Goal: Transaction & Acquisition: Purchase product/service

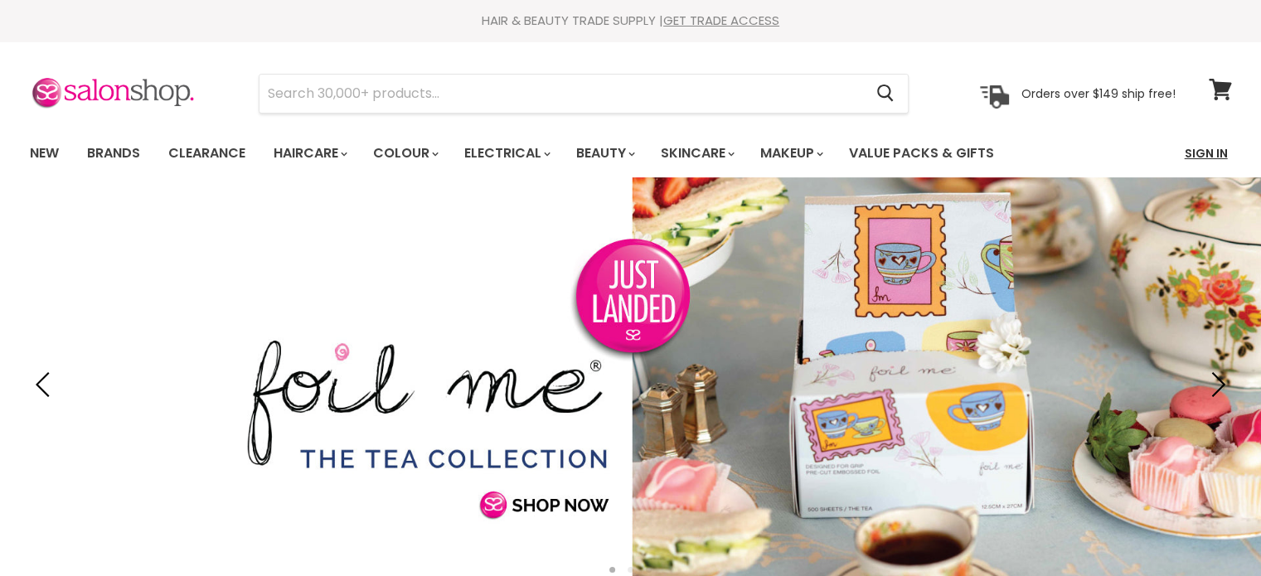
drag, startPoint x: 0, startPoint y: 0, endPoint x: 1215, endPoint y: 145, distance: 1223.2
click at [1215, 145] on link "Sign In" at bounding box center [1206, 153] width 63 height 35
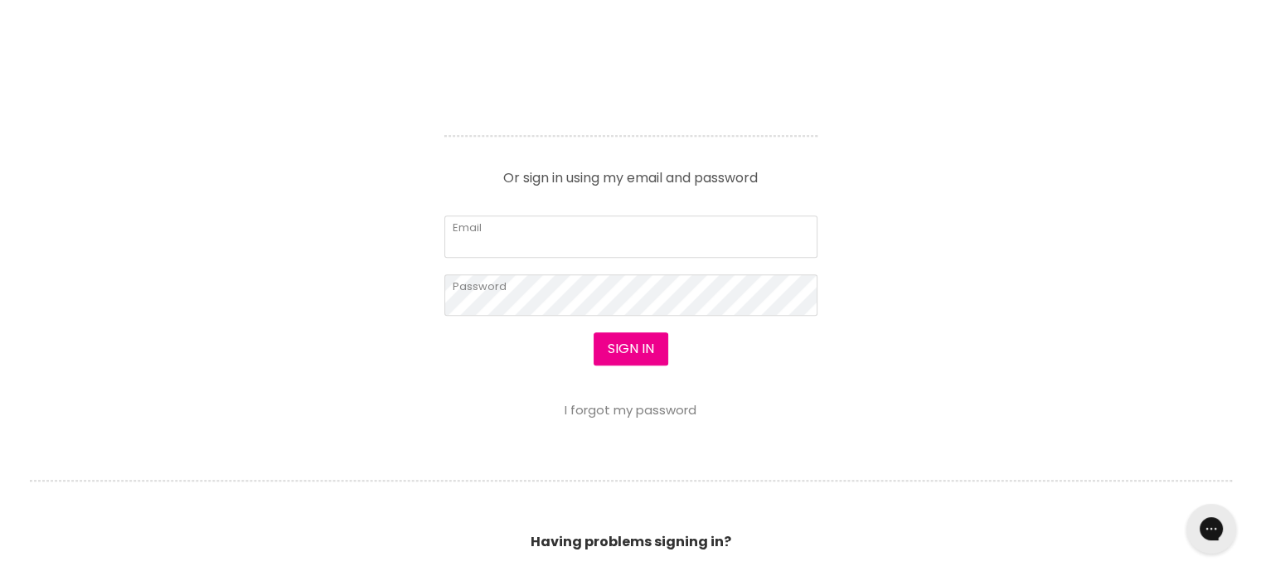
scroll to position [746, 0]
type input "cs.discountsalonsupplies@gmail.com"
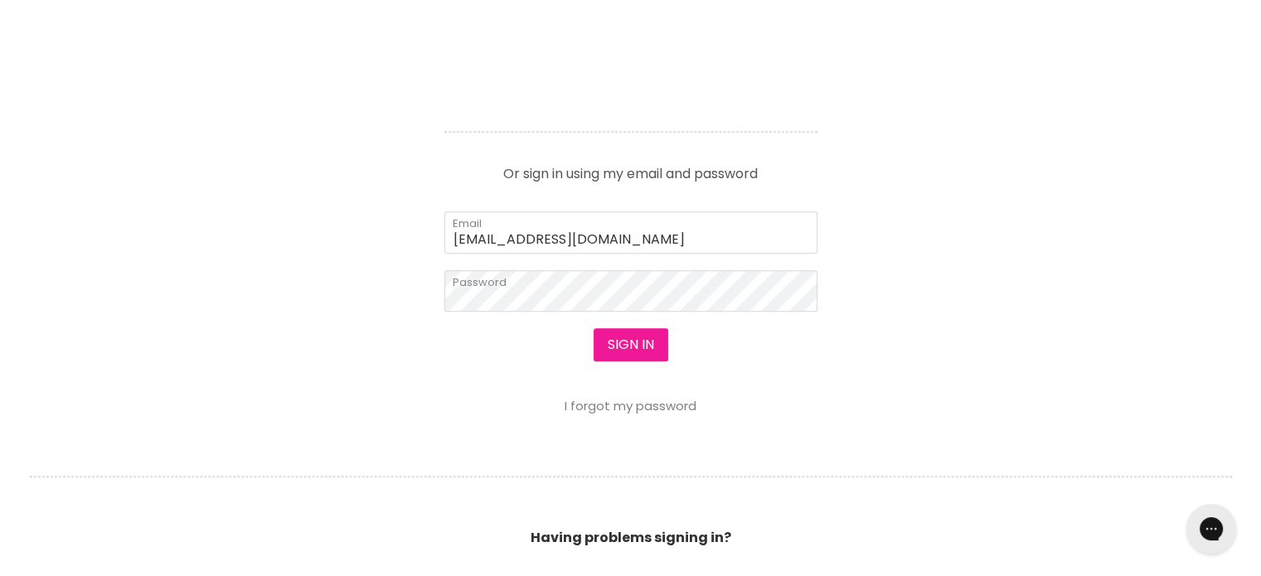
click at [637, 340] on button "Sign in" at bounding box center [631, 344] width 75 height 33
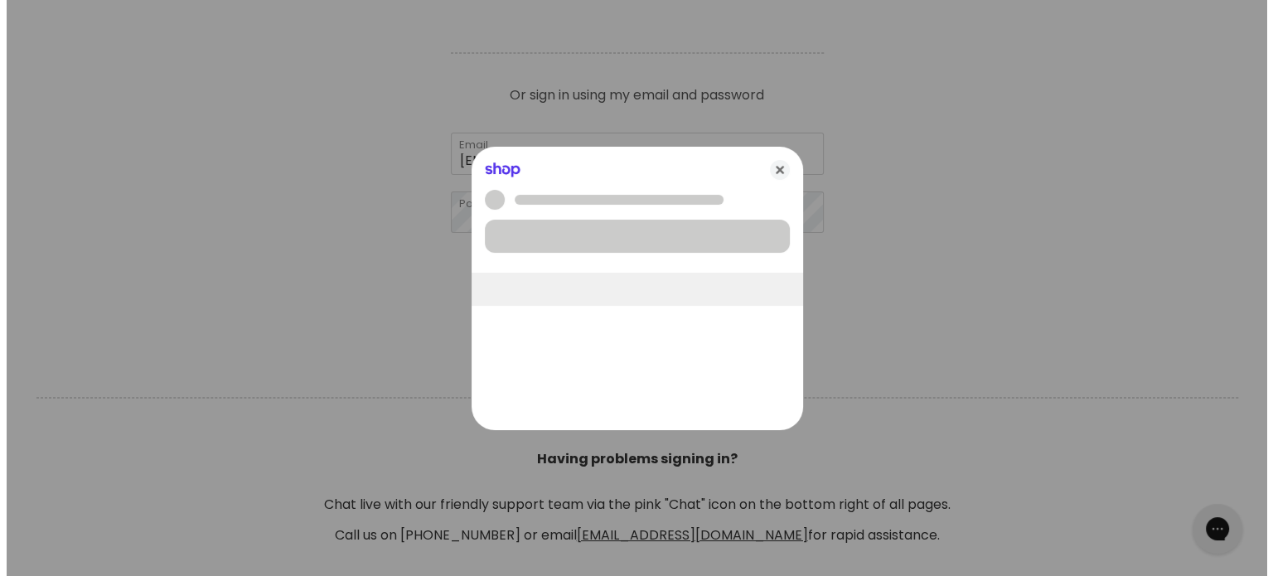
scroll to position [747, 0]
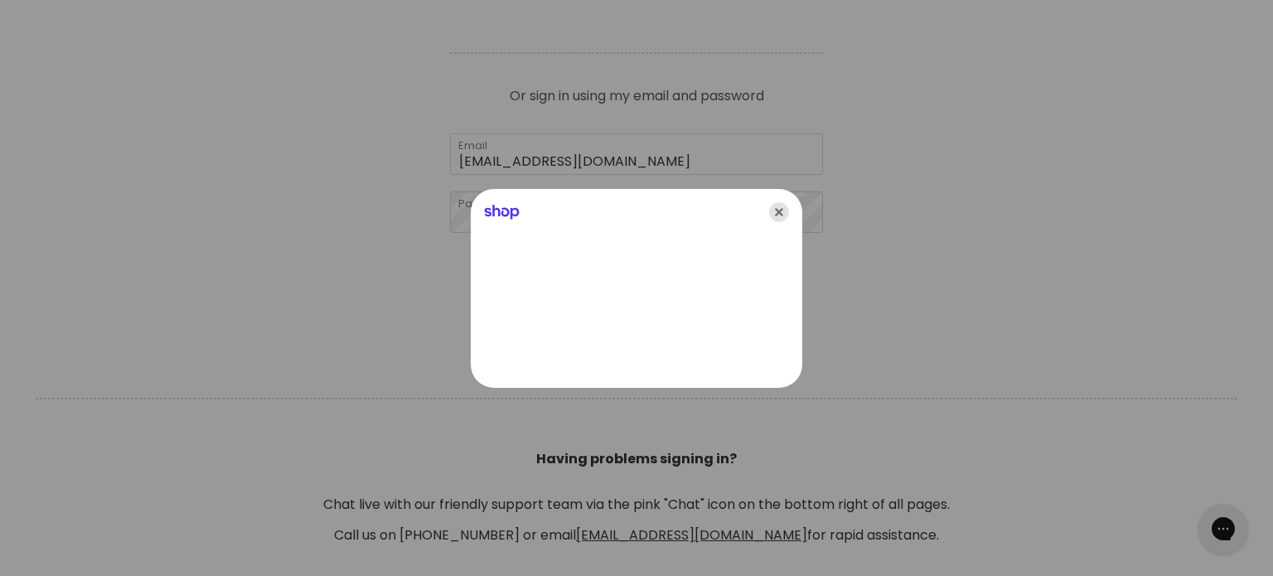
click at [783, 214] on icon "Close" at bounding box center [779, 212] width 20 height 20
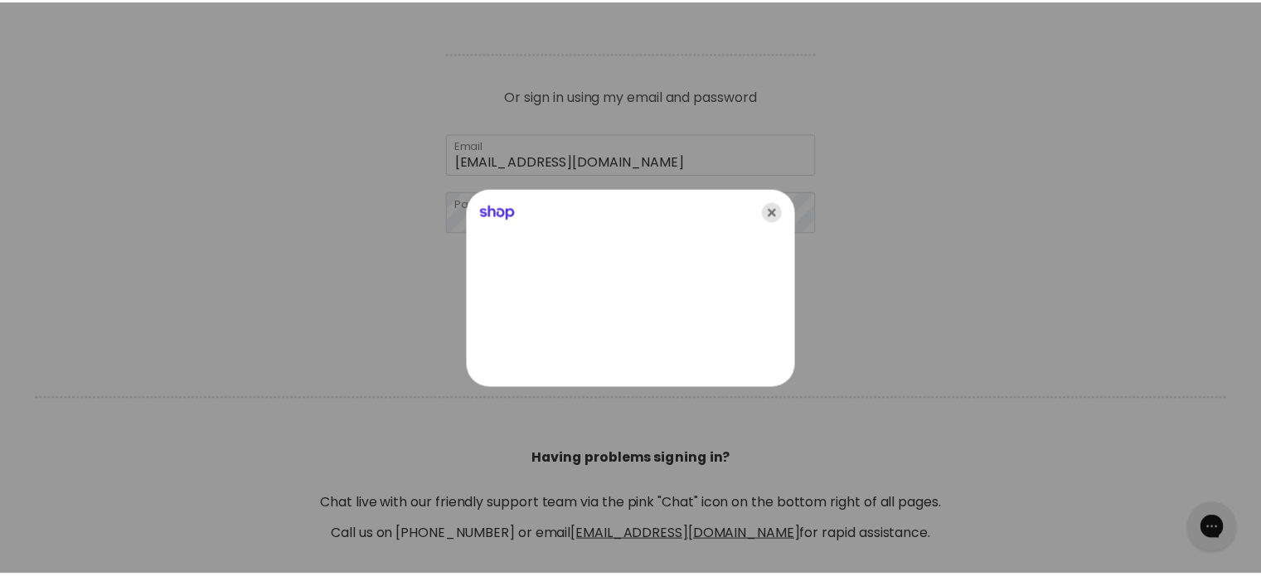
scroll to position [746, 0]
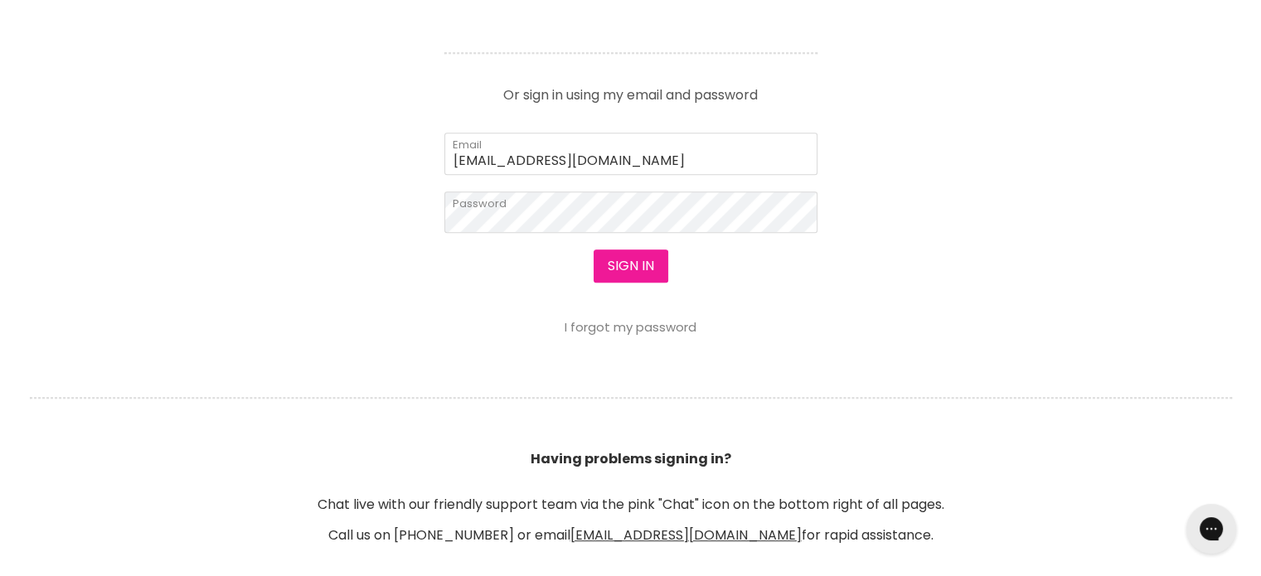
drag, startPoint x: 609, startPoint y: 264, endPoint x: 631, endPoint y: 254, distance: 24.1
click at [610, 264] on button "Sign in" at bounding box center [631, 266] width 75 height 33
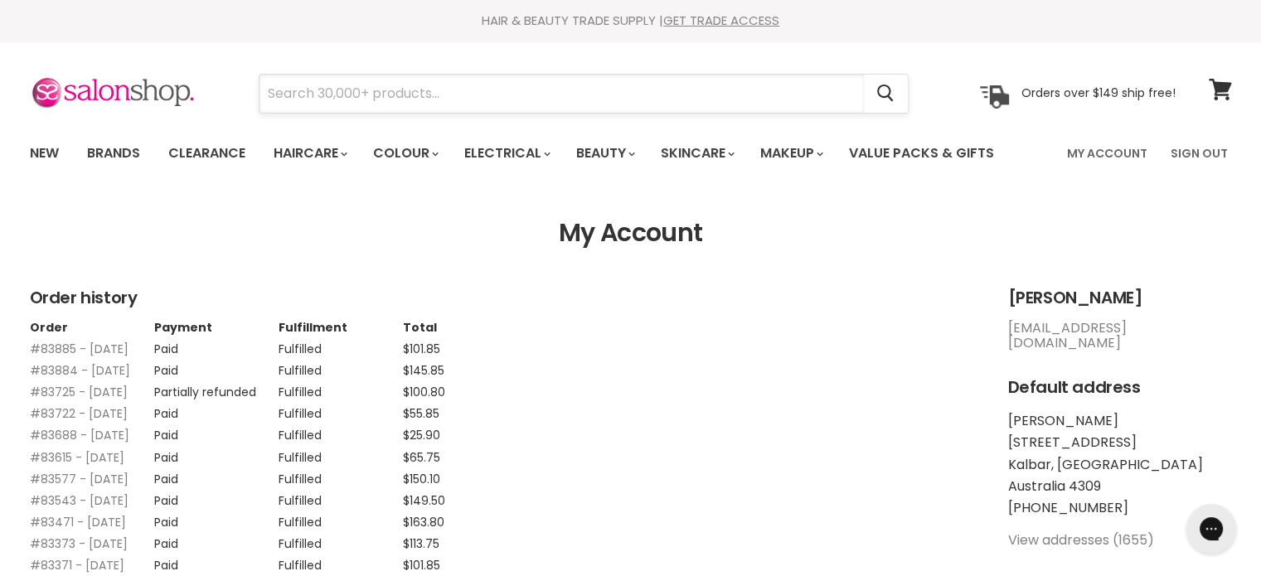
paste input "Alfaparf Milano Semi Di Lino Balancing Low Shampoo"
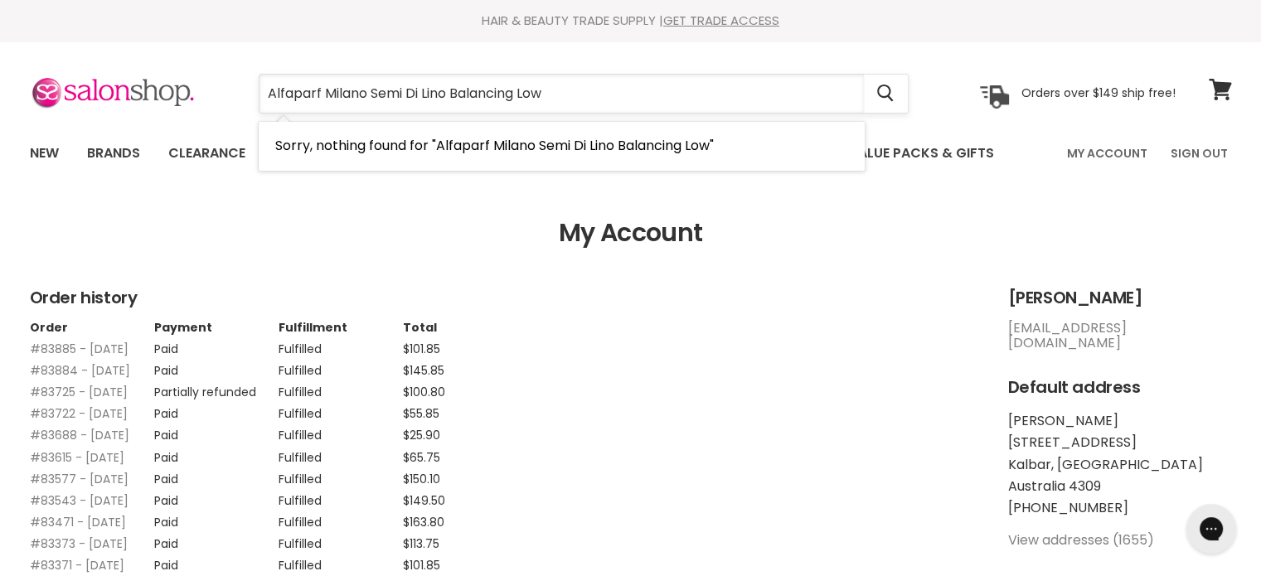
click at [386, 90] on input "Alfaparf Milano Semi Di Lino Balancing Low" at bounding box center [561, 94] width 604 height 38
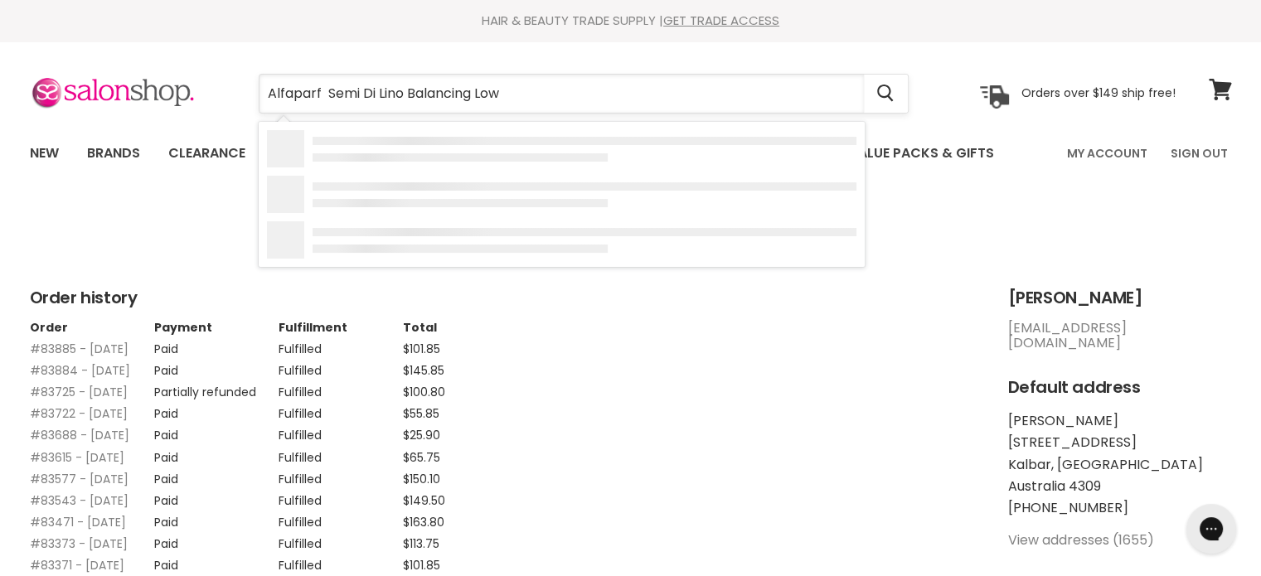
type input "Alfaparf Semi Di Lino Balancing Low"
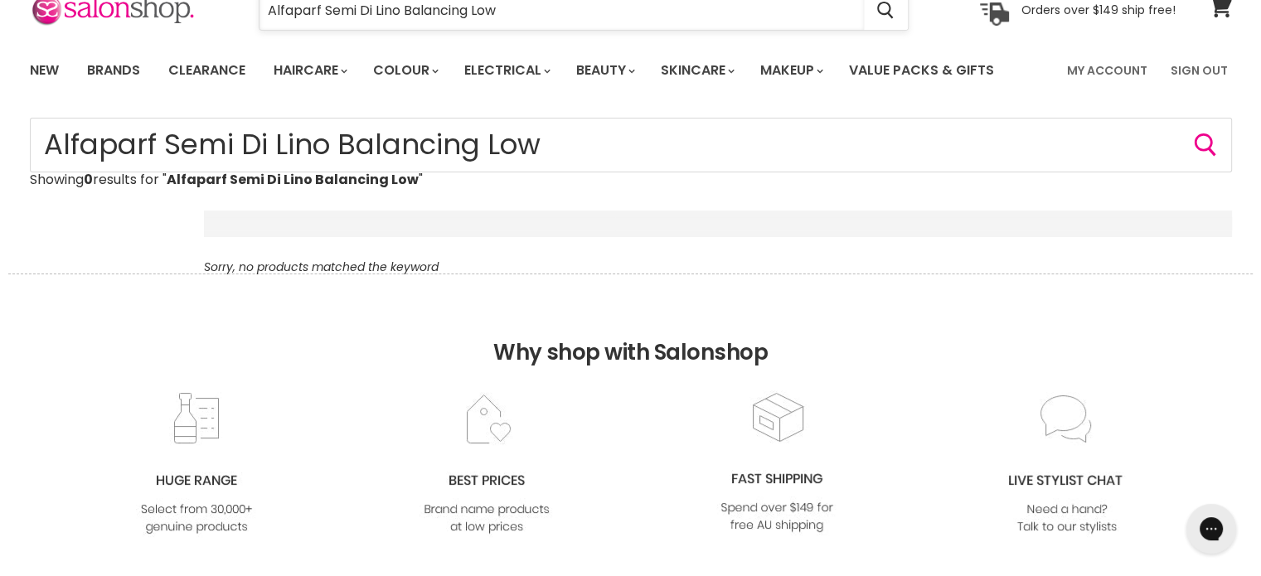
click at [521, 12] on input "Alfaparf Semi Di Lino Balancing Low" at bounding box center [561, 11] width 604 height 38
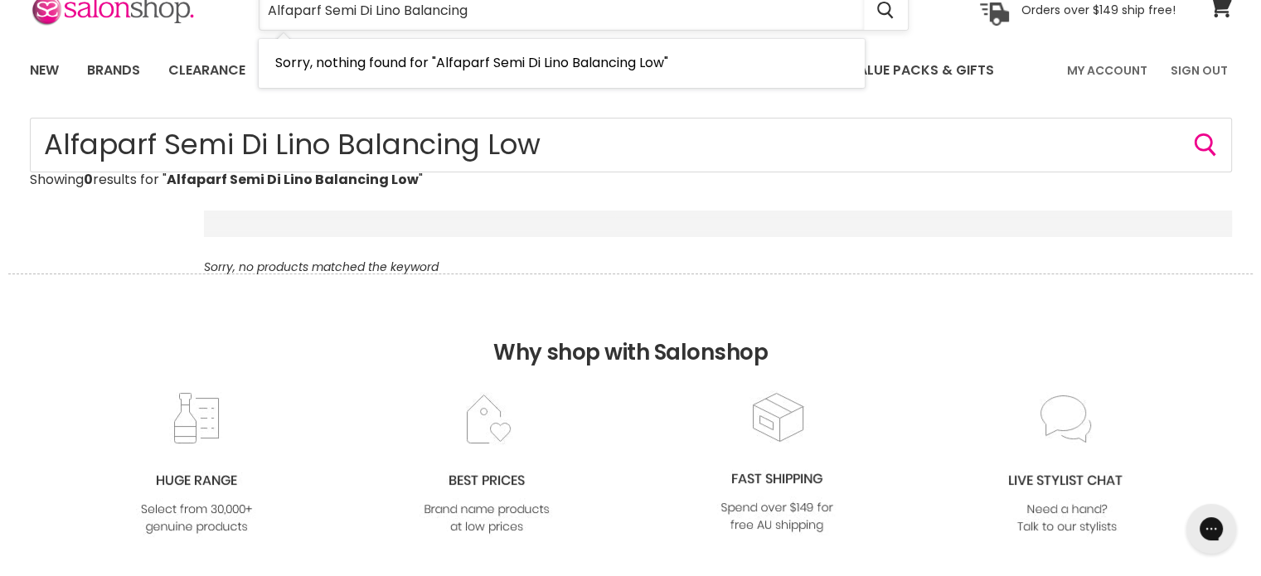
type input "Alfaparf Semi Di Lino Balancing"
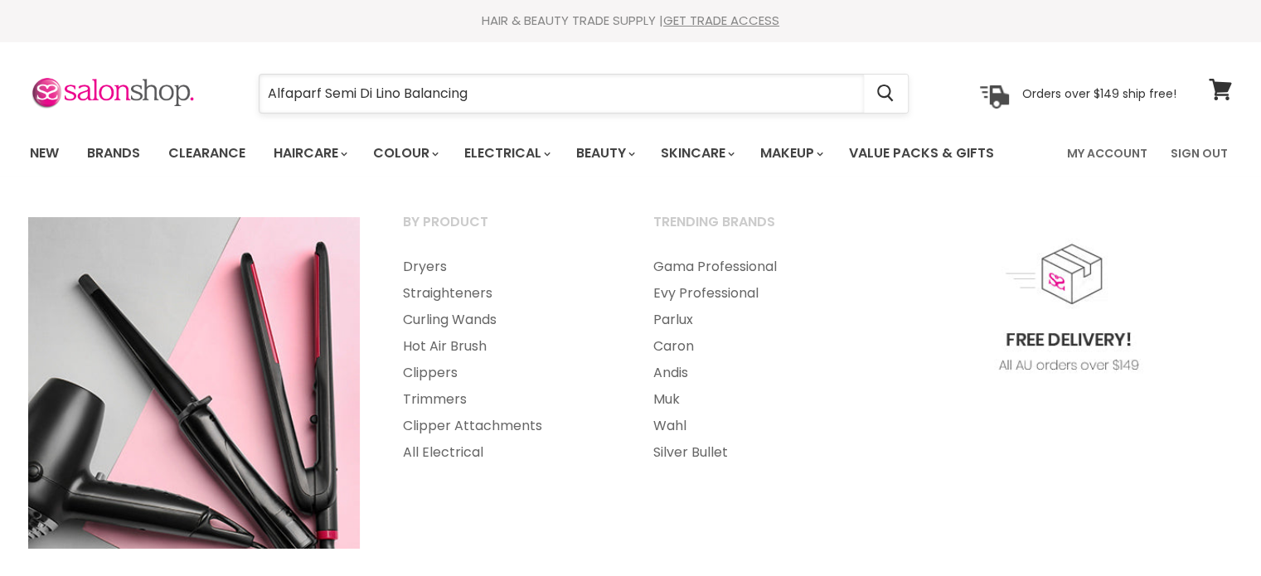
click at [549, 91] on input "Alfaparf Semi Di Lino Balancing" at bounding box center [561, 94] width 604 height 38
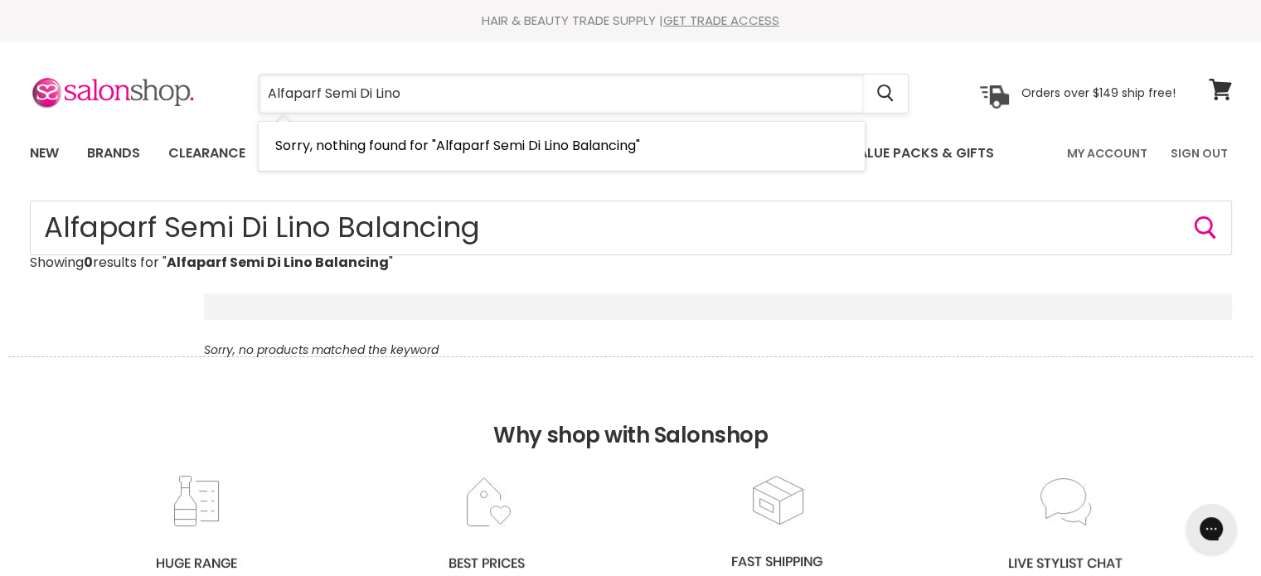
type input "Alfaparf Semi Di Lino"
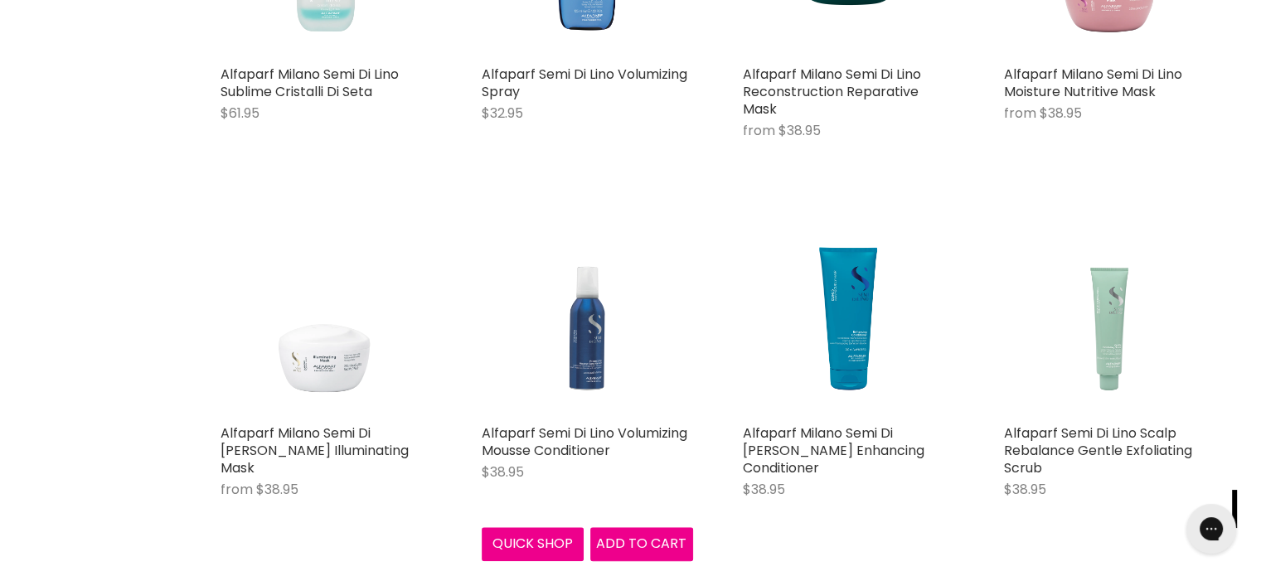
scroll to position [1824, 0]
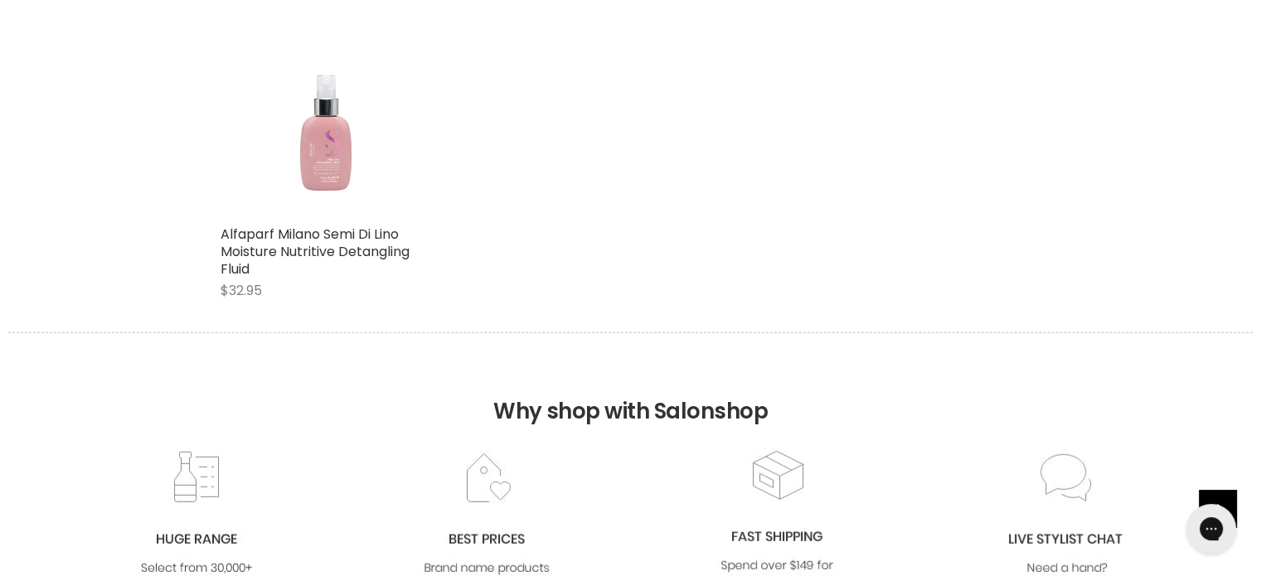
scroll to position [4311, 0]
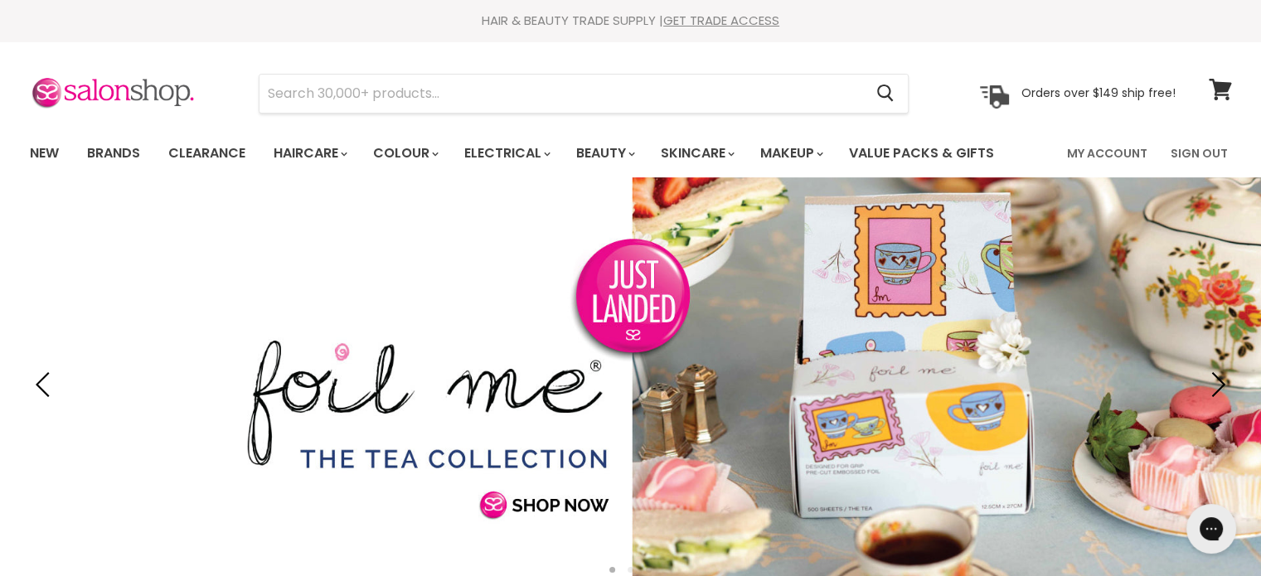
type input "Bondi Boost Anti"
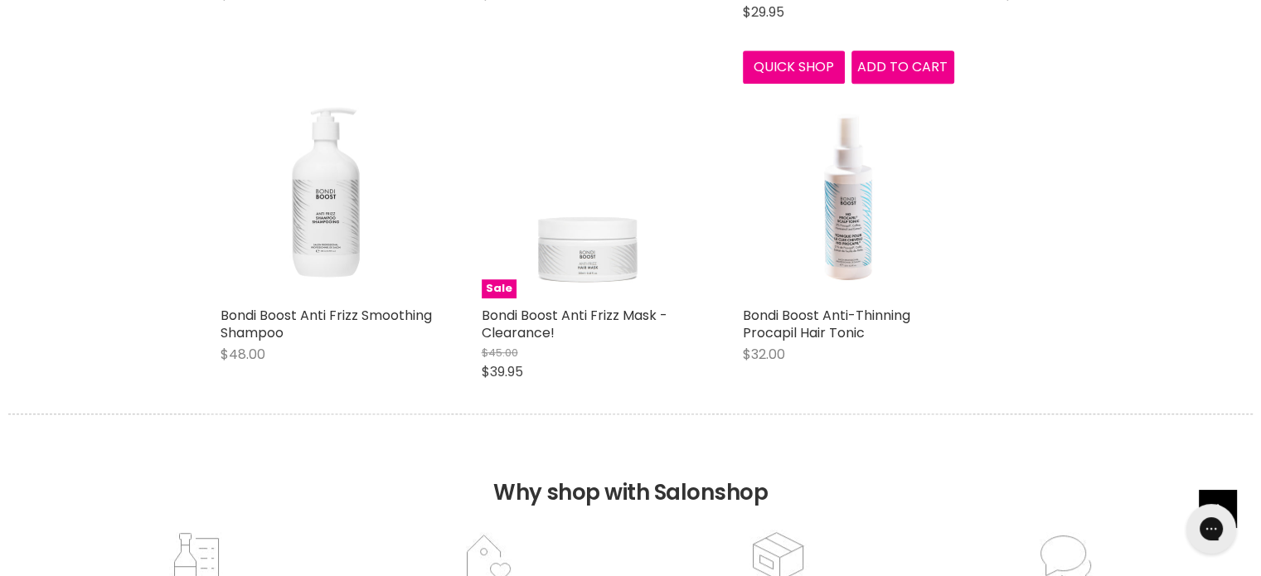
scroll to position [995, 0]
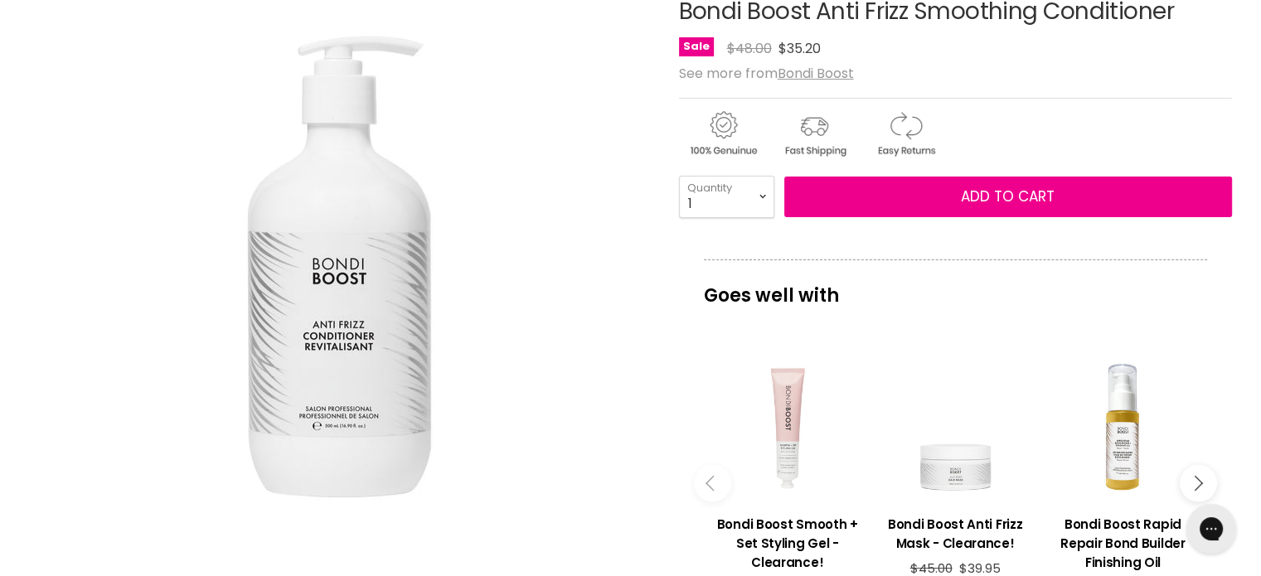
scroll to position [249, 0]
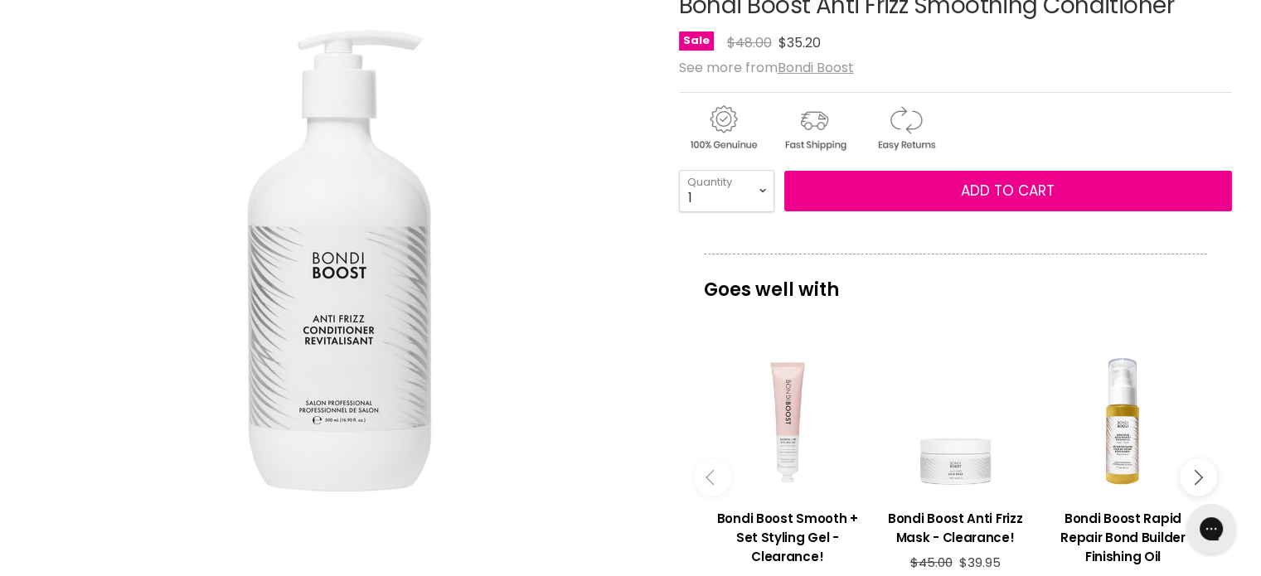
click at [1147, 263] on p "Goes well with" at bounding box center [955, 281] width 503 height 55
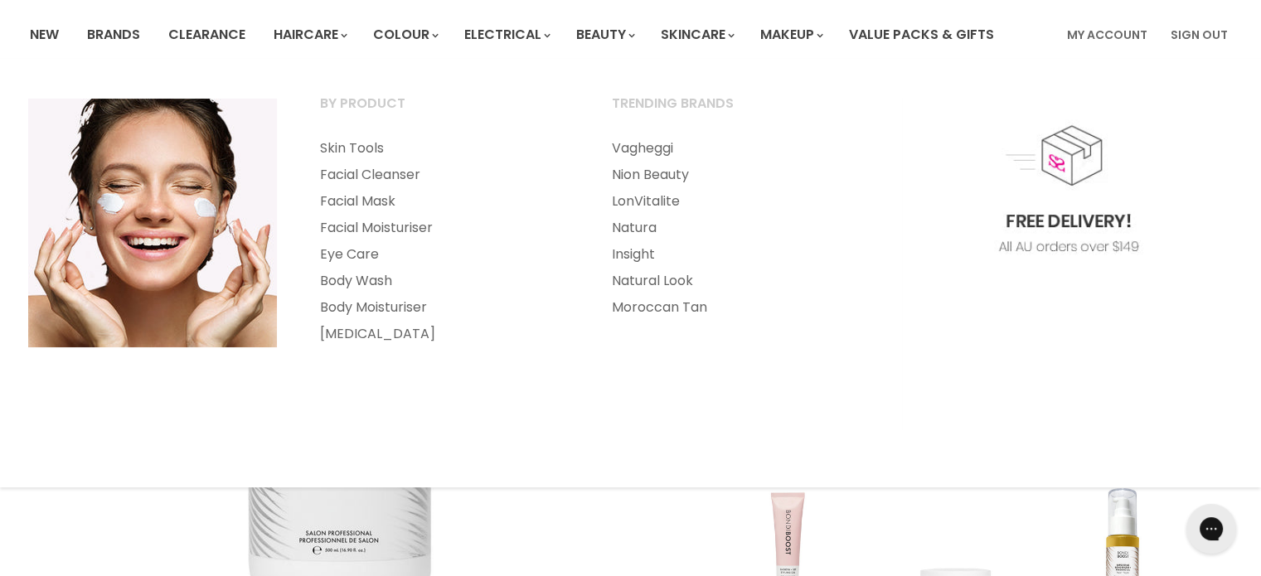
scroll to position [83, 0]
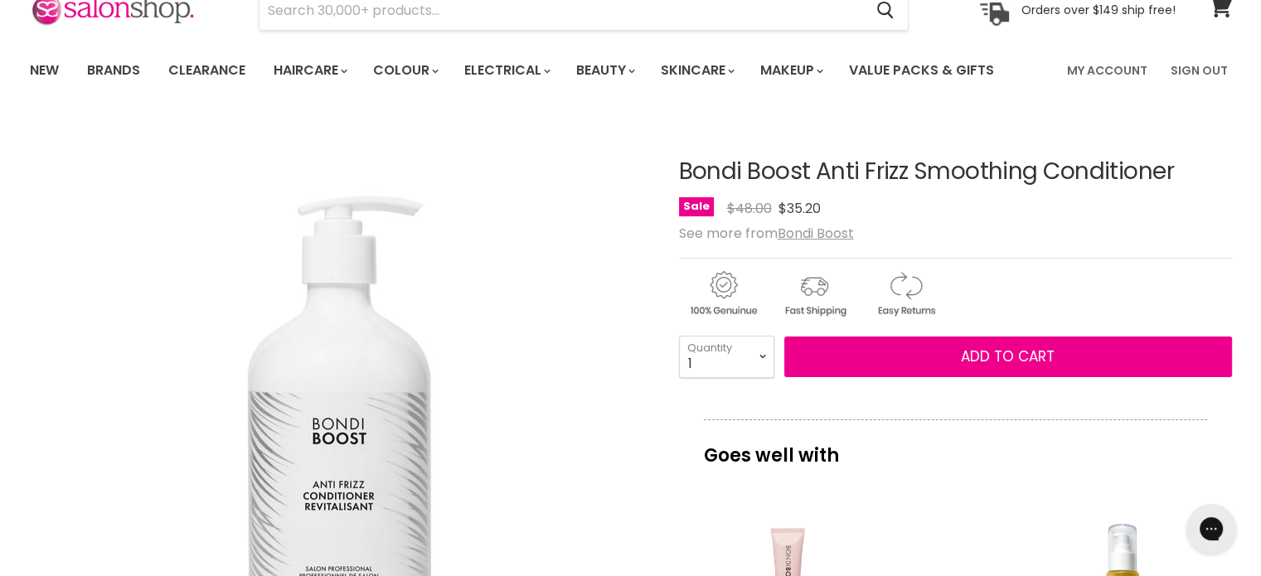
drag, startPoint x: 677, startPoint y: 172, endPoint x: 1178, endPoint y: 170, distance: 500.8
copy div "Bondi Boost Anti Frizz Smoothing Conditioner"
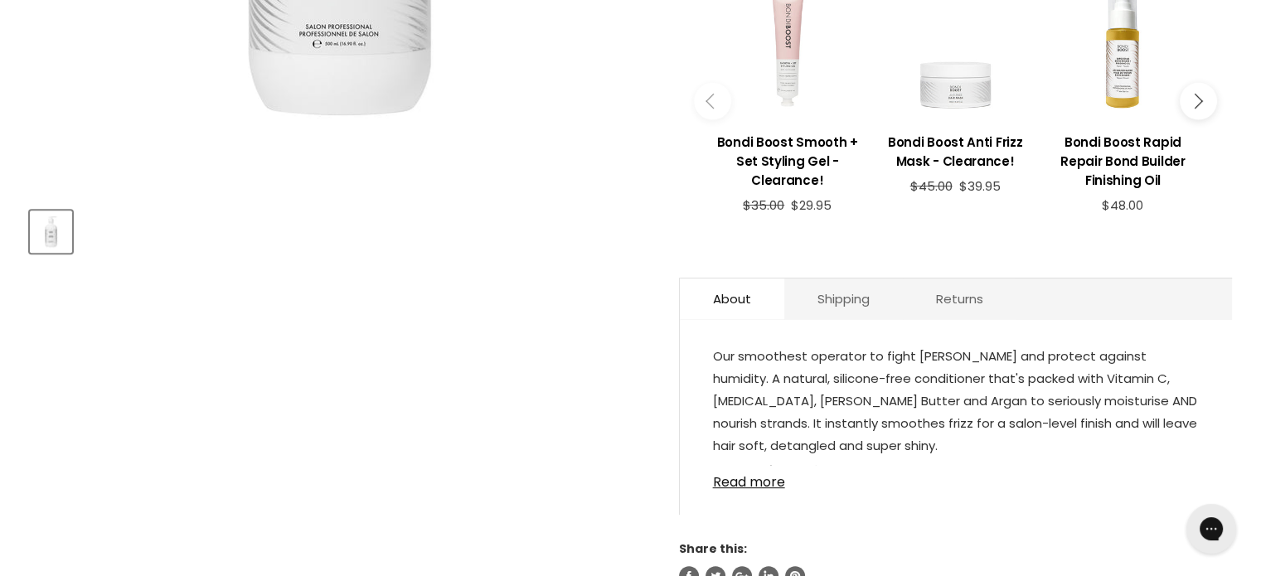
scroll to position [829, 0]
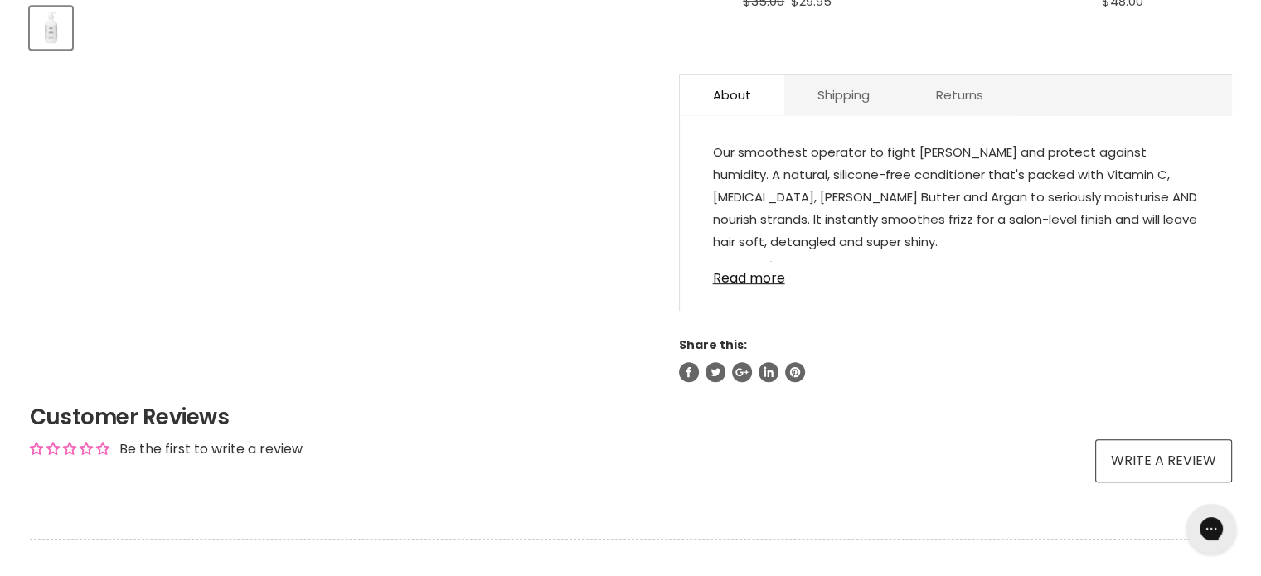
click at [748, 278] on link "Read more" at bounding box center [956, 273] width 486 height 25
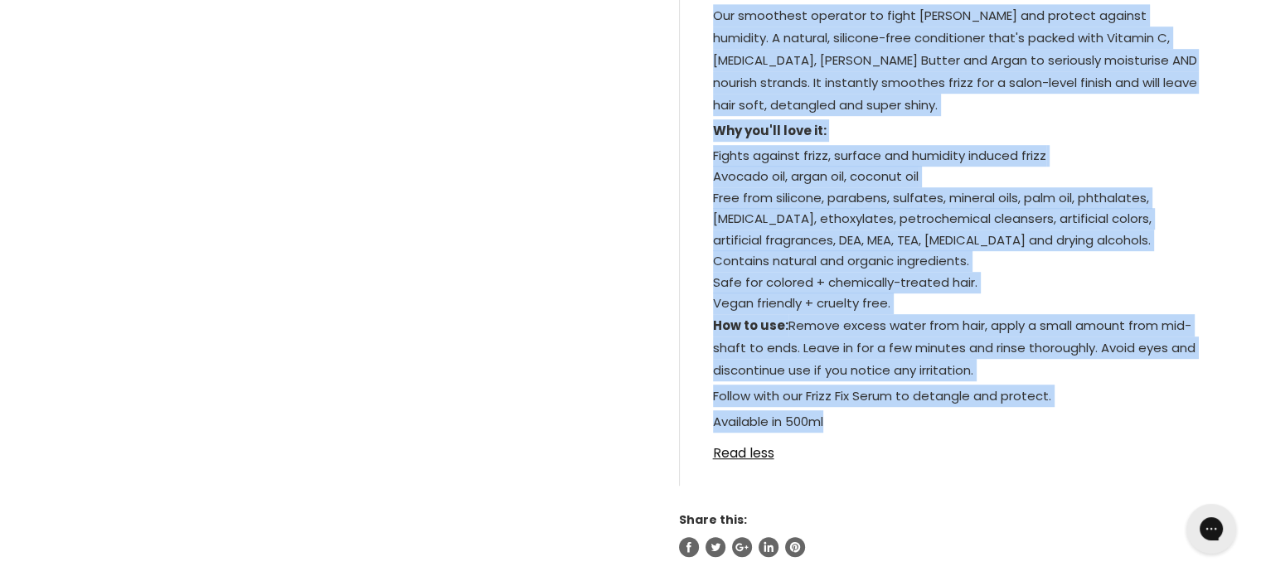
scroll to position [952, 0]
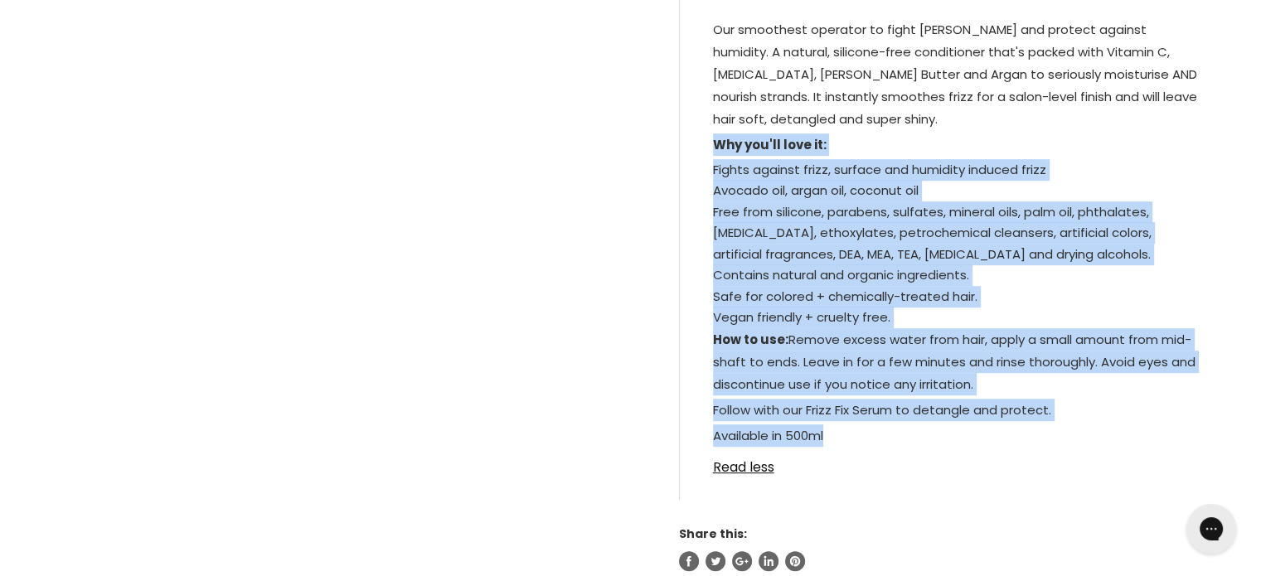
drag, startPoint x: 839, startPoint y: 308, endPoint x: 678, endPoint y: 140, distance: 232.2
click at [679, 140] on div "About Shipping Returns Our smoothest operator to fight frizz and protect agains…" at bounding box center [955, 225] width 553 height 549
click at [997, 472] on link "Read less" at bounding box center [956, 462] width 486 height 25
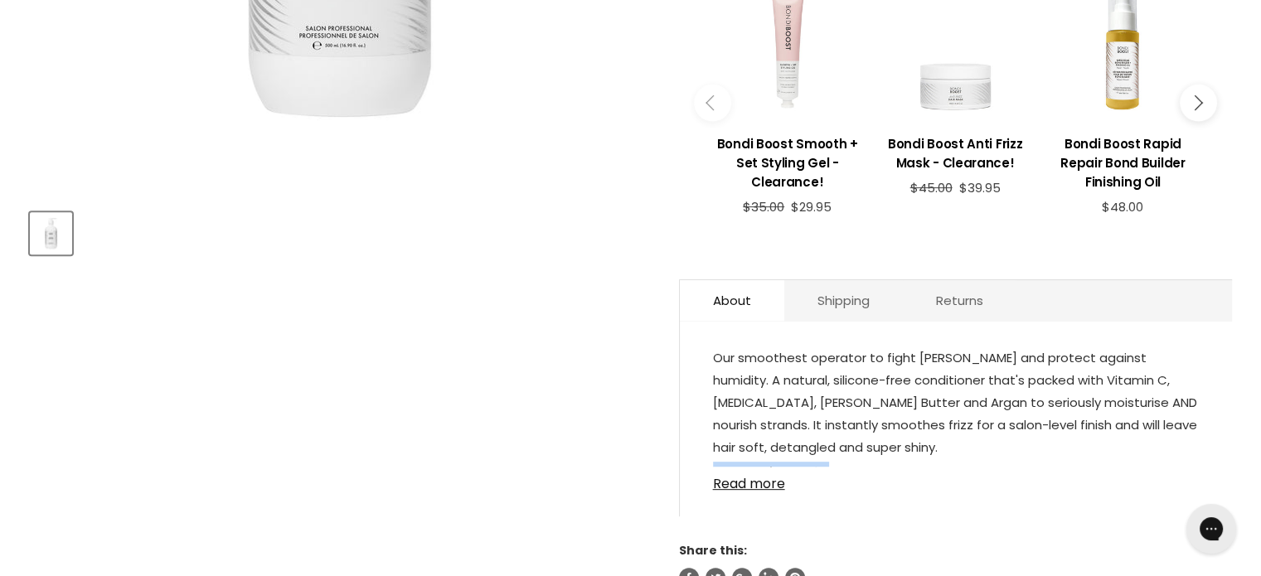
scroll to position [786, 0]
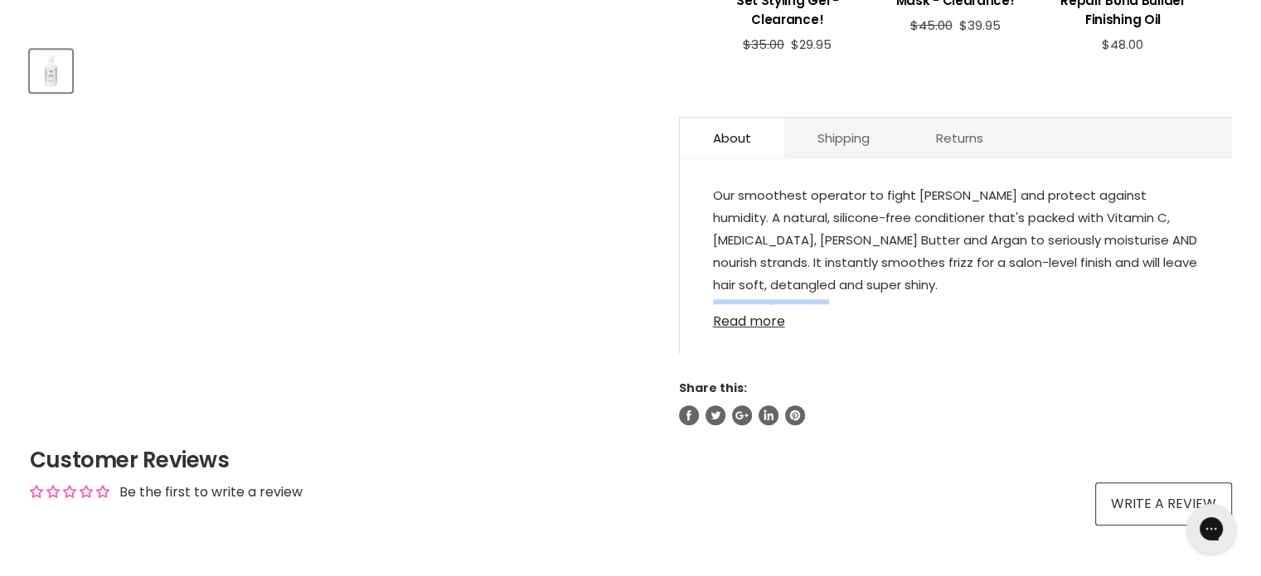
click at [746, 323] on link "Read more" at bounding box center [956, 316] width 486 height 25
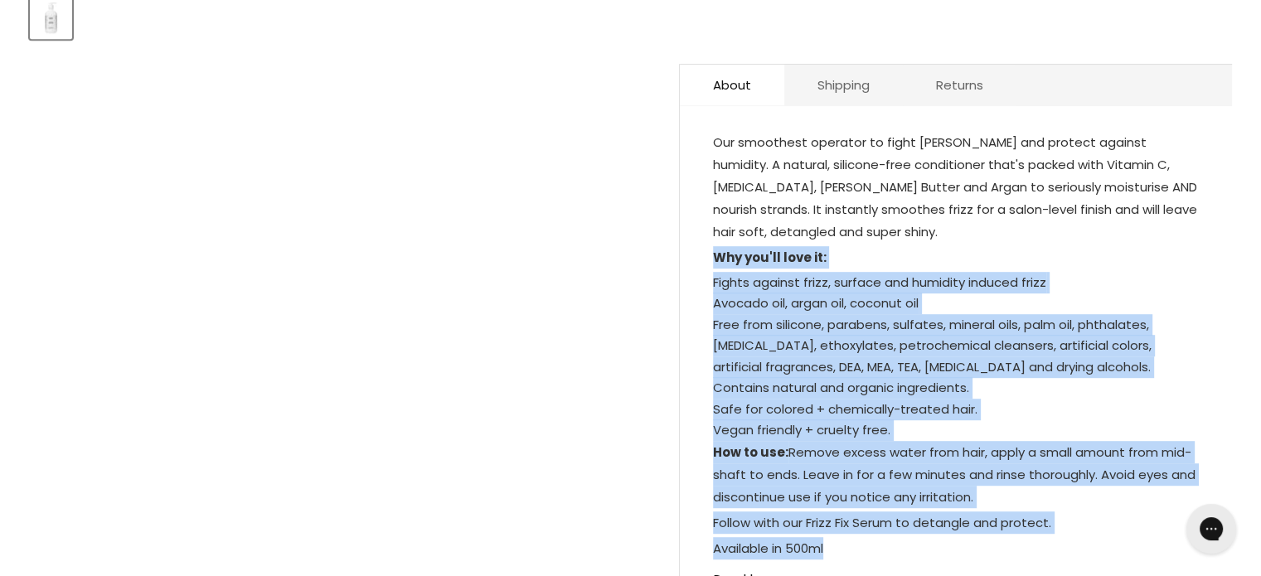
scroll to position [1035, 0]
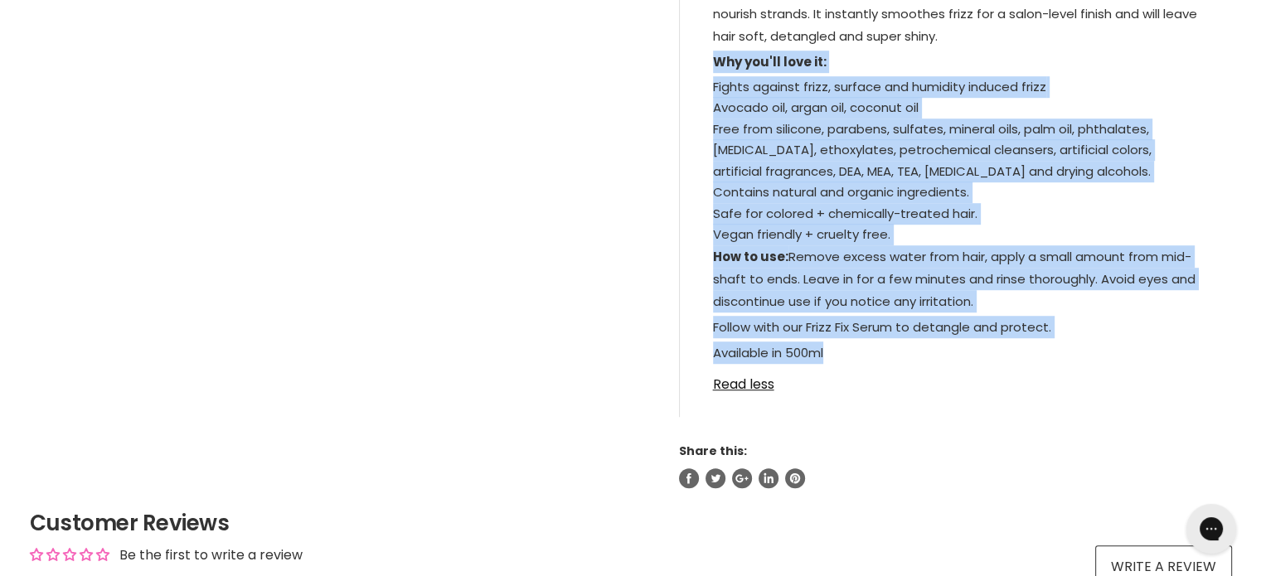
click at [1055, 405] on div "Our smoothest operator to fight frizz and protect against humidity. A natural, …" at bounding box center [956, 172] width 552 height 490
click at [998, 303] on p "How to use: Remove excess water from hair, apply a small amount from mid-shaft …" at bounding box center [956, 280] width 486 height 70
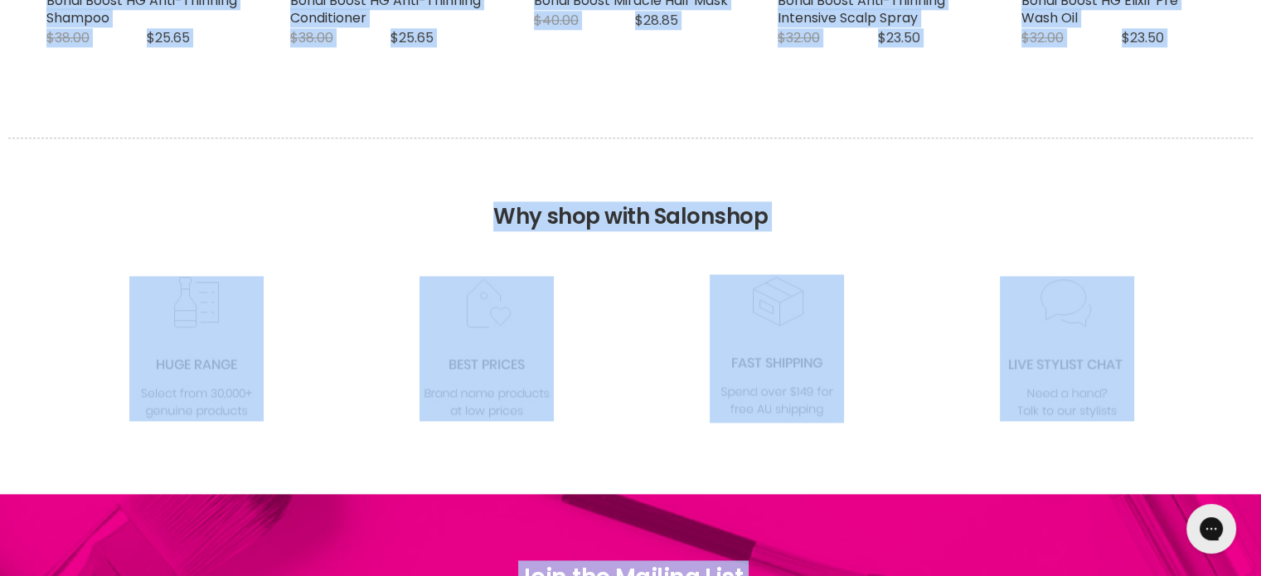
scroll to position [2081, 0]
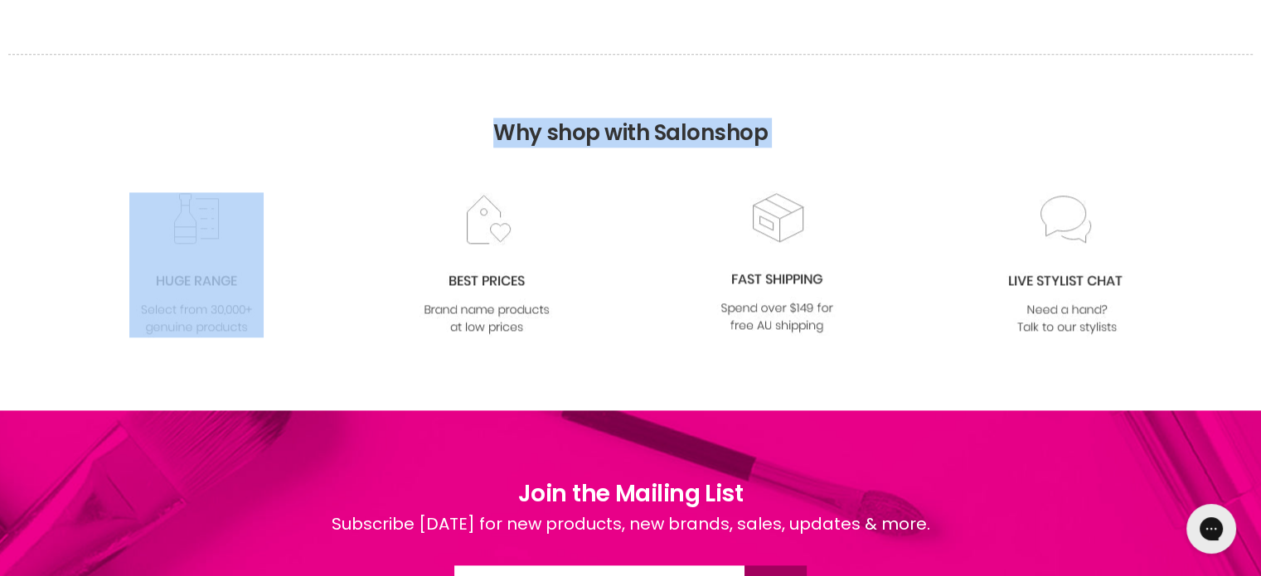
drag, startPoint x: 998, startPoint y: 303, endPoint x: 646, endPoint y: 394, distance: 364.0
drag, startPoint x: 1074, startPoint y: 165, endPoint x: 1065, endPoint y: 165, distance: 9.9
click at [1074, 165] on h2 "Why shop with Salonshop" at bounding box center [630, 112] width 1244 height 117
click at [914, 85] on h2 "Why shop with Salonshop" at bounding box center [630, 112] width 1244 height 117
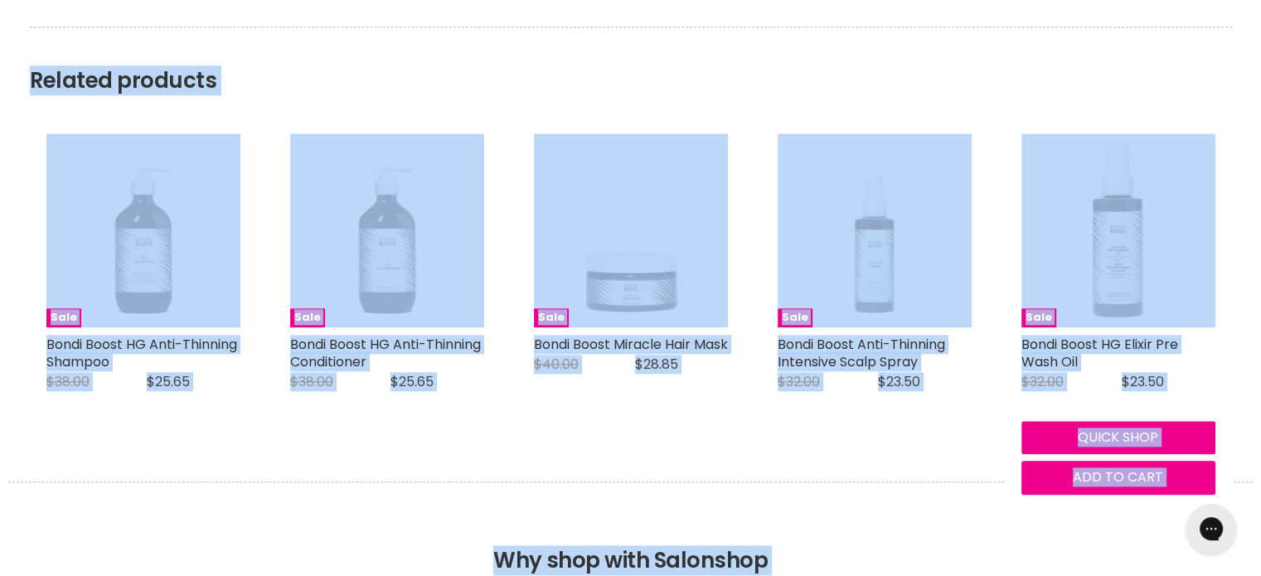
scroll to position [1418, 0]
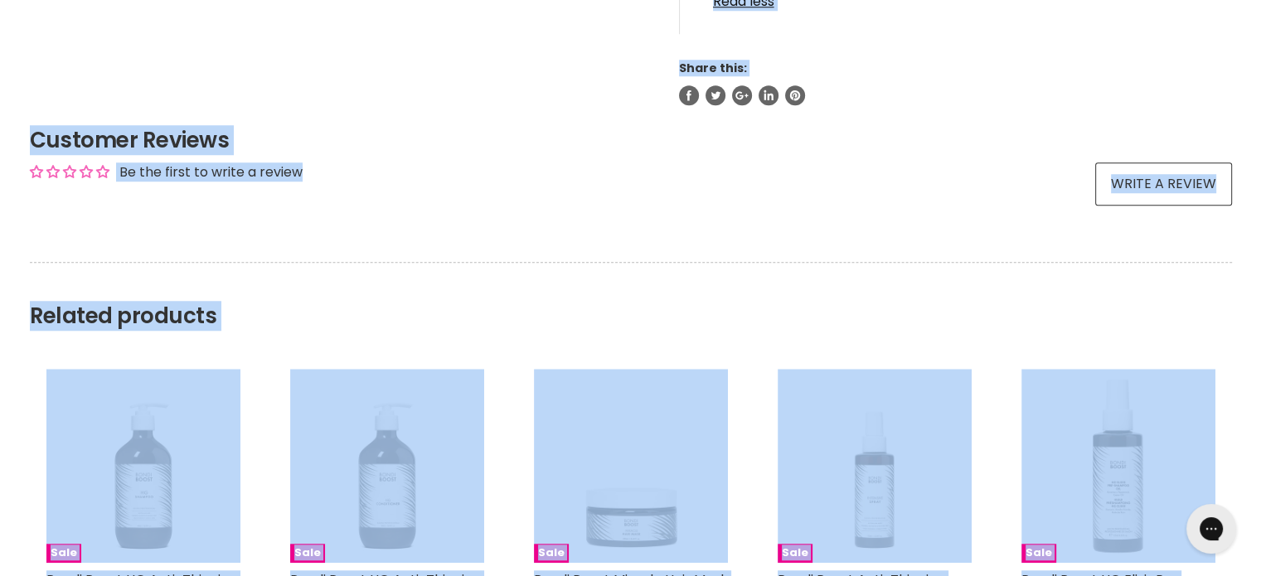
click at [919, 99] on div "Share on Facebook Tweet on Twitter Share on Google+ Share on LinkedIn Pin on Pi…" at bounding box center [955, 95] width 553 height 20
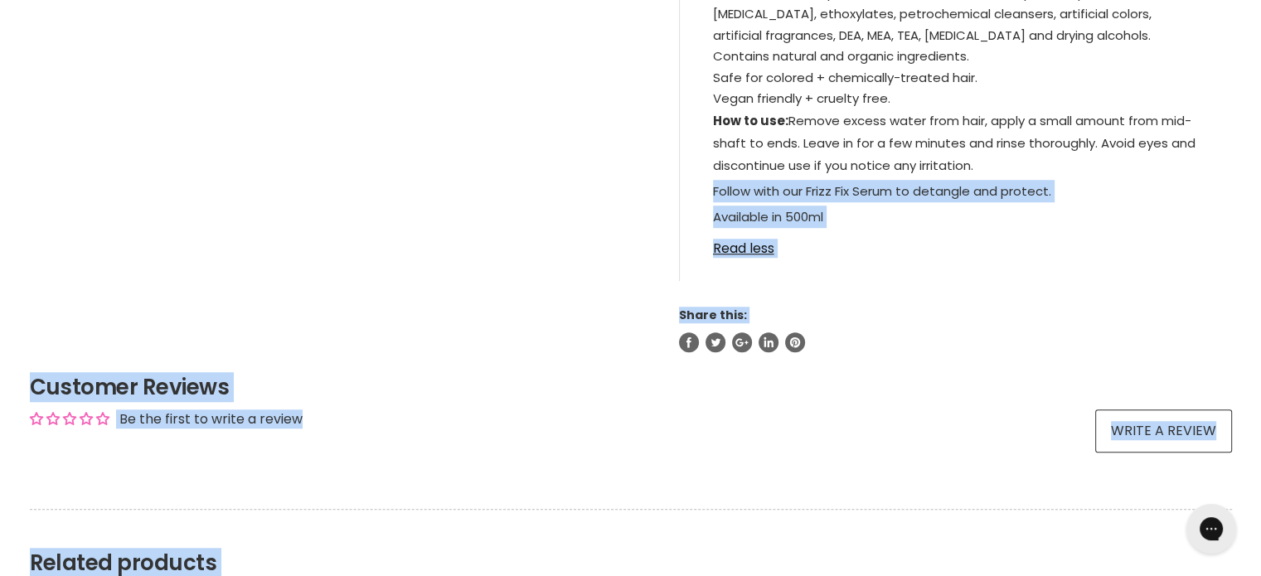
scroll to position [1003, 0]
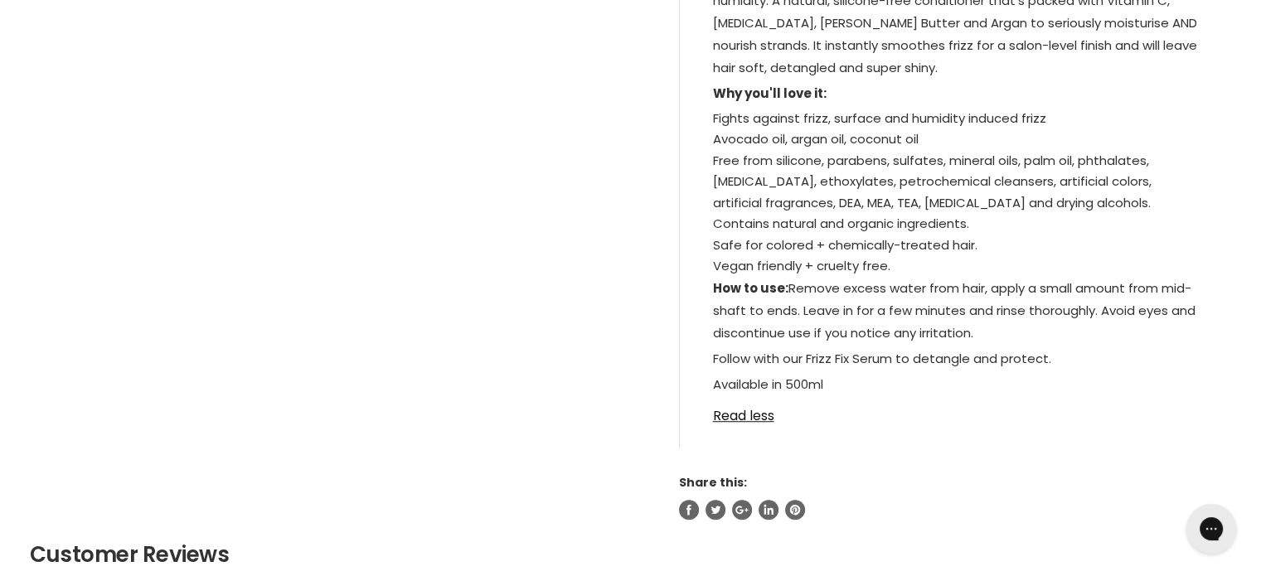
drag, startPoint x: 1098, startPoint y: 205, endPoint x: 1101, endPoint y: 220, distance: 15.1
click at [1098, 209] on li "Free from silicone, parabens, sulfates, mineral oils, palm oil, phthalates, pro…" at bounding box center [956, 182] width 486 height 64
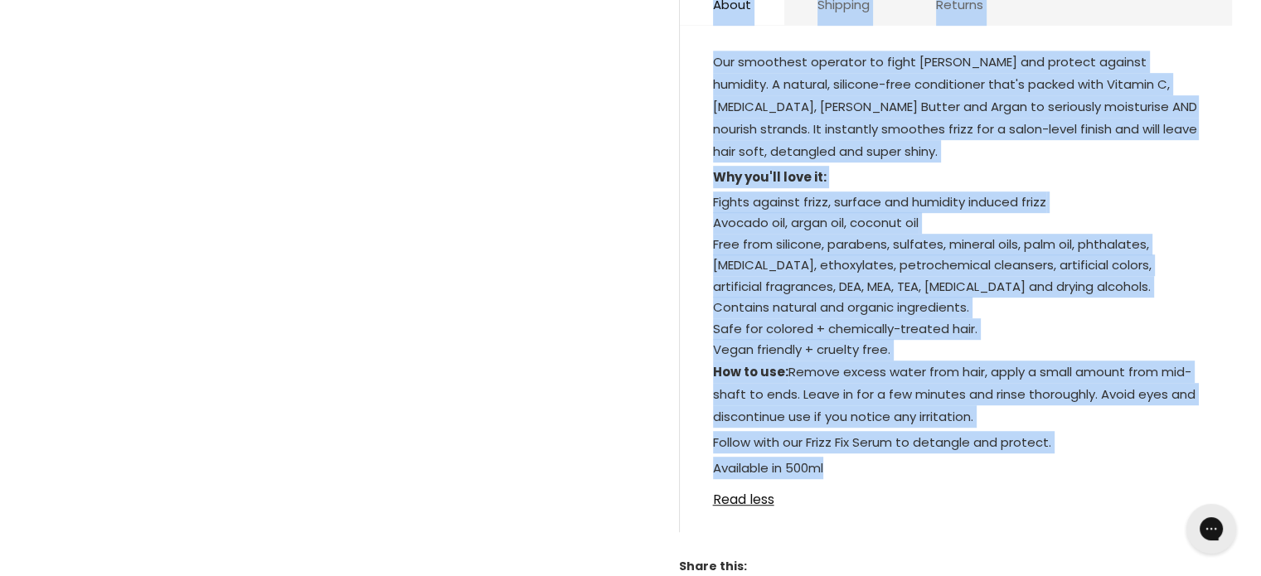
scroll to position [812, 0]
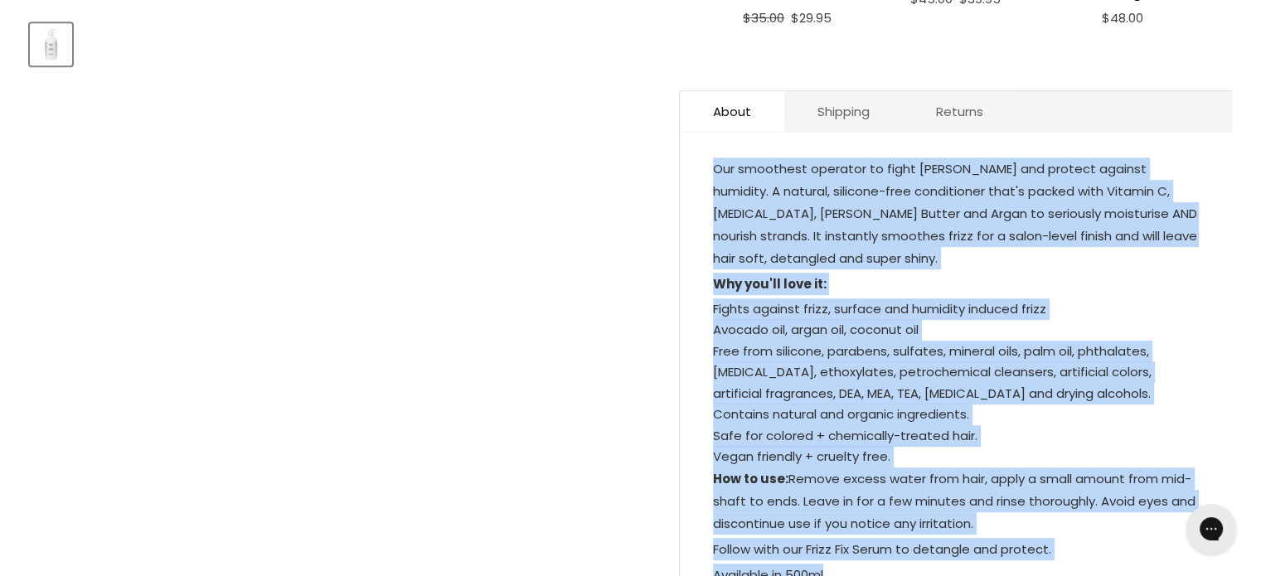
drag, startPoint x: 846, startPoint y: 387, endPoint x: 706, endPoint y: 167, distance: 260.1
click at [706, 167] on div "Our smoothest operator to fight frizz and protect against humidity. A natural, …" at bounding box center [956, 394] width 552 height 490
copy div "Our smoothest operator to fight frizz and protect against humidity. A natural, …"
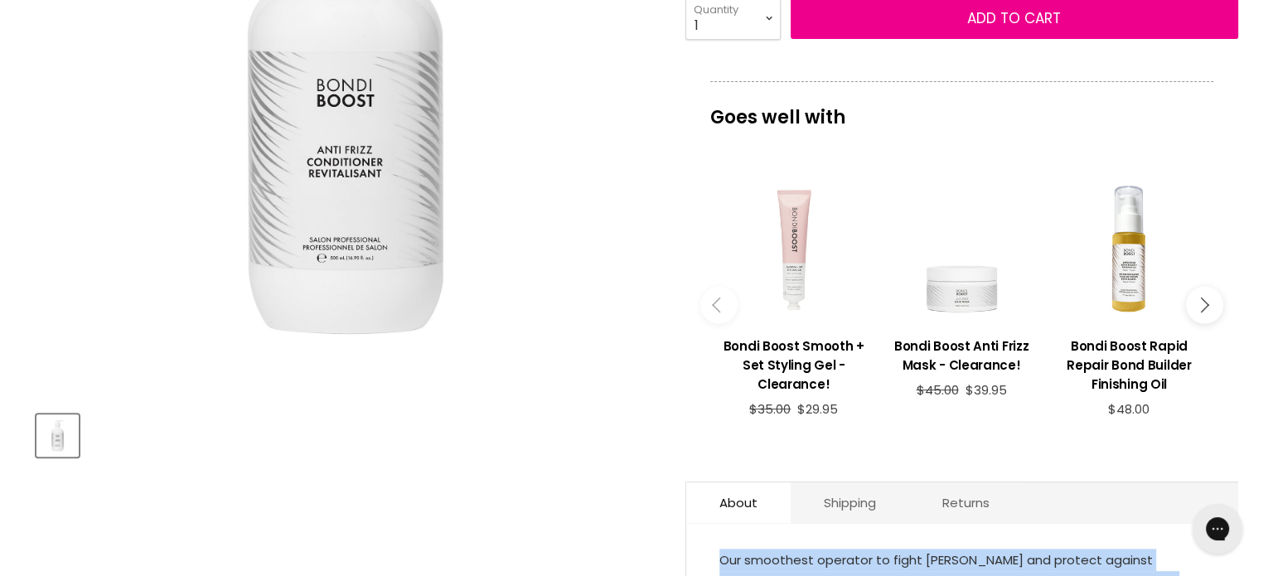
scroll to position [66, 0]
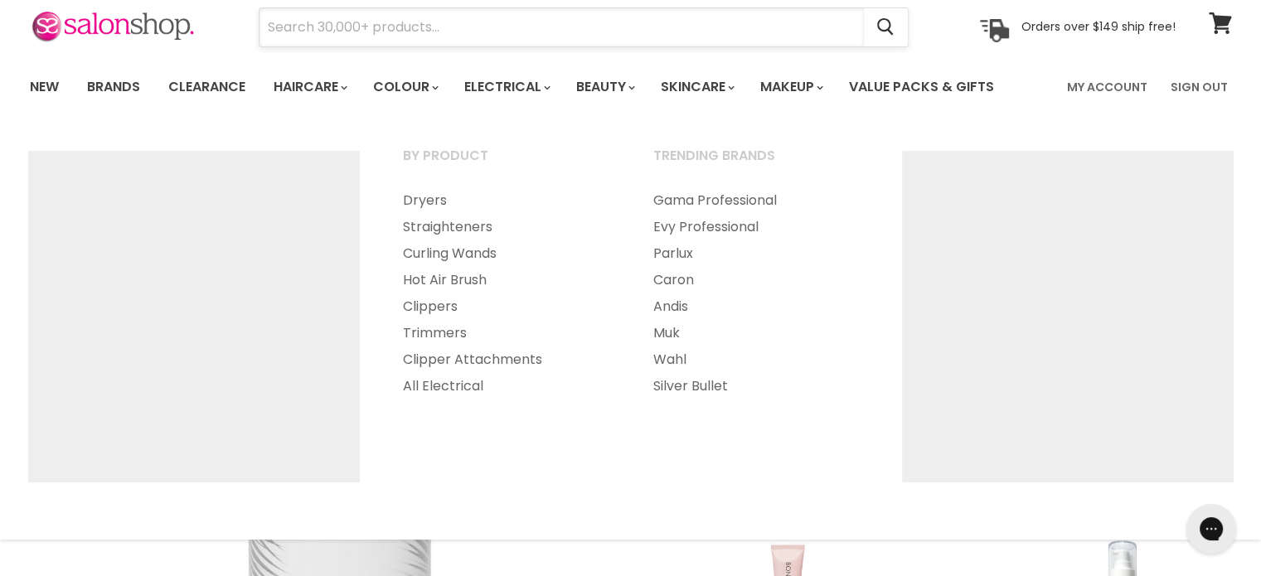
click at [388, 34] on input "Search" at bounding box center [561, 27] width 604 height 38
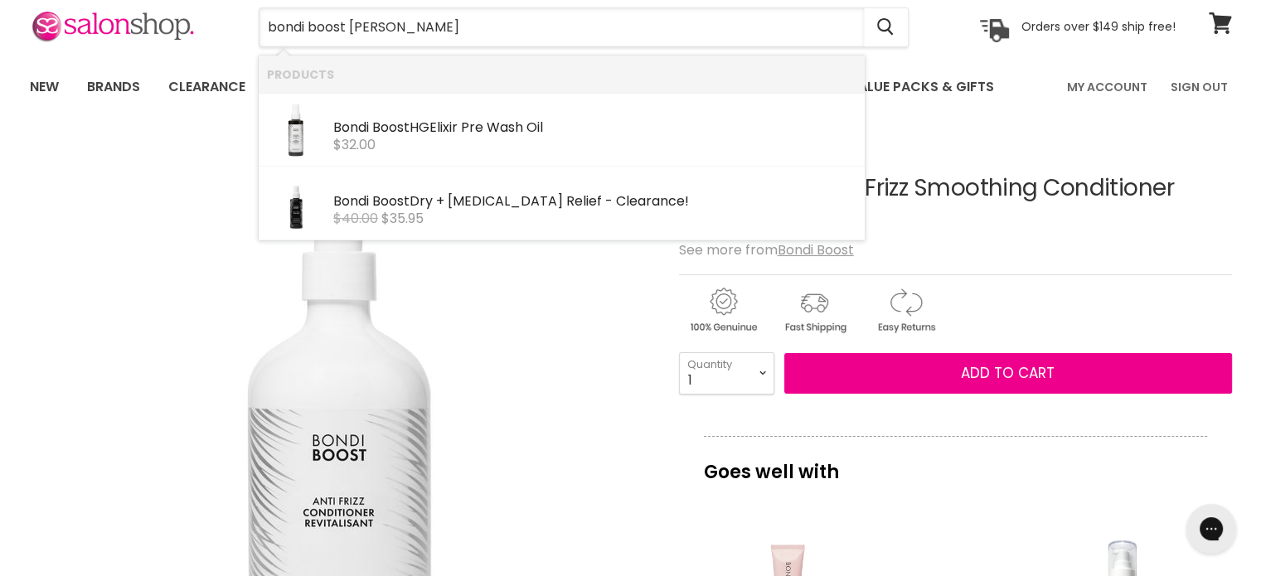
type input "bondi boost elixir"
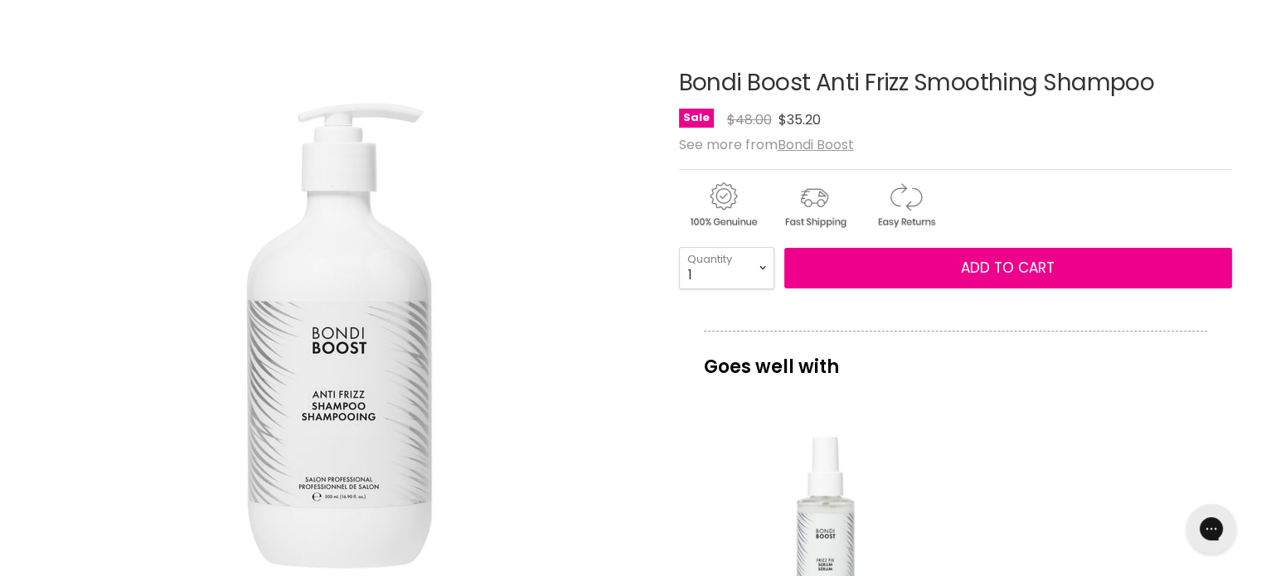
scroll to position [166, 0]
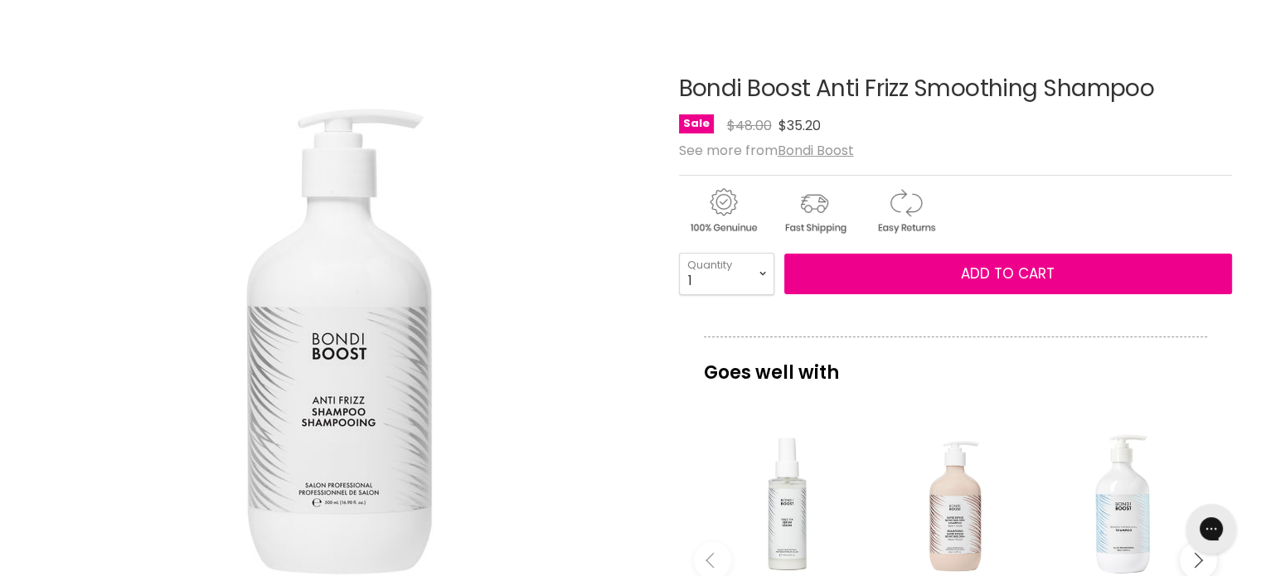
drag, startPoint x: 667, startPoint y: 75, endPoint x: 1162, endPoint y: 97, distance: 495.4
click at [1162, 97] on article "Click or scroll to zoom Tap or pinch to zoom Bondi Boost Anti Frizz Smoothing S…" at bounding box center [631, 540] width 1202 height 1011
copy div "Bondi Boost Anti Frizz Smoothing Shampoo"
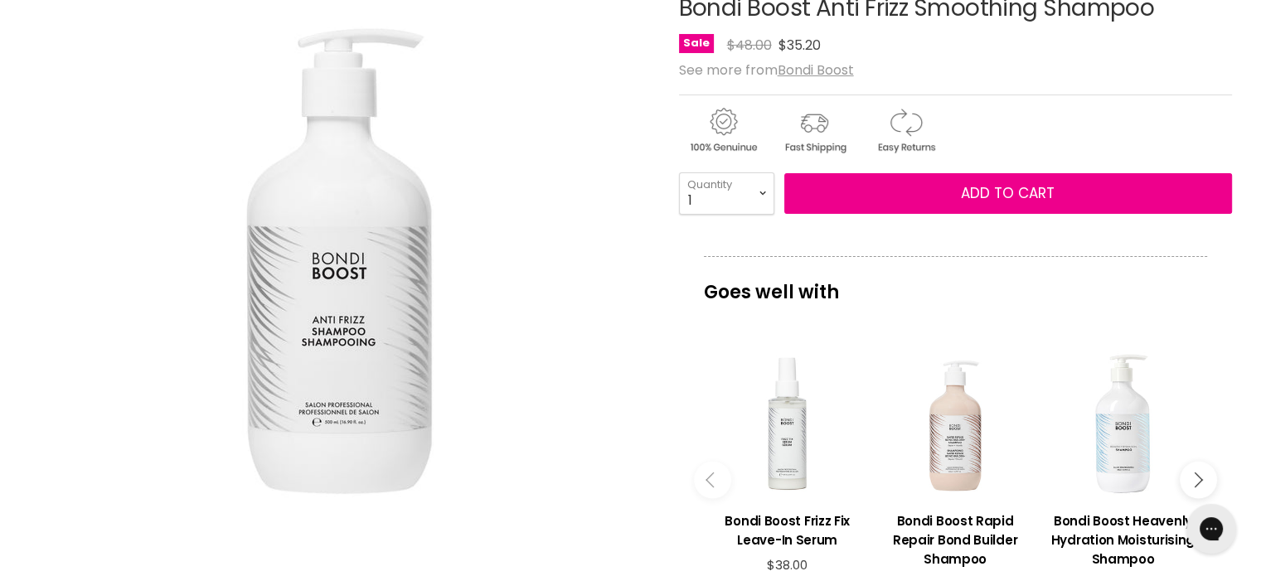
scroll to position [249, 0]
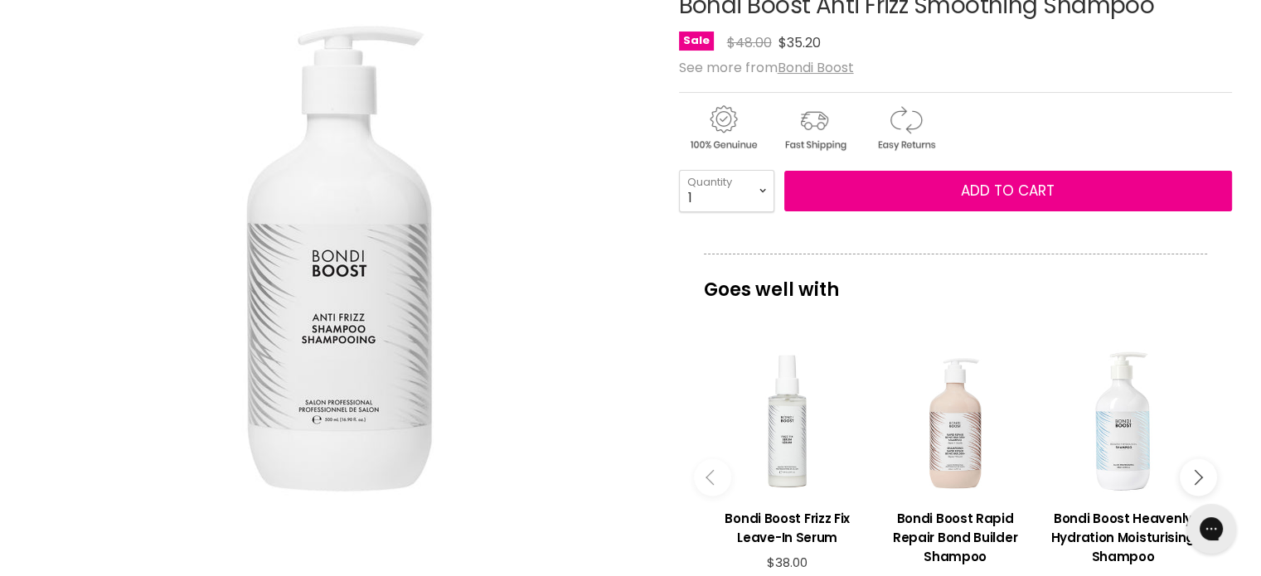
click at [1167, 308] on div "Goes well with imageUrl Bondi Boost Frizz Fix Leave-In Serum $38.00 imageUrl Bo…" at bounding box center [955, 442] width 553 height 377
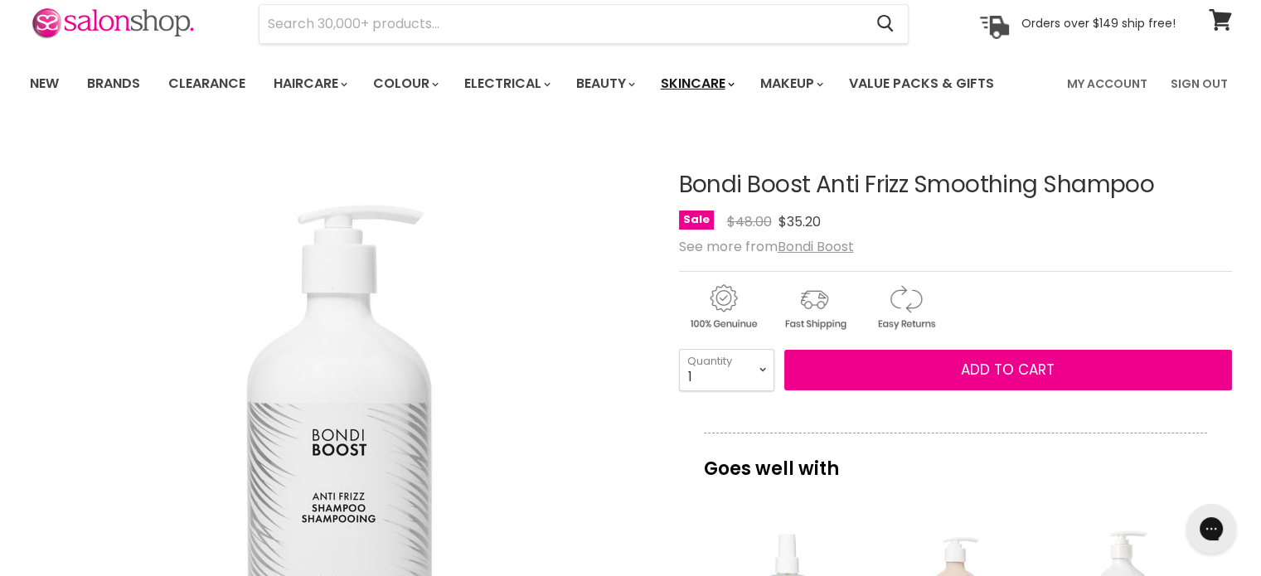
scroll to position [0, 0]
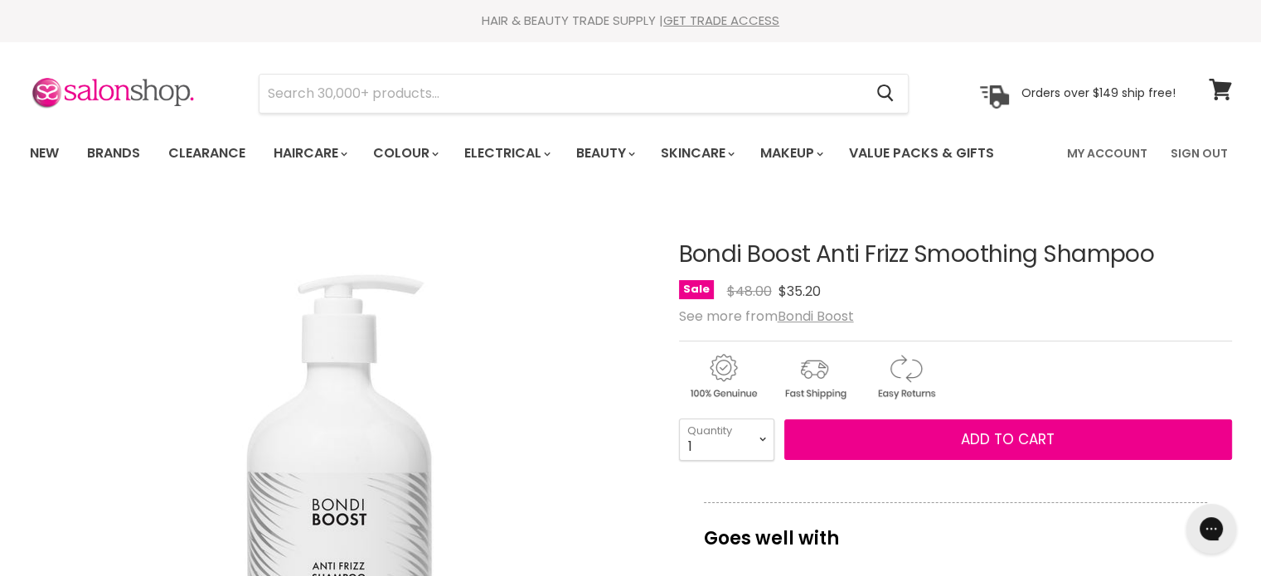
drag, startPoint x: 667, startPoint y: 249, endPoint x: 1059, endPoint y: 253, distance: 392.2
copy div "Bondi Boost Anti Frizz Smoothing Shampoo"
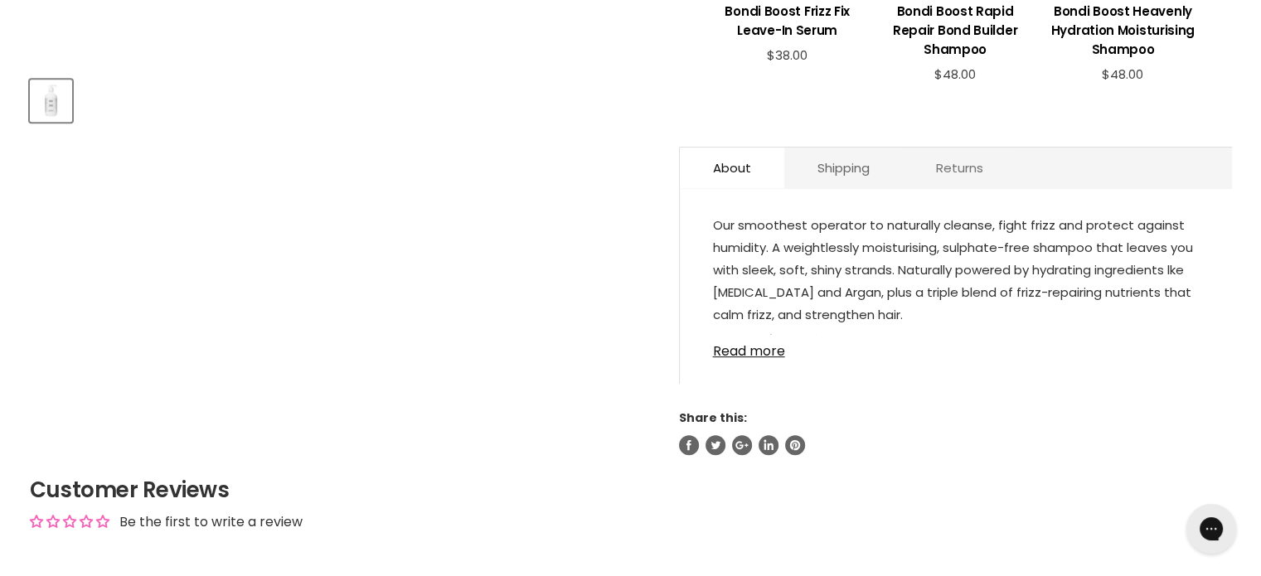
scroll to position [912, 0]
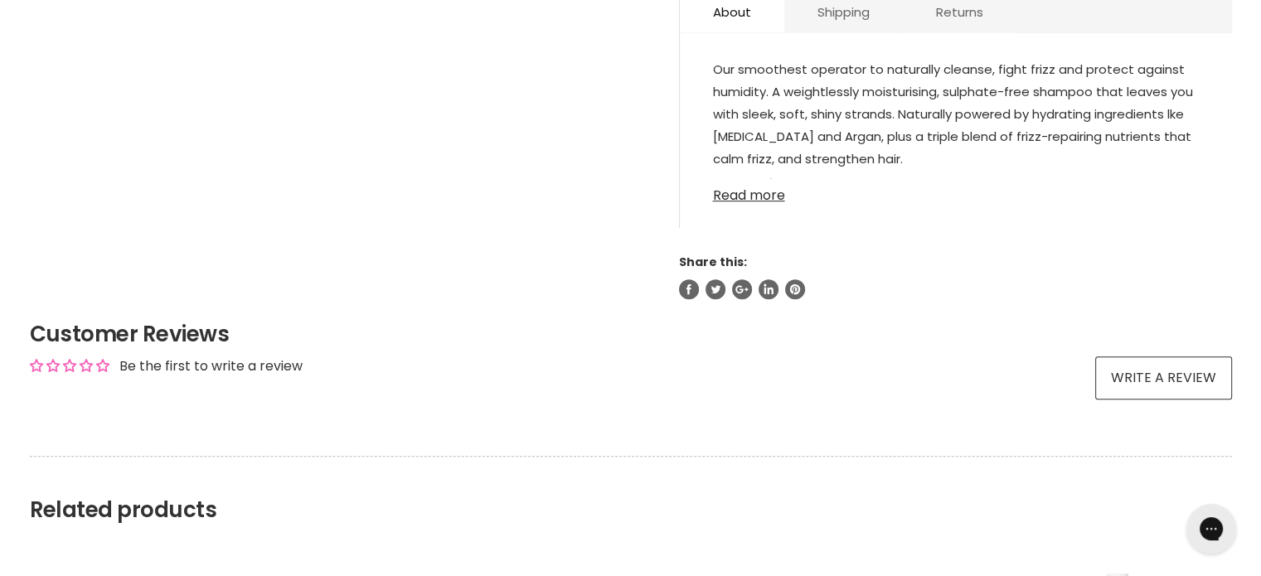
click at [749, 192] on link "Read more" at bounding box center [956, 190] width 486 height 25
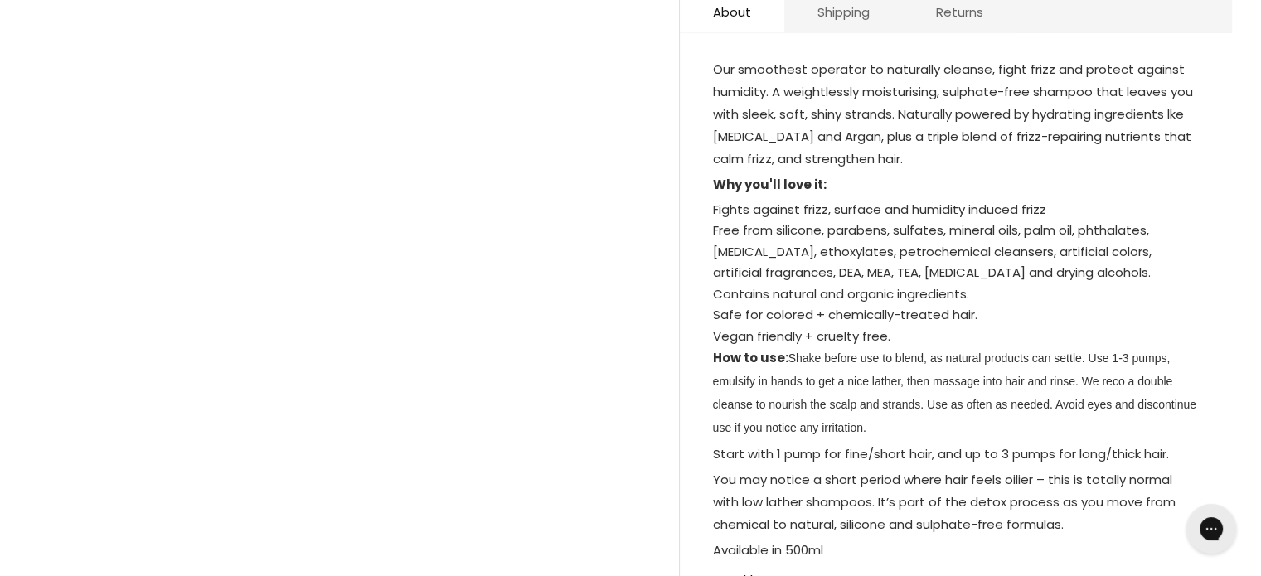
scroll to position [1244, 0]
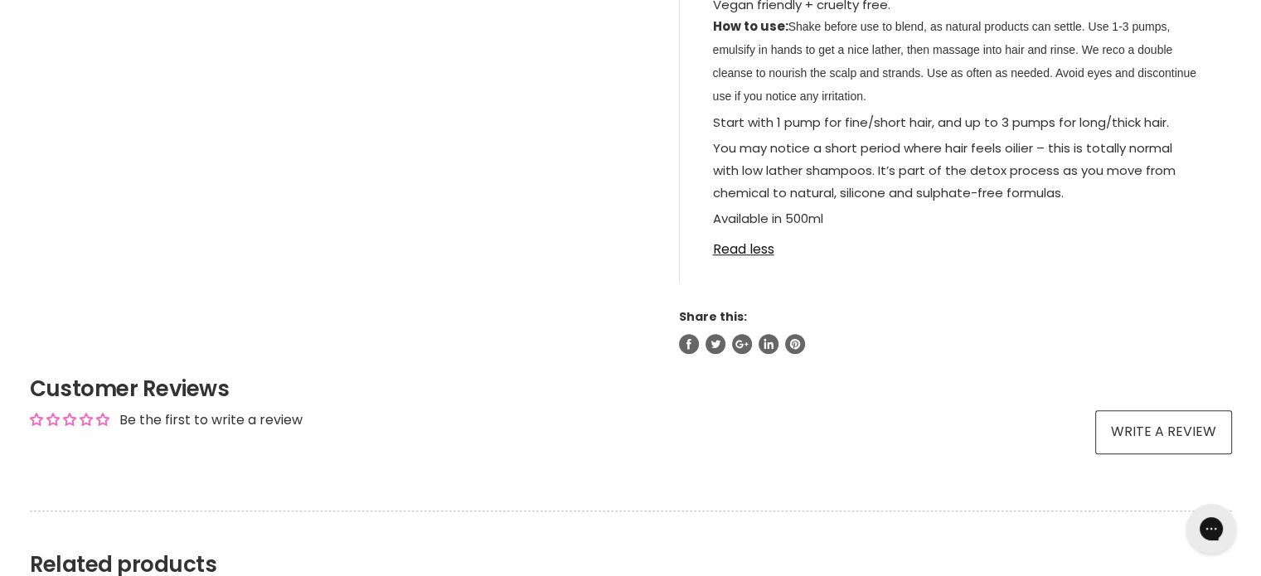
drag, startPoint x: 845, startPoint y: 205, endPoint x: 837, endPoint y: 211, distance: 10.0
click at [919, 241] on link "Read less" at bounding box center [956, 244] width 486 height 25
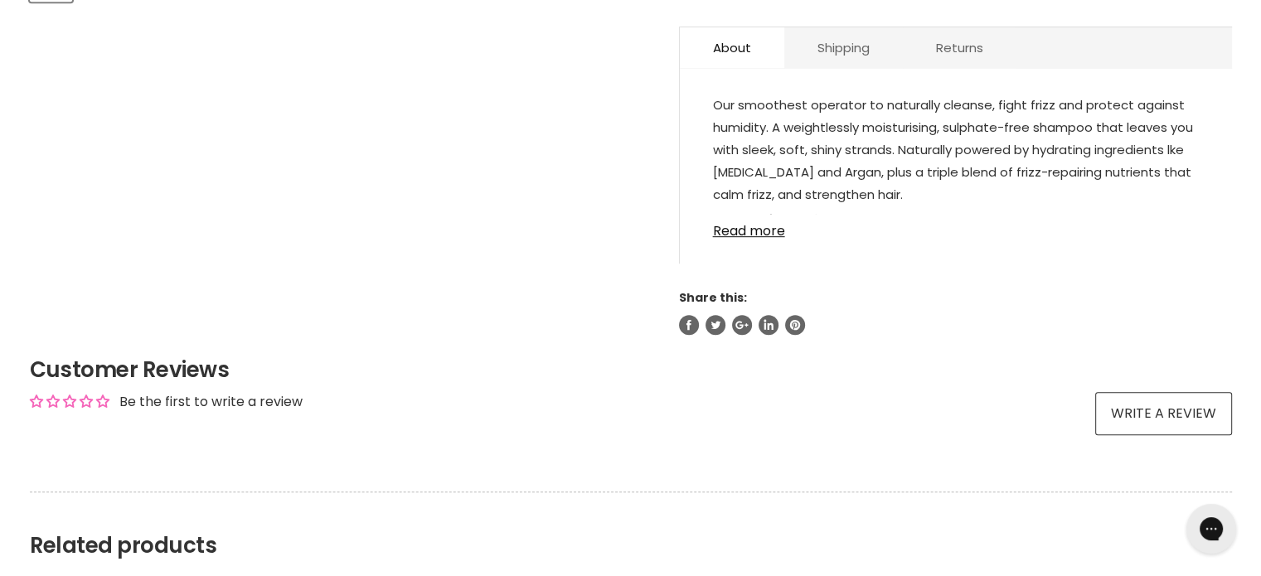
scroll to position [829, 0]
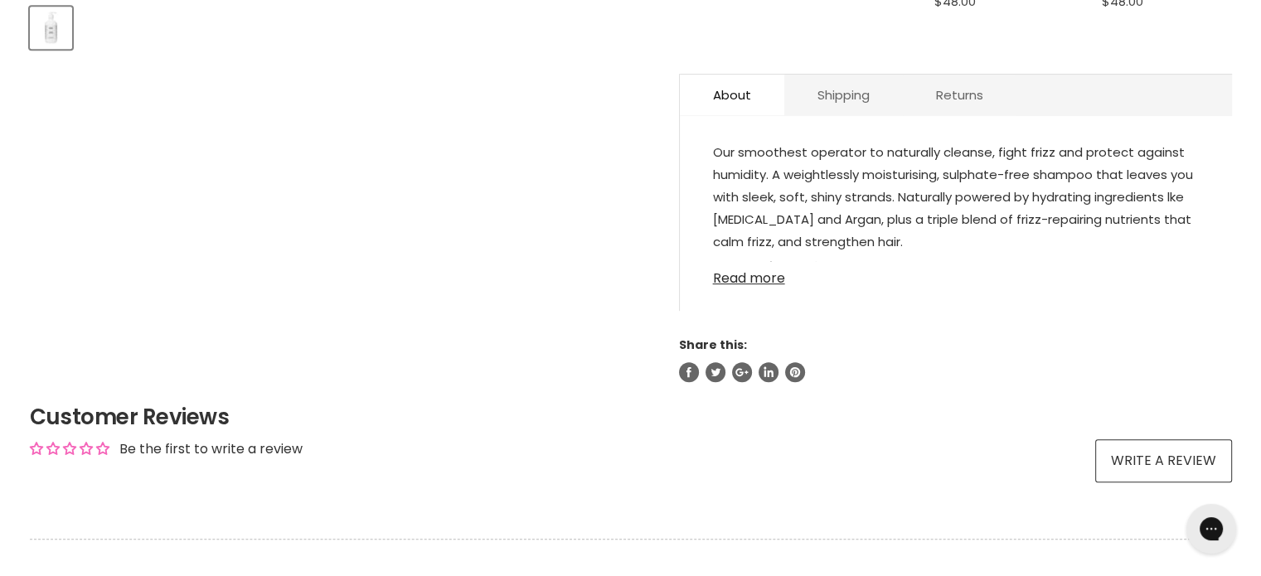
click at [754, 281] on link "Read more" at bounding box center [956, 273] width 486 height 25
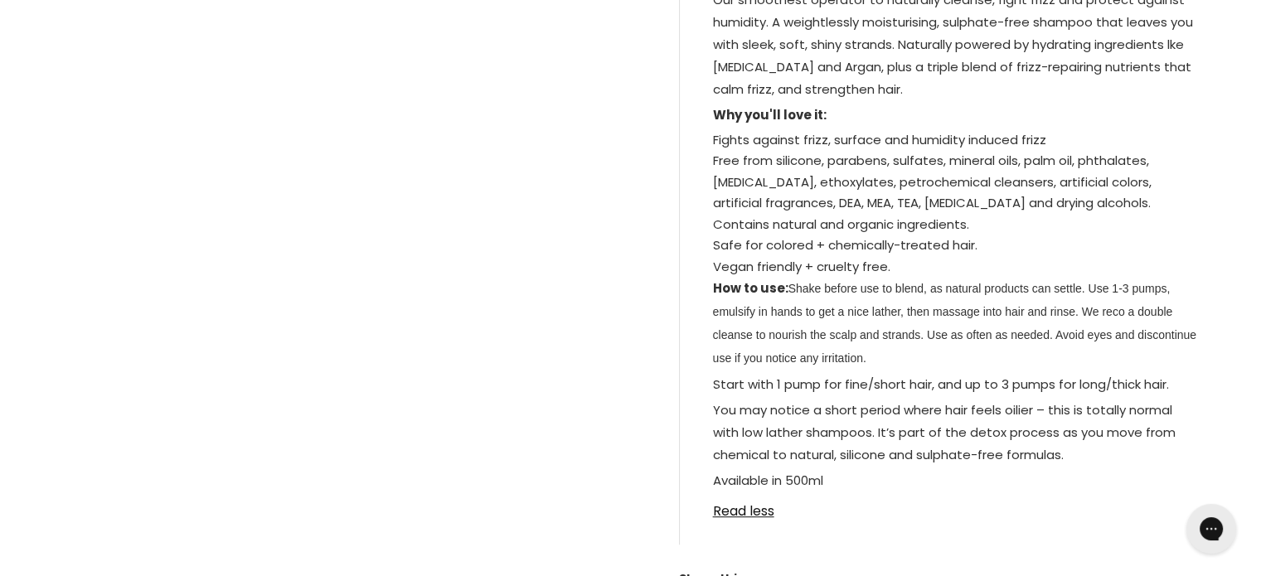
scroll to position [1161, 0]
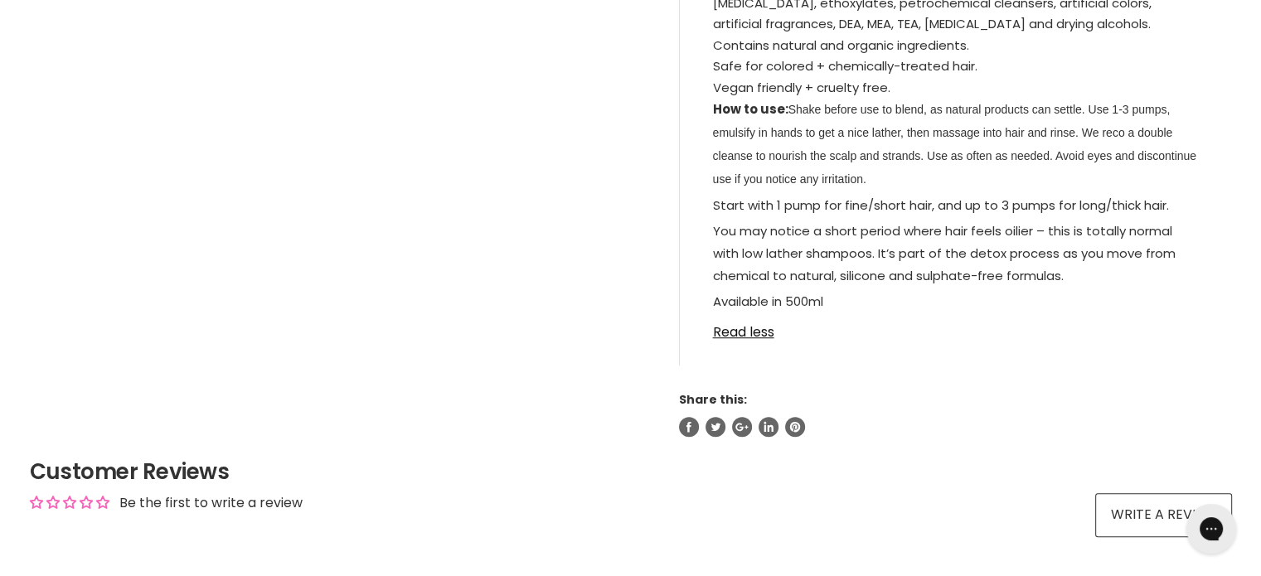
click at [895, 352] on div "Our smoothest operator to naturally cleanse, fight frizz and protect against hu…" at bounding box center [956, 83] width 552 height 565
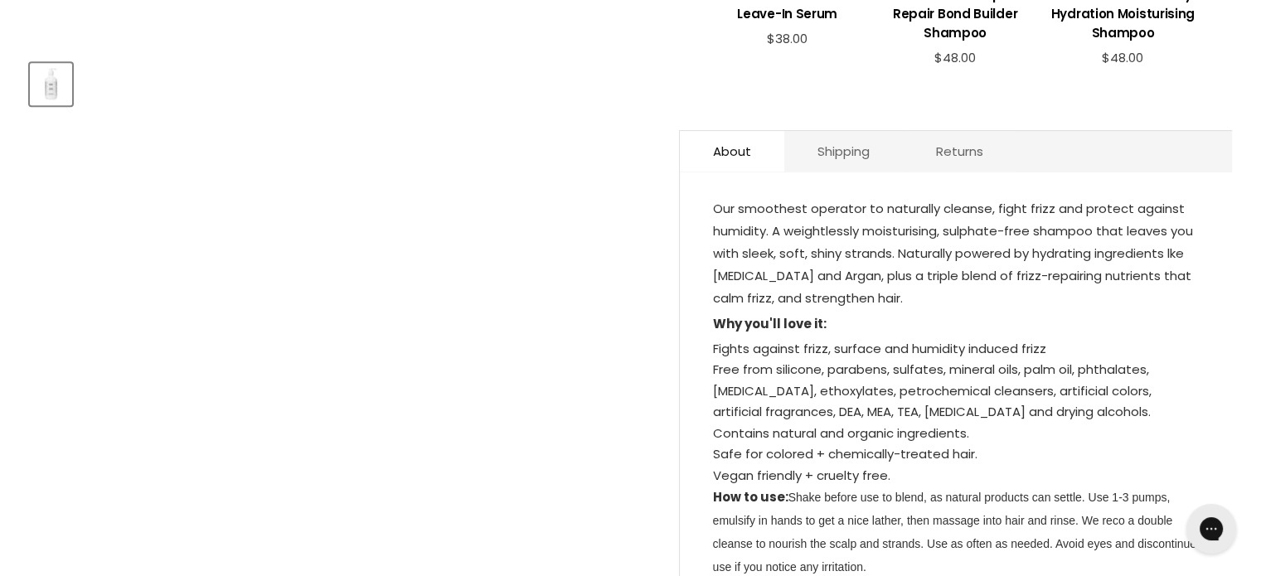
scroll to position [746, 0]
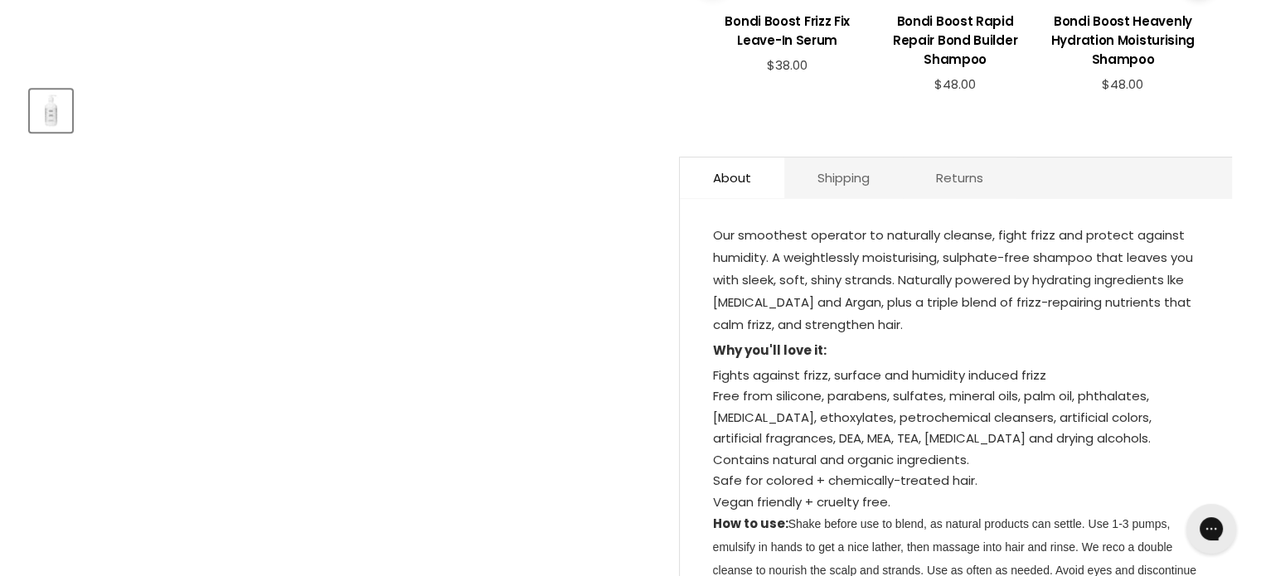
drag, startPoint x: 852, startPoint y: 308, endPoint x: 701, endPoint y: 242, distance: 165.3
click at [701, 242] on div "Our smoothest operator to naturally cleanse, fight frizz and protect against hu…" at bounding box center [956, 498] width 552 height 565
copy div "Our smoothest operator to naturally cleanse, fight frizz and protect against hu…"
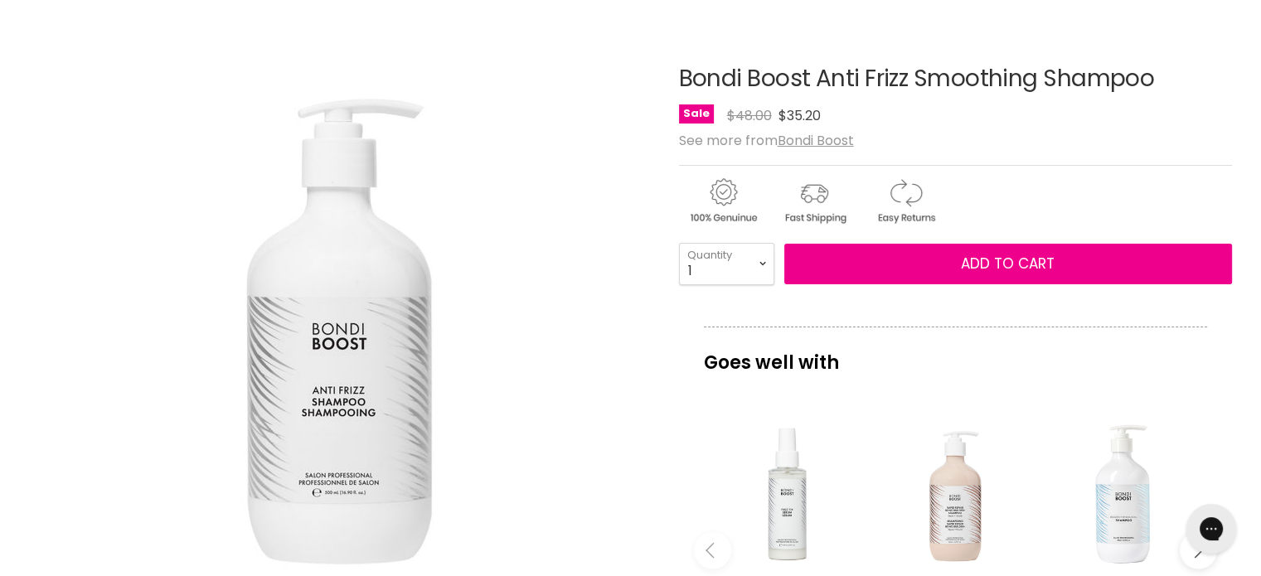
scroll to position [249, 0]
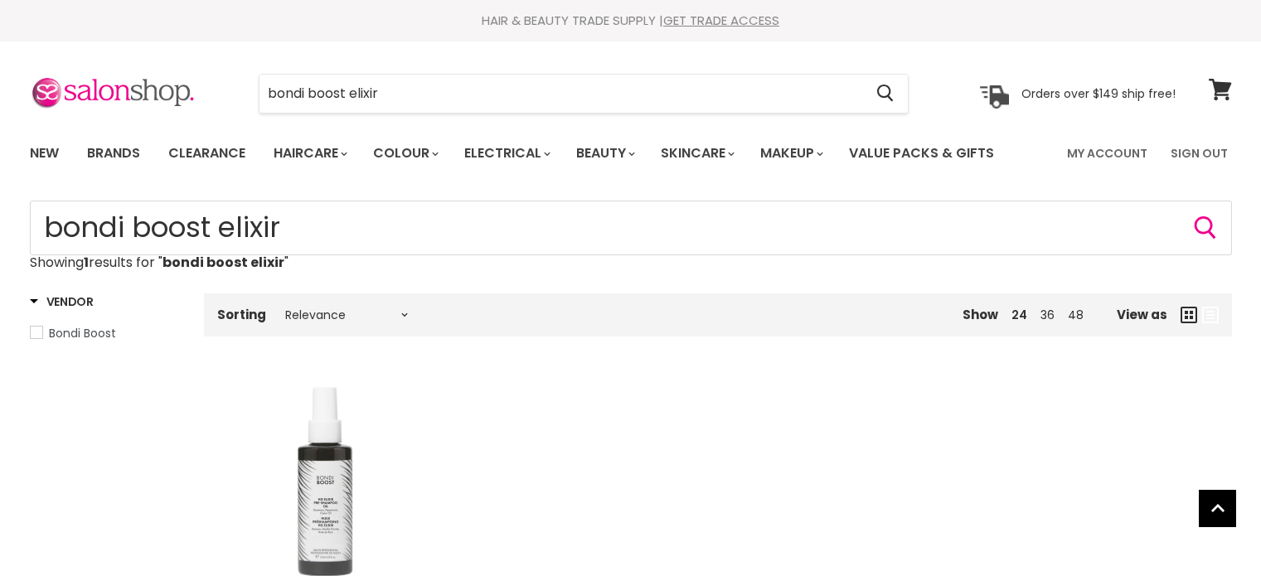
scroll to position [415, 0]
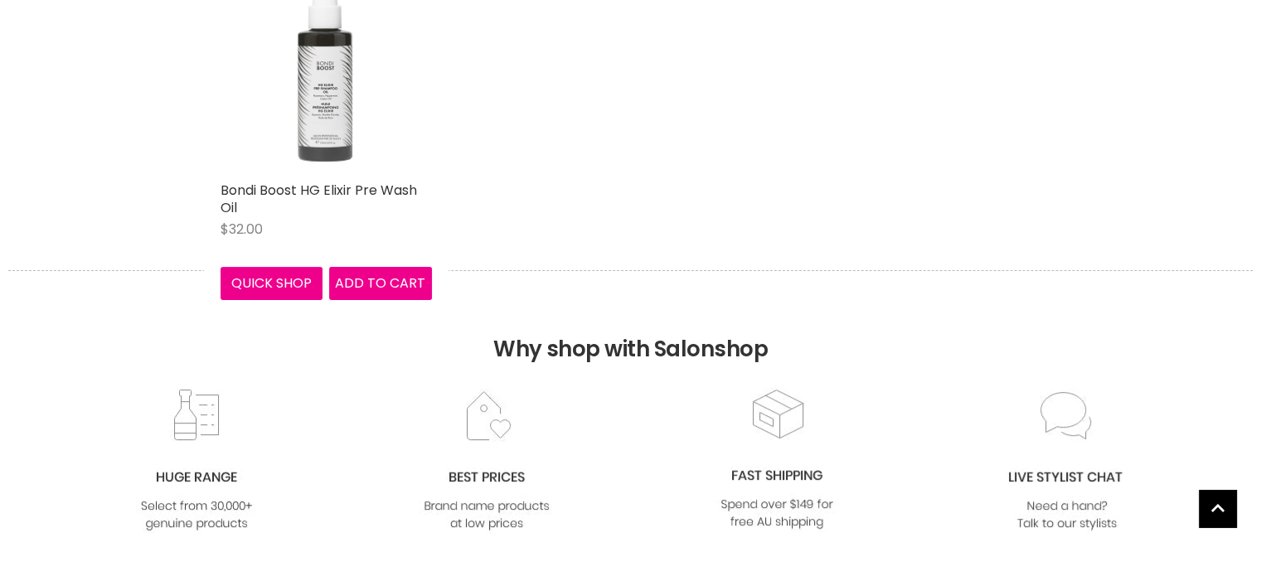
drag, startPoint x: 0, startPoint y: 0, endPoint x: 332, endPoint y: 133, distance: 357.5
click at [332, 133] on img "Main content" at bounding box center [326, 67] width 211 height 211
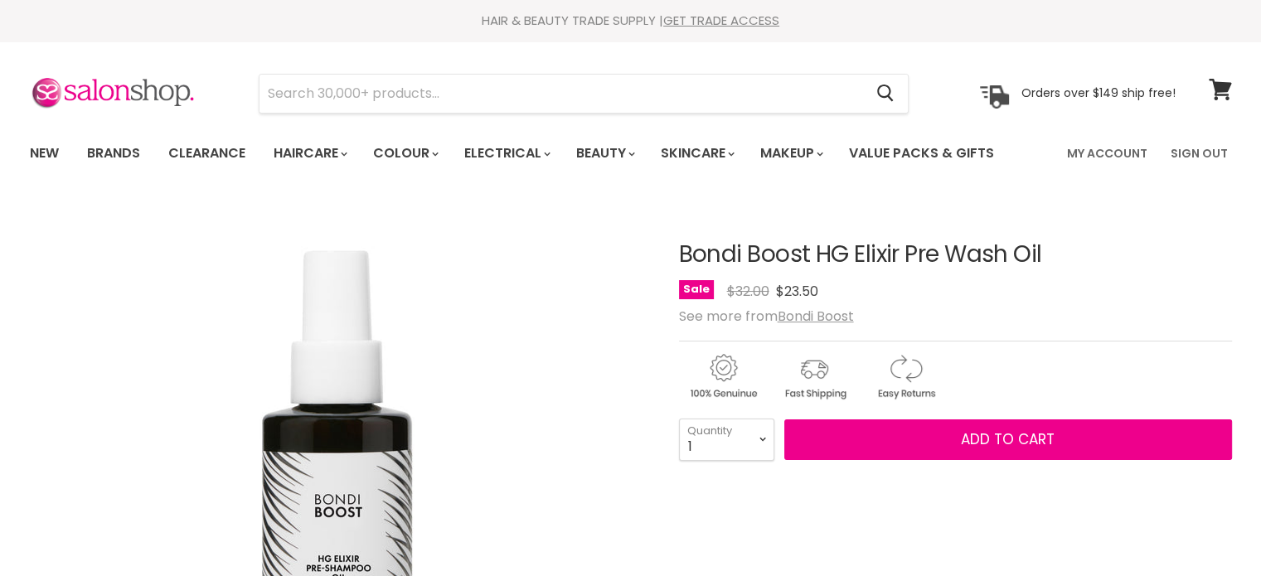
drag, startPoint x: 752, startPoint y: 245, endPoint x: 1108, endPoint y: 250, distance: 355.7
copy div "Bondi Boost HG Elixir Pre Wash Oil"
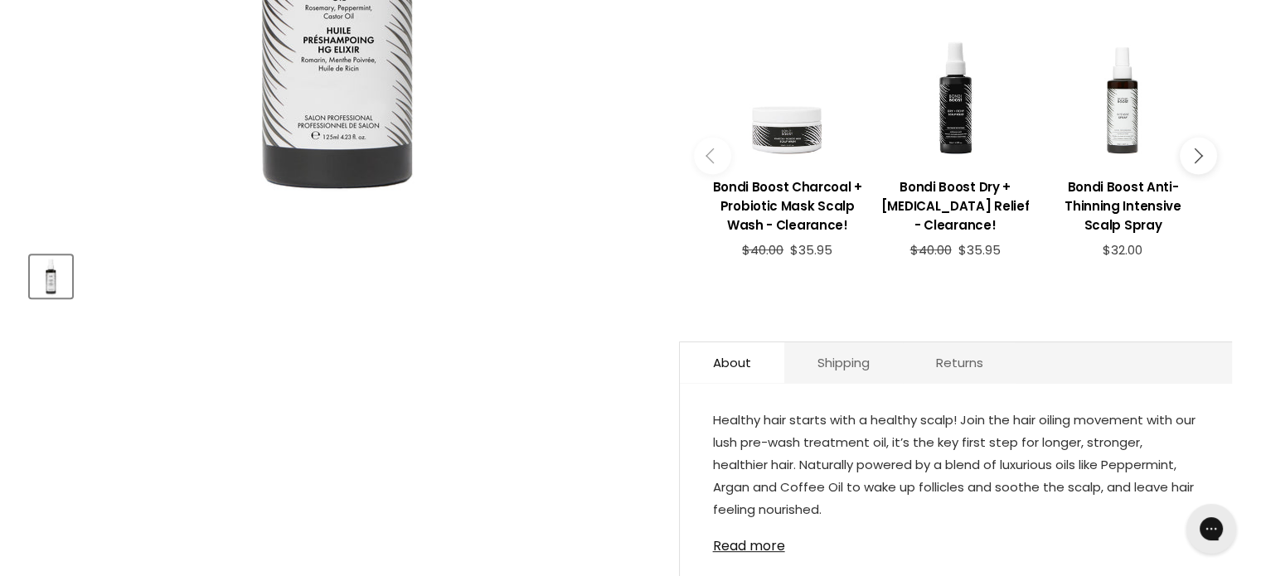
scroll to position [746, 0]
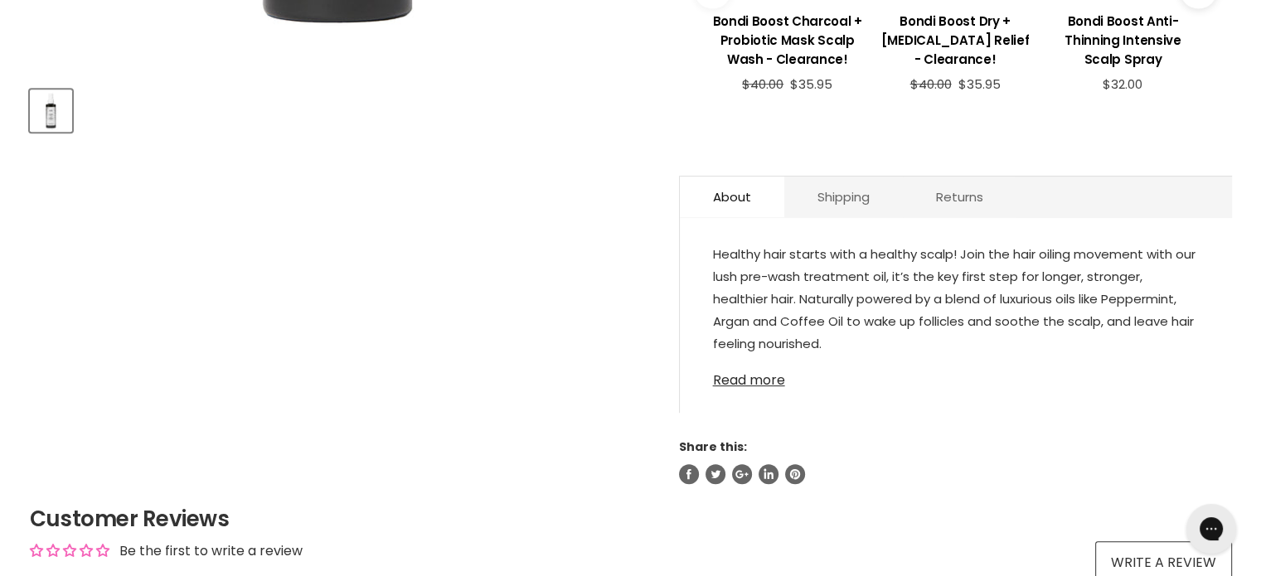
click at [759, 364] on link "Read more" at bounding box center [956, 375] width 486 height 25
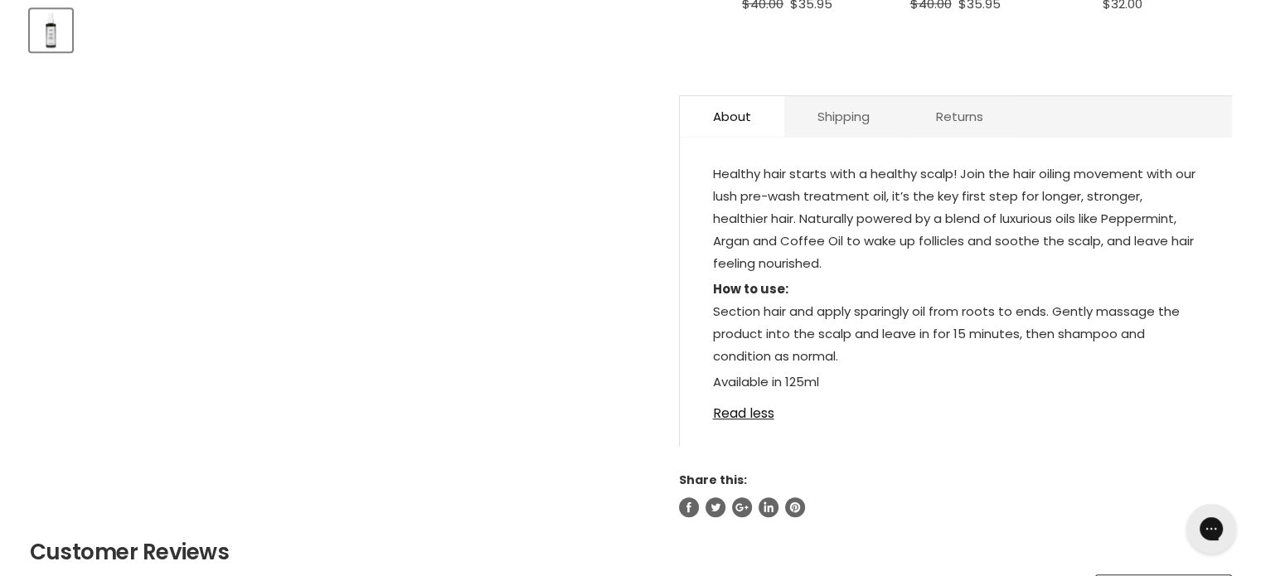
scroll to position [829, 0]
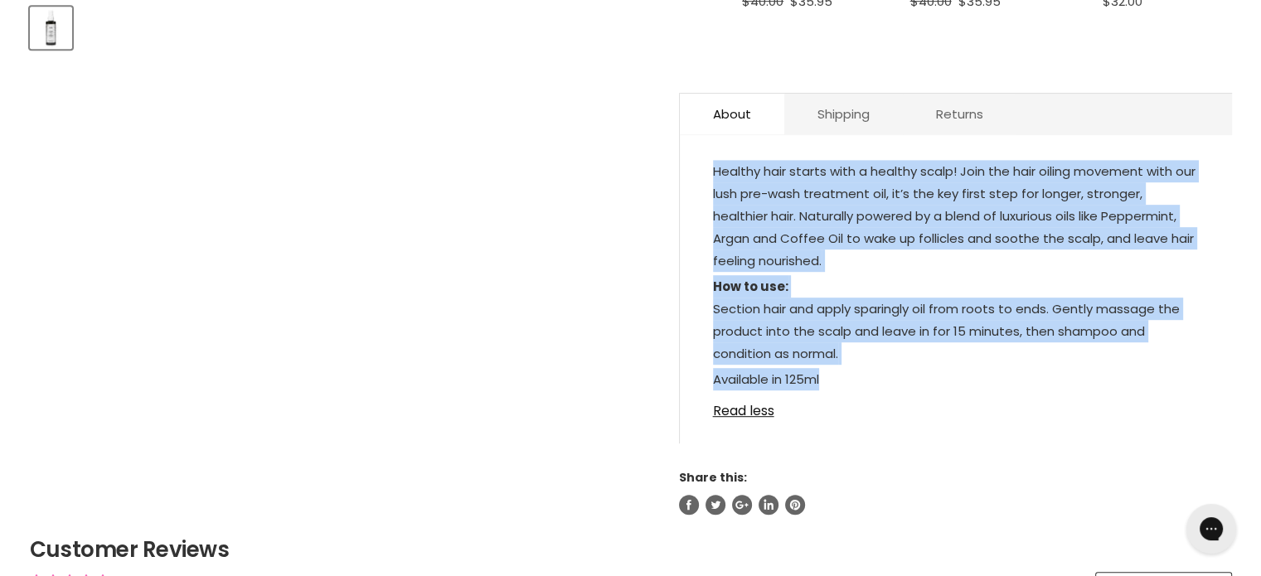
drag, startPoint x: 813, startPoint y: 359, endPoint x: 690, endPoint y: 161, distance: 233.5
click at [690, 161] on div "Healthy hair starts with a healthy scalp! Join the hair oiling movement with ou…" at bounding box center [956, 298] width 552 height 292
copy div "Healthy hair starts with a healthy scalp! Join the hair oiling movement with ou…"
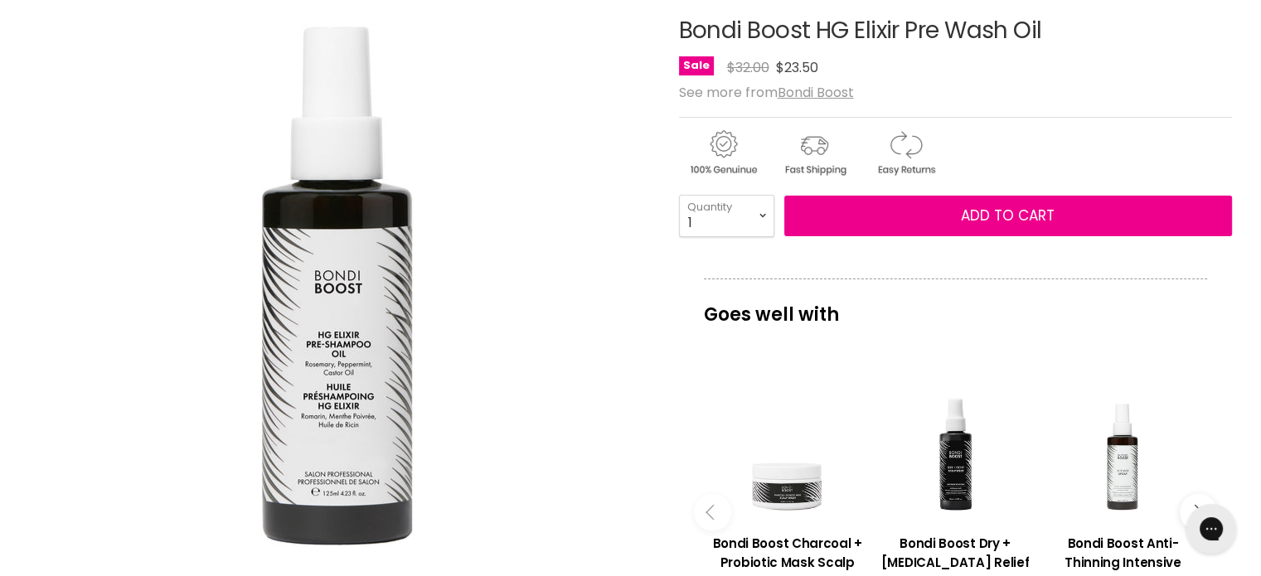
scroll to position [213, 0]
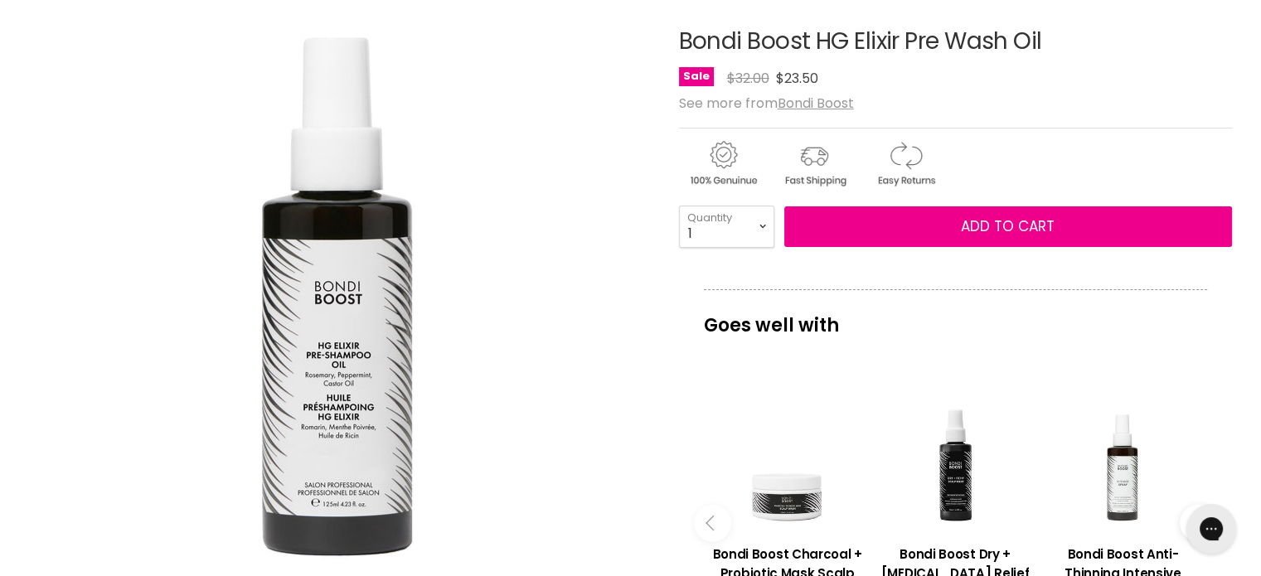
drag, startPoint x: 1128, startPoint y: 75, endPoint x: 1136, endPoint y: 70, distance: 9.7
click at [1134, 72] on div "Sale Original Price $32.00 Current Price $23.50" at bounding box center [955, 78] width 553 height 22
drag, startPoint x: 1023, startPoint y: 36, endPoint x: 679, endPoint y: 29, distance: 344.1
click at [679, 29] on h1 "Bondi Boost HG Elixir Pre Wash Oil" at bounding box center [955, 42] width 553 height 26
copy h1 "Bondi Boost HG Elixir Pre Wash Oil"
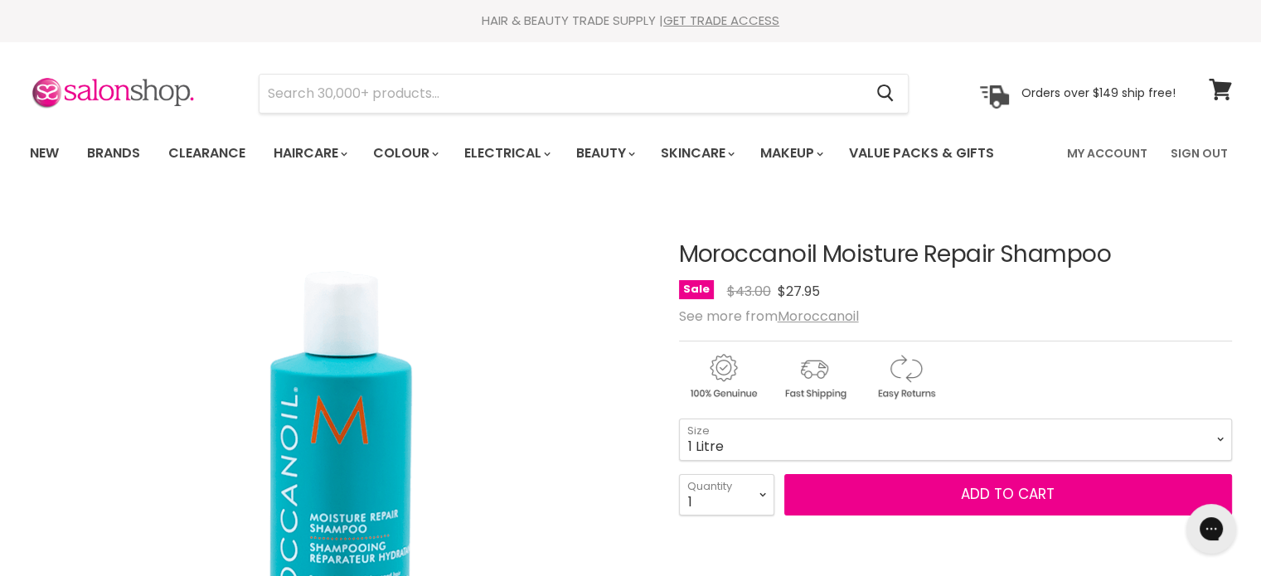
click at [679, 419] on select "250ml 1 Litre" at bounding box center [955, 439] width 553 height 41
select select "1 Litre"
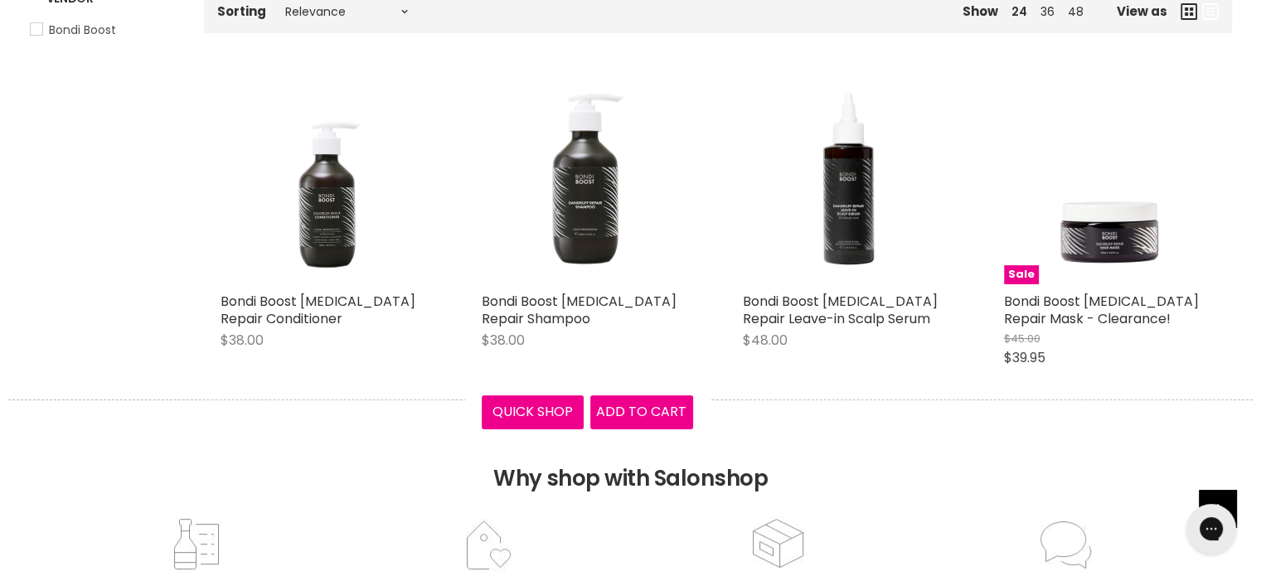
scroll to position [332, 0]
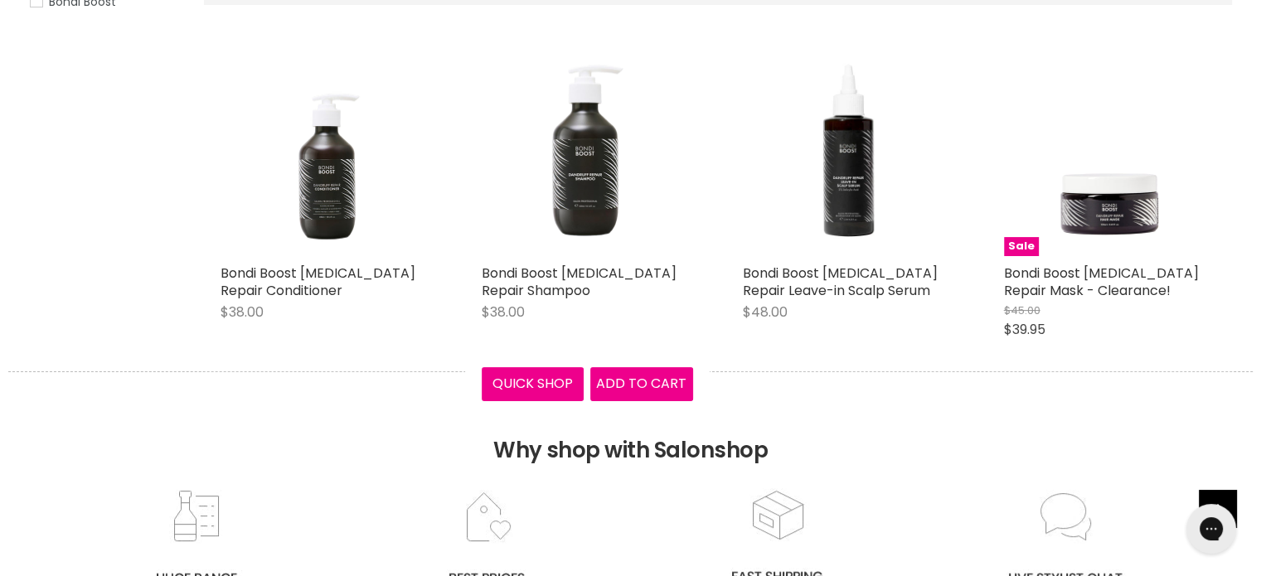
type input "Bondi Boost [MEDICAL_DATA]"
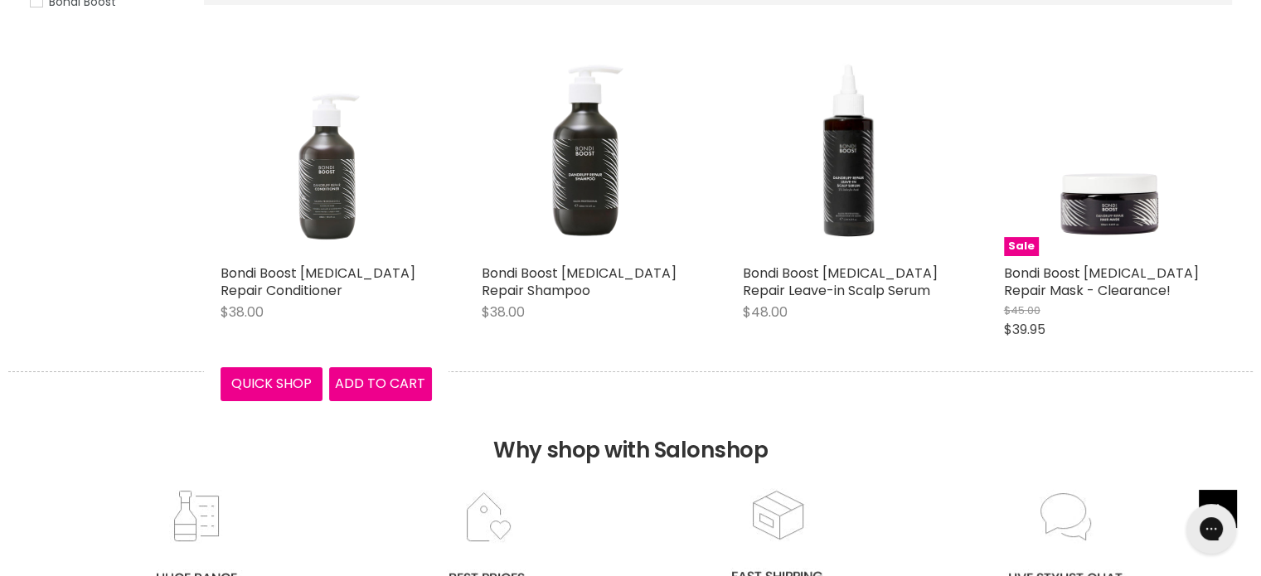
click at [332, 241] on img "Main content" at bounding box center [326, 150] width 211 height 211
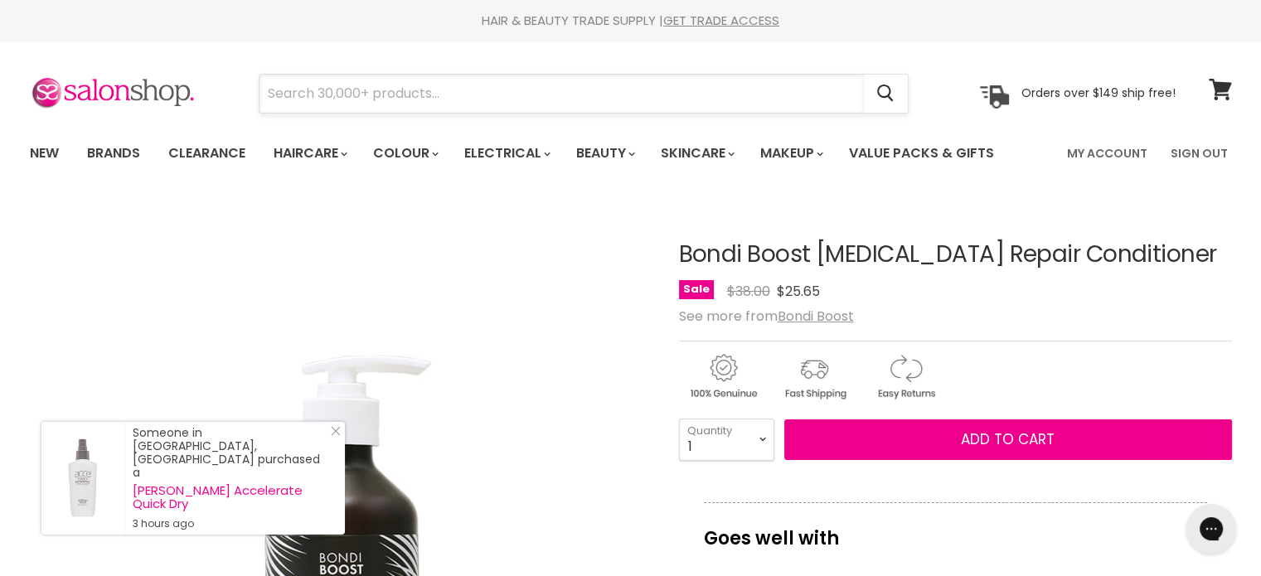
paste input "Bondi Boost Rapid Repair Shampo"
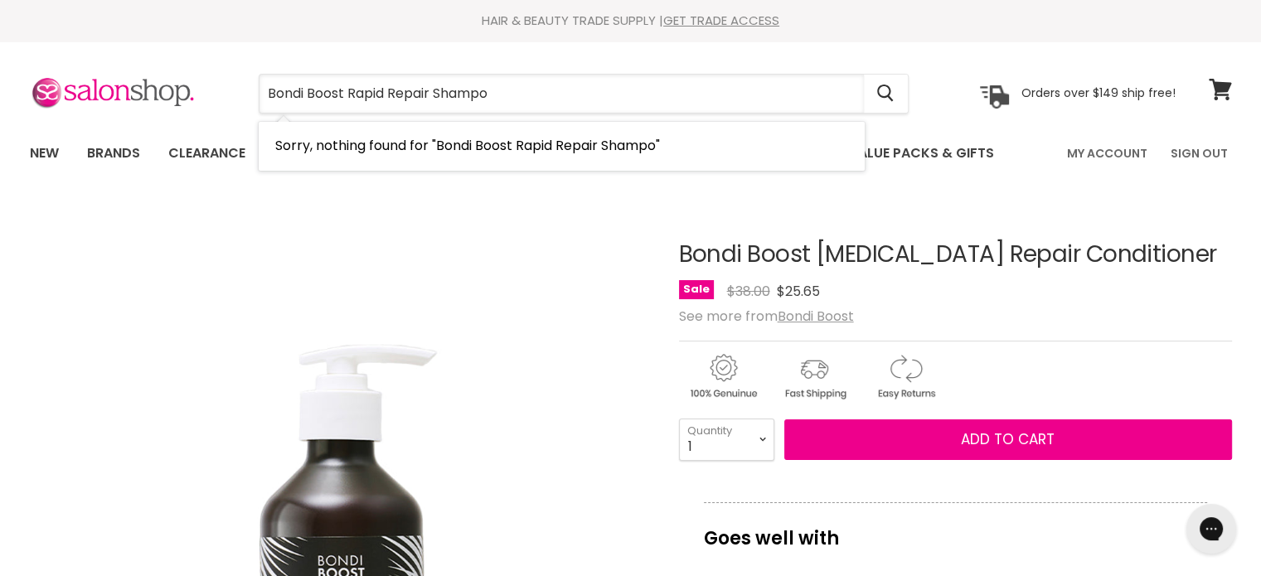
type input "Bondi Boost Rapid Repair Shampoo"
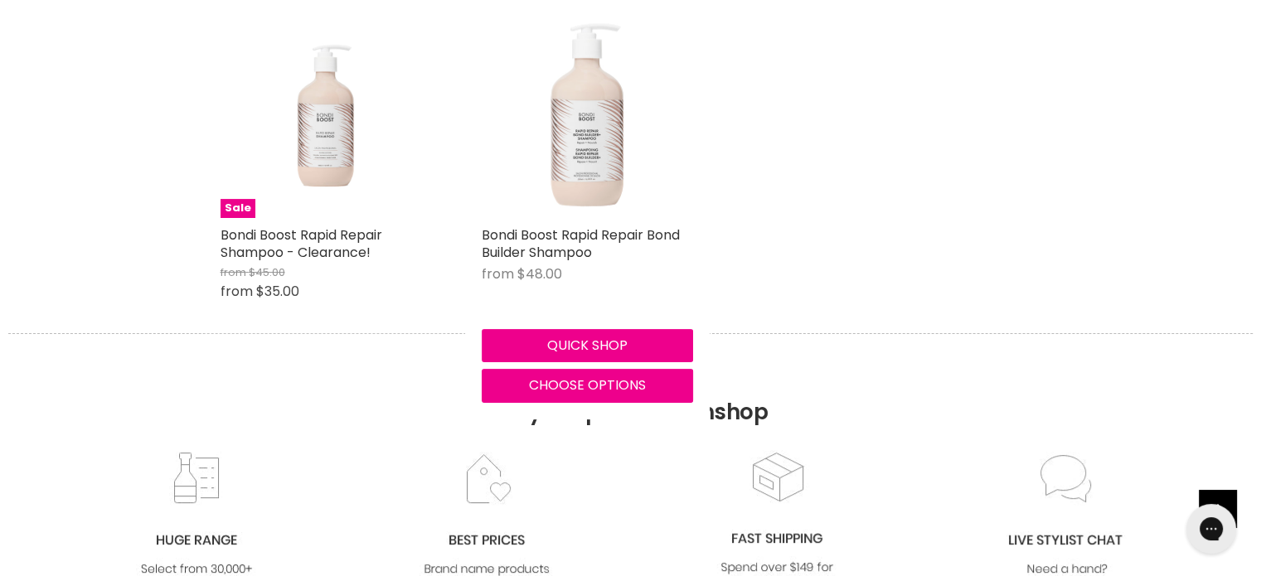
scroll to position [415, 0]
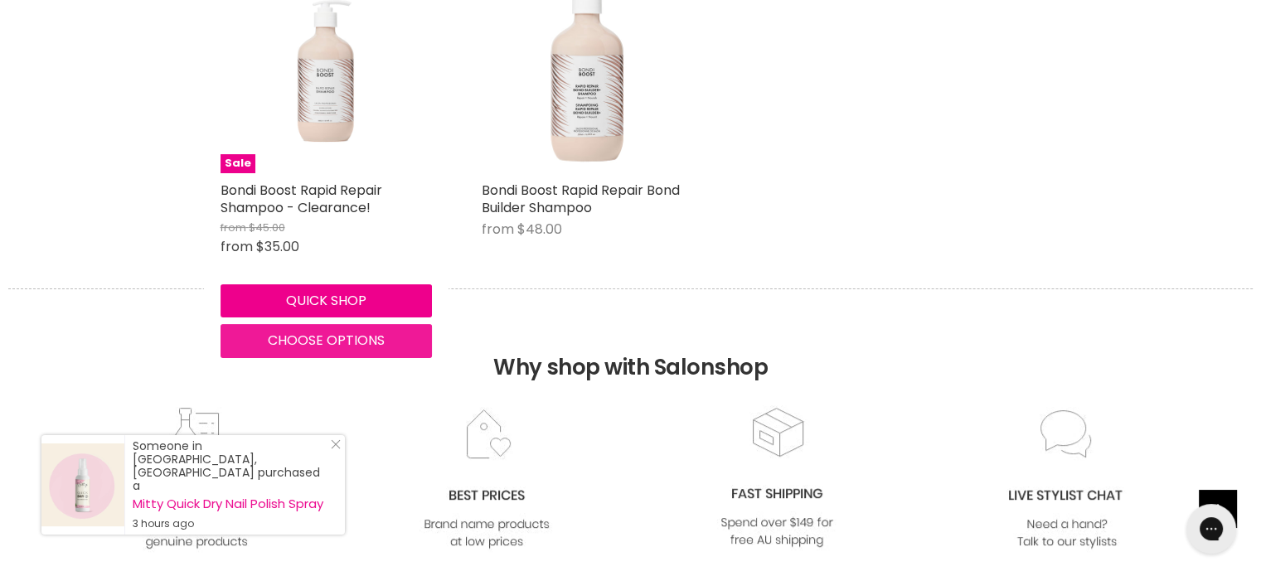
click at [306, 341] on span "Choose options" at bounding box center [326, 340] width 117 height 19
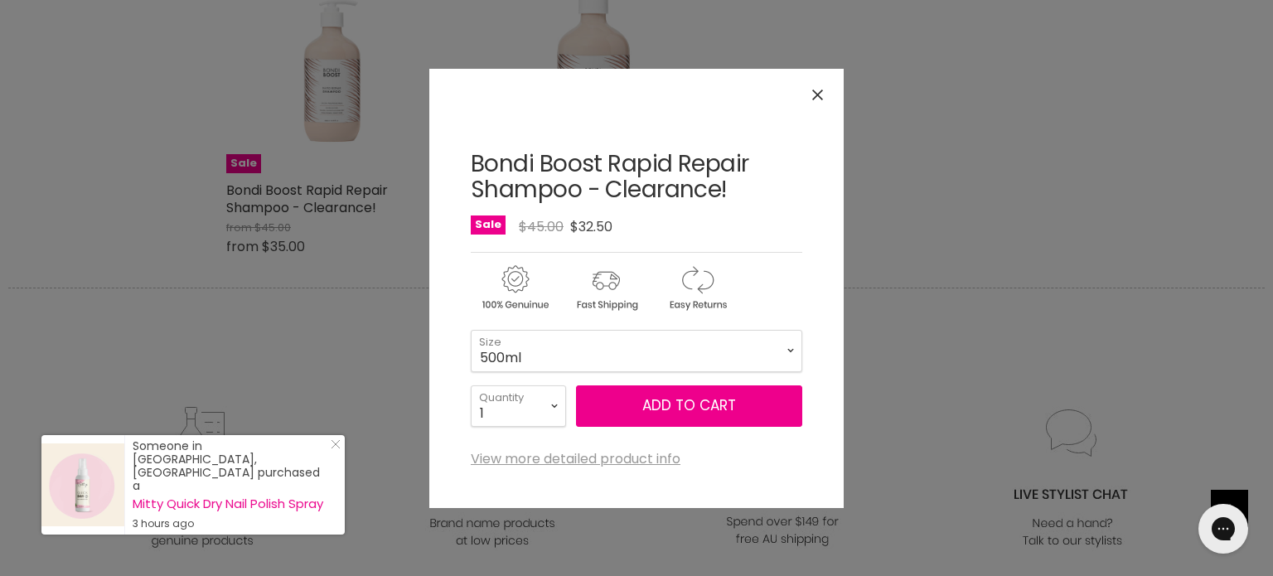
click at [531, 371] on form "300ml - Translation missing: en.products.status.sold_out 500ml - $32.50 1 Litre…" at bounding box center [637, 378] width 332 height 97
click at [529, 351] on select "300ml 500ml 1 Litre" at bounding box center [637, 350] width 332 height 41
click at [471, 330] on select "300ml 500ml 1 Litre" at bounding box center [637, 350] width 332 height 41
select select "1 Litre"
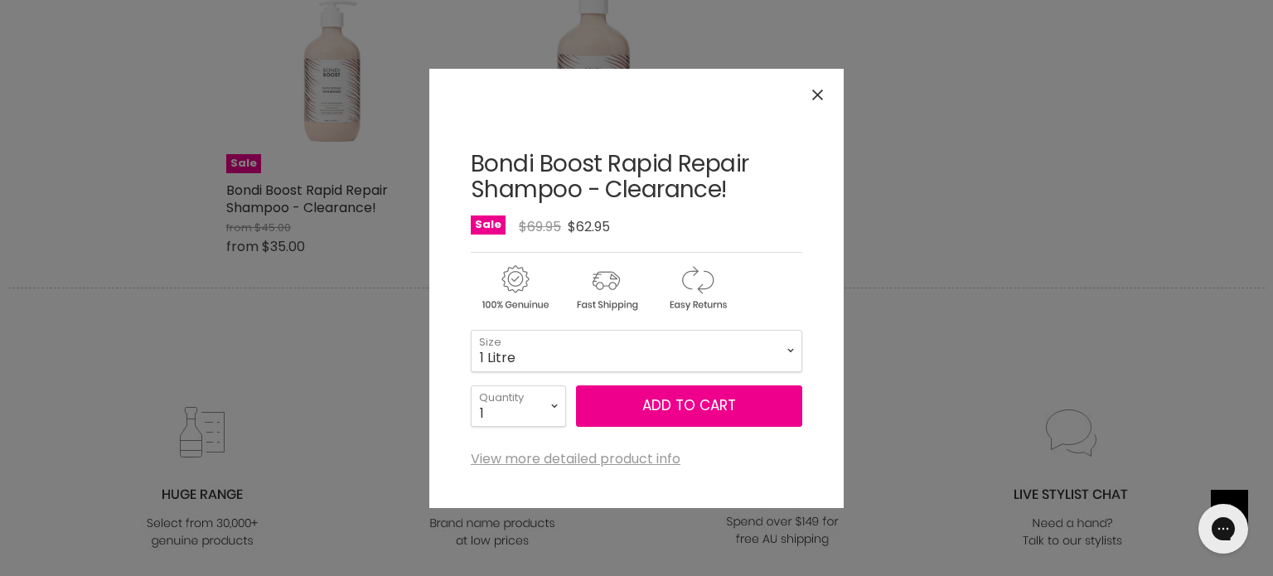
click at [822, 99] on icon "Close" at bounding box center [817, 95] width 11 height 11
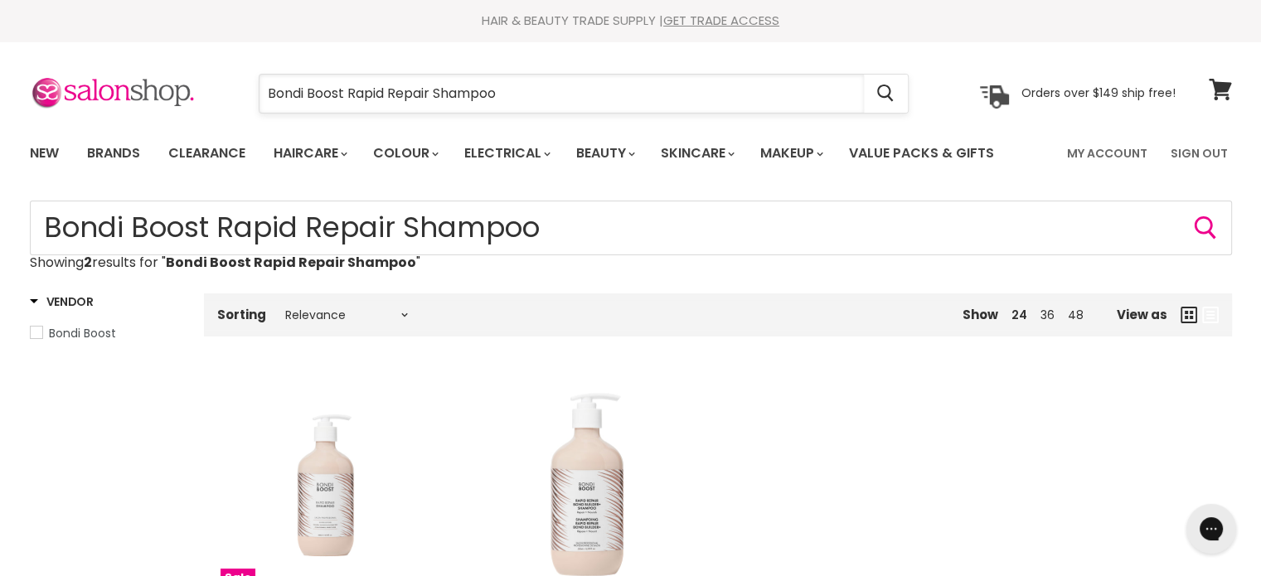
click at [507, 82] on input "Bondi Boost Rapid Repair Shampoo" at bounding box center [561, 94] width 604 height 38
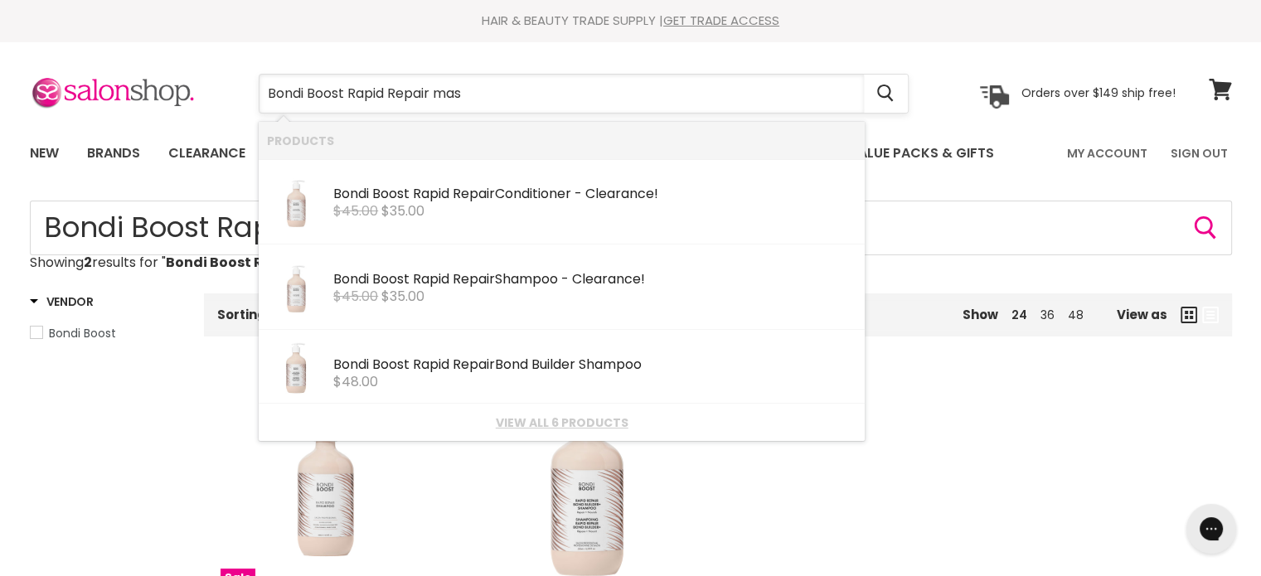
type input "Bondi Boost Rapid Repair mask"
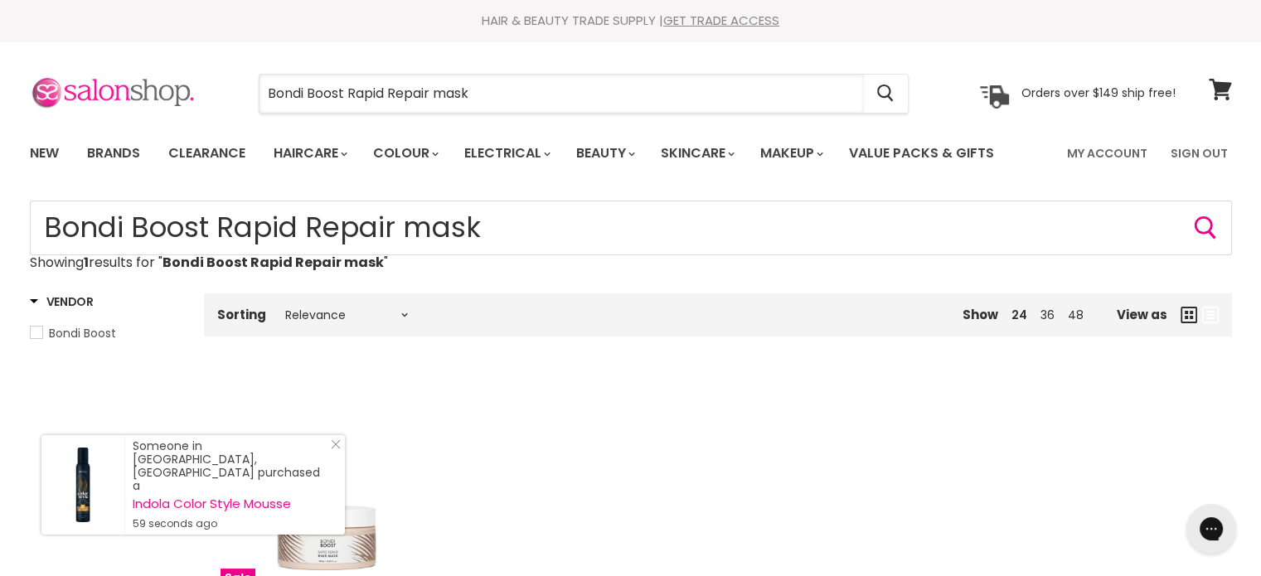
drag, startPoint x: 467, startPoint y: 89, endPoint x: 192, endPoint y: 91, distance: 274.4
click at [192, 91] on div "Bondi Boost Rapid Repair mask Cancel Orders over $149 ship free!" at bounding box center [603, 94] width 1146 height 38
paste input "Bondi Boost Overnight Magic Hair Mask"
type input "Bondi Boost Overnight Magic Hair Mask"
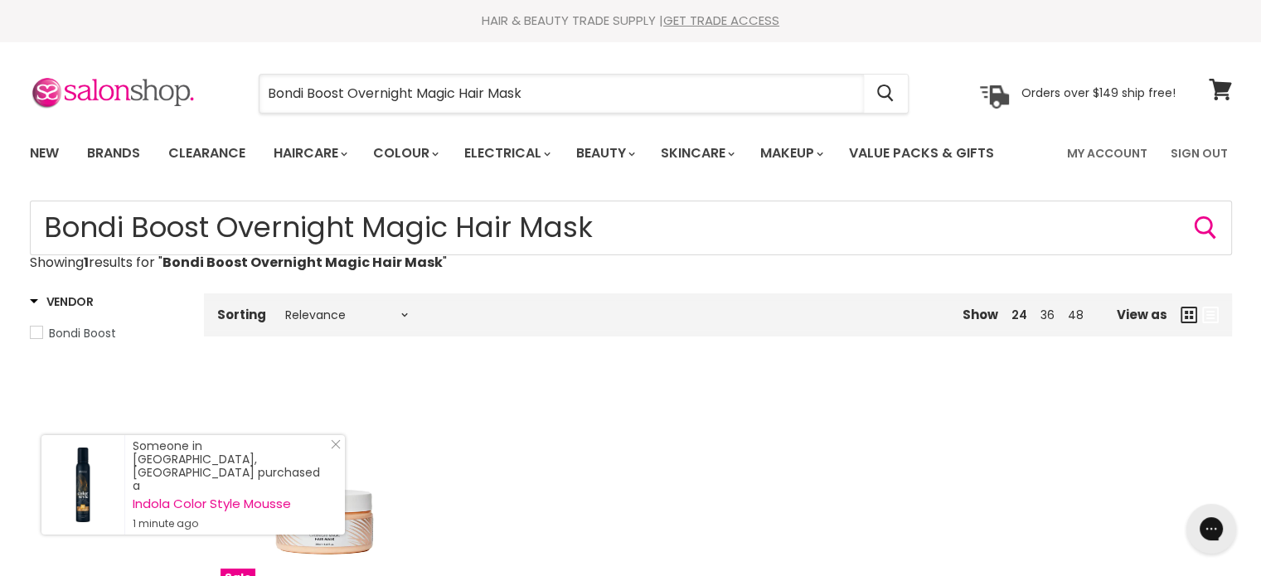
drag, startPoint x: 591, startPoint y: 75, endPoint x: 230, endPoint y: 92, distance: 361.8
click at [226, 92] on div "Bondi Boost Overnight Magic Hair Mask Cancel" at bounding box center [583, 94] width 735 height 38
paste input "Bondi Boost Overnight Magic Hair Mask"
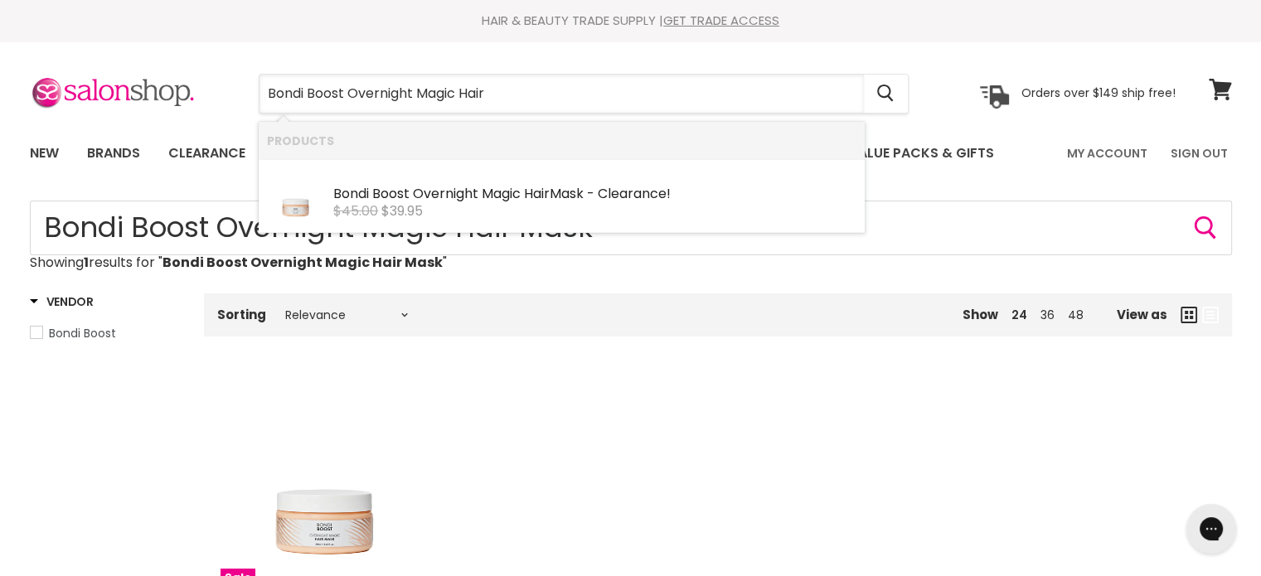
type input "Bondi Boost Overnight Magic Hair"
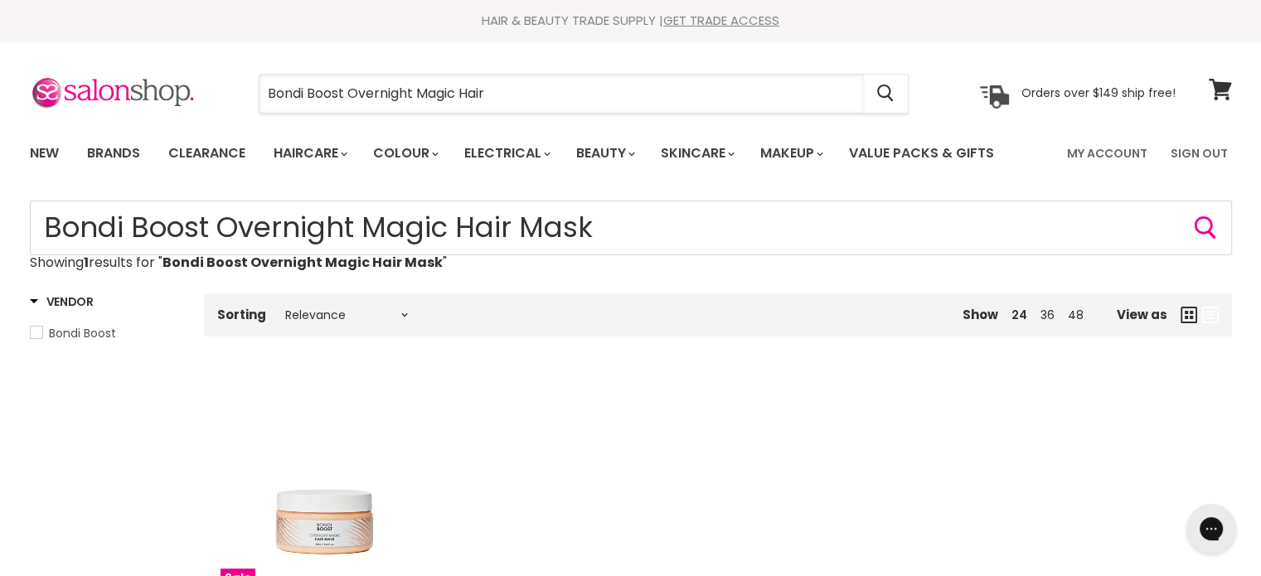
drag, startPoint x: 554, startPoint y: 85, endPoint x: 245, endPoint y: 87, distance: 308.4
click at [245, 87] on div "Bondi Boost Overnight Magic Hair Cancel" at bounding box center [583, 94] width 735 height 38
paste input "Bondi Boost Rapid Repair Bond Builder + Finishing Oil 60ml"
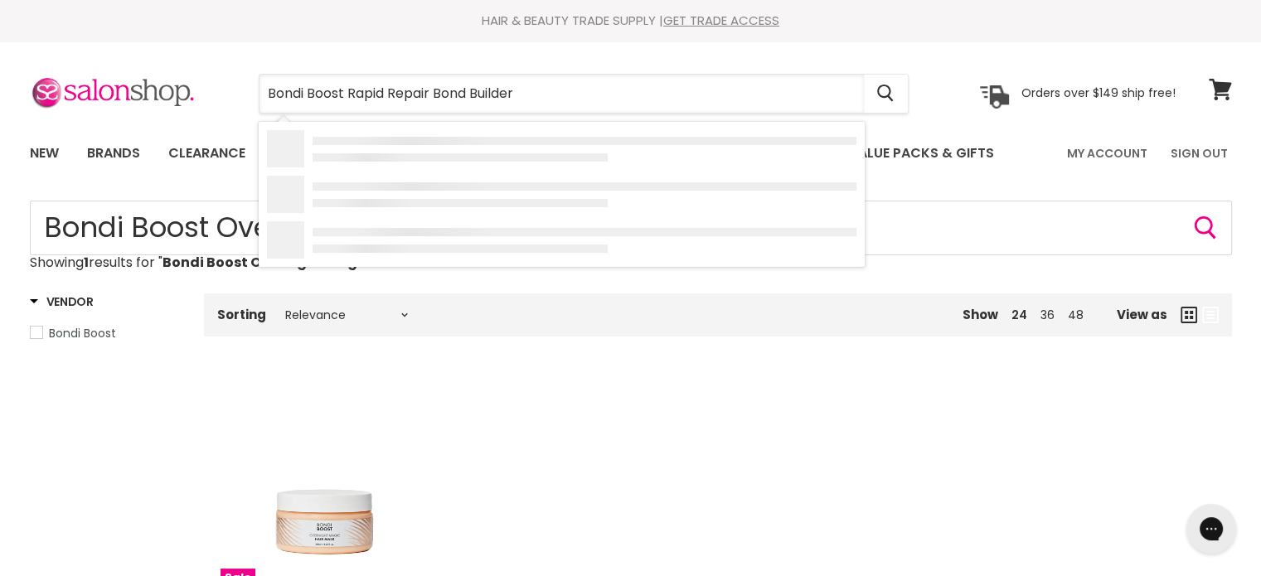
type input "Bondi Boost Rapid Repair Bond Builder"
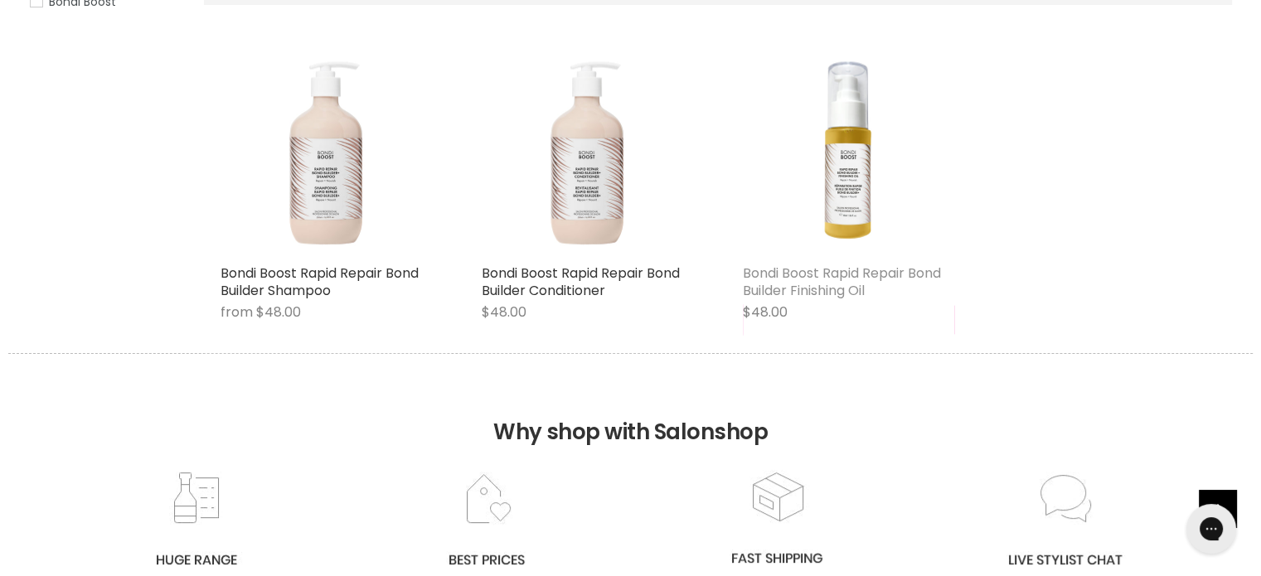
click at [796, 290] on link "Bondi Boost Rapid Repair Bond Builder Finishing Oil" at bounding box center [842, 282] width 198 height 36
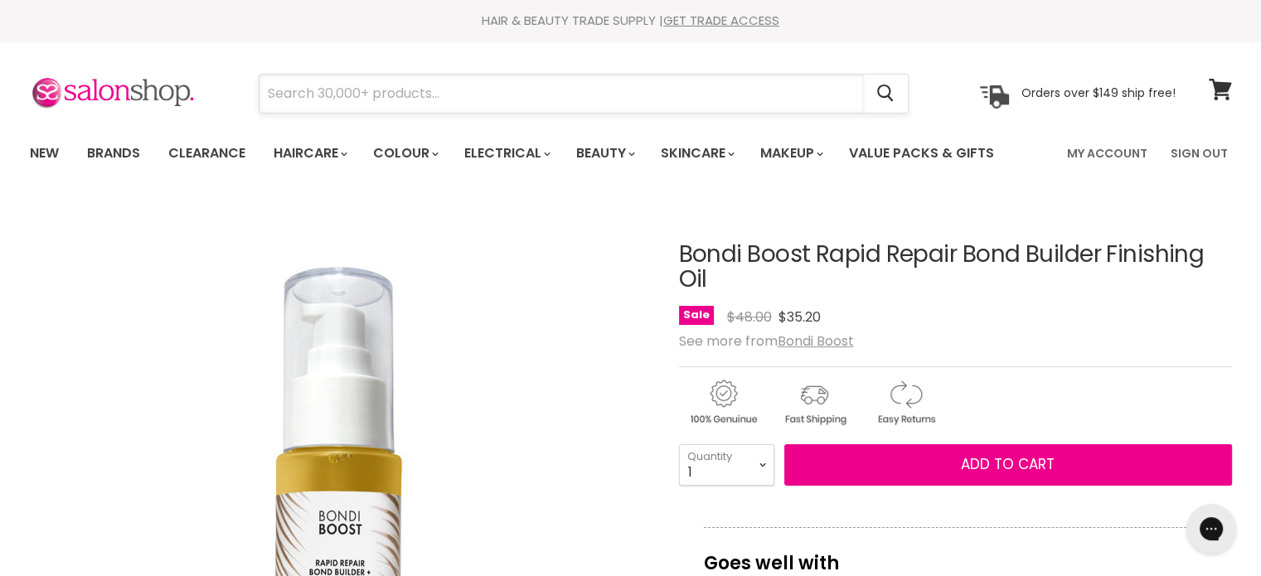
paste input "Bondi Boost Rapid Repair Mask"
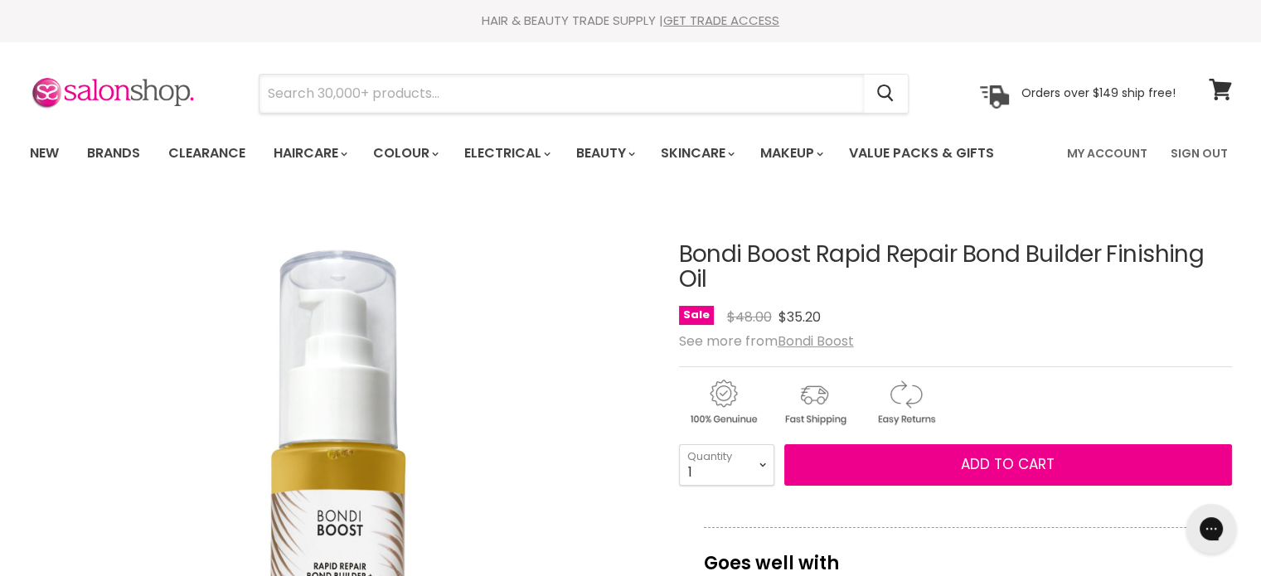
type input "Bondi Boost Rapid Repair Mask"
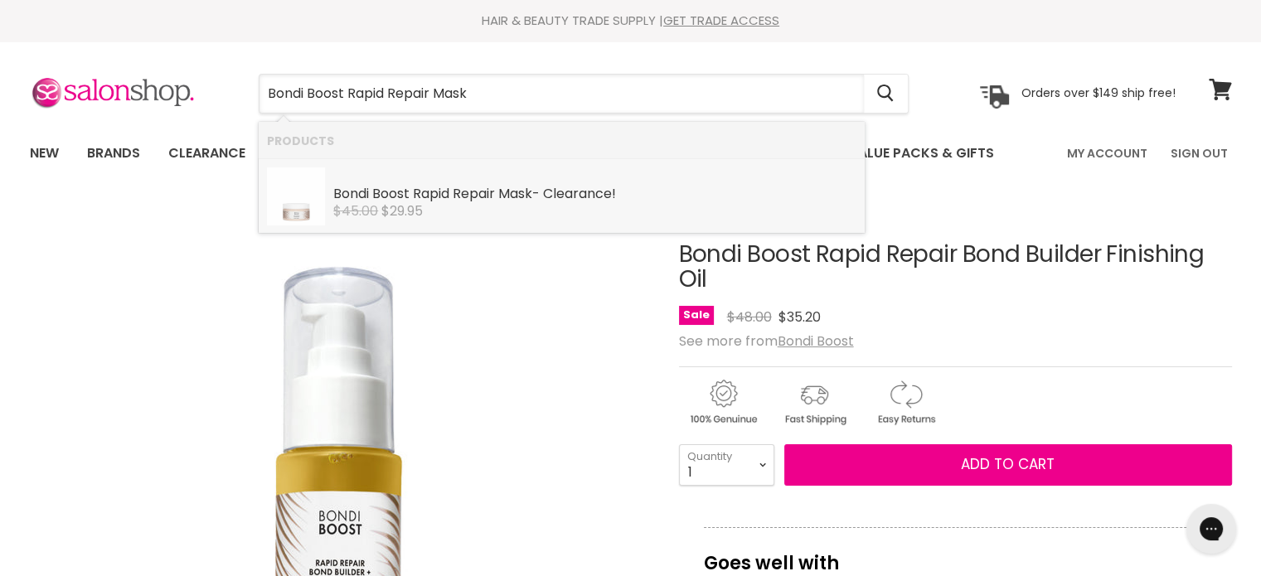
click at [439, 195] on b "Rapid" at bounding box center [431, 193] width 36 height 19
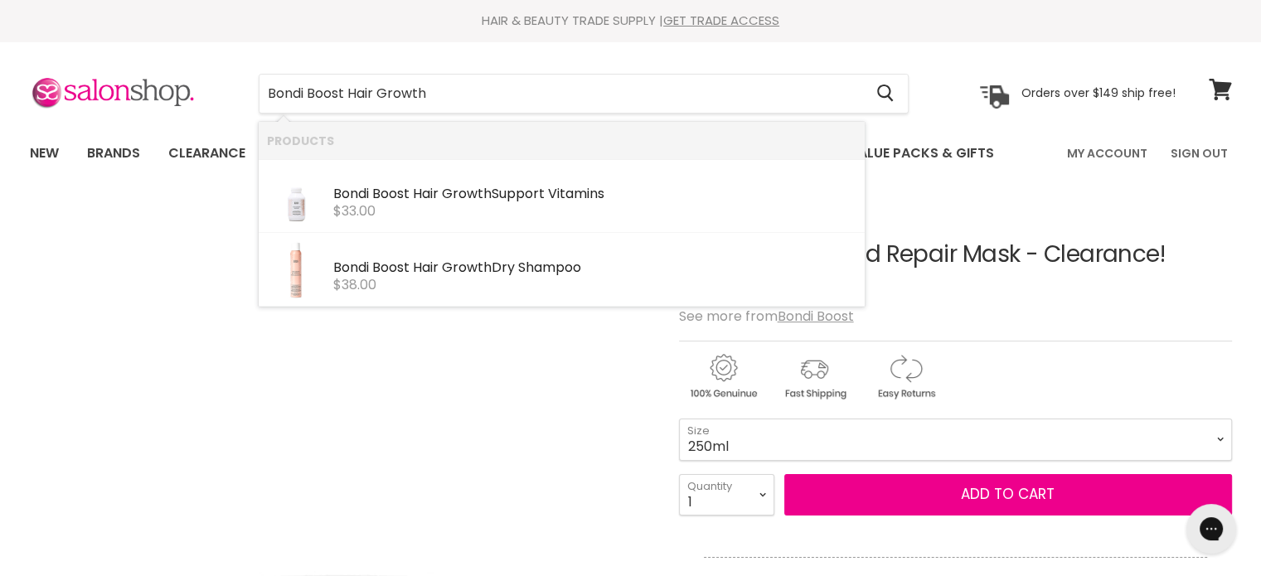
type input "Bondi Boost Hair Growth"
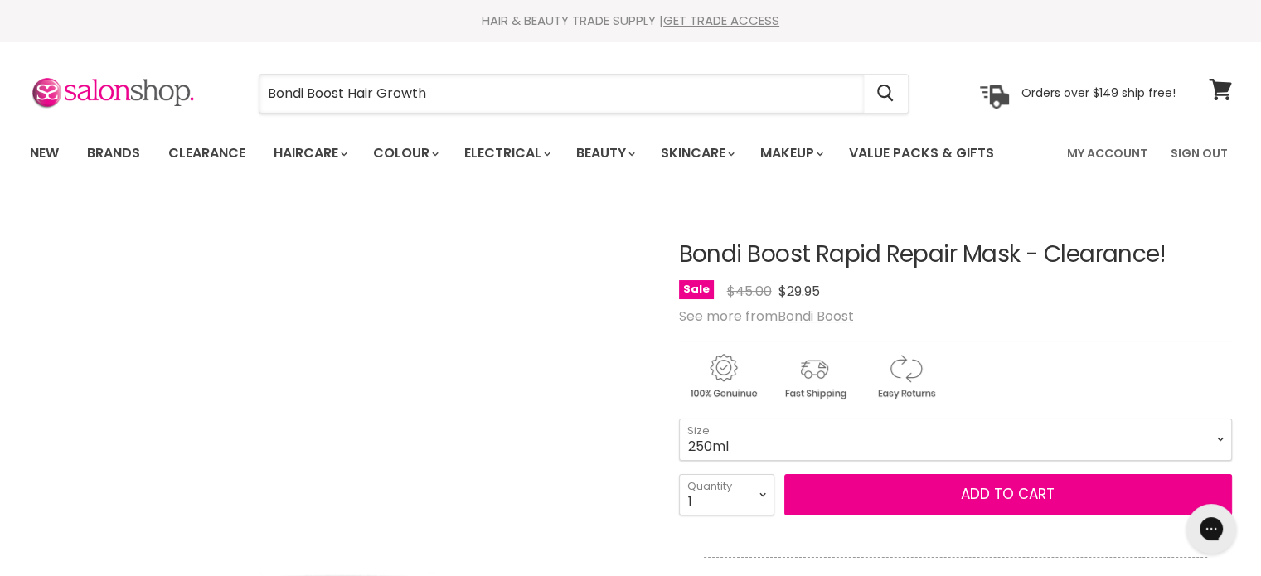
drag, startPoint x: 496, startPoint y: 101, endPoint x: 242, endPoint y: 101, distance: 253.7
click at [242, 101] on div "Bondi Boost Hair Growth Cancel" at bounding box center [583, 94] width 735 height 38
paste input "Bondi Boost Thickening Conditioner"
type input "Bondi Boost Thickening Conditioner"
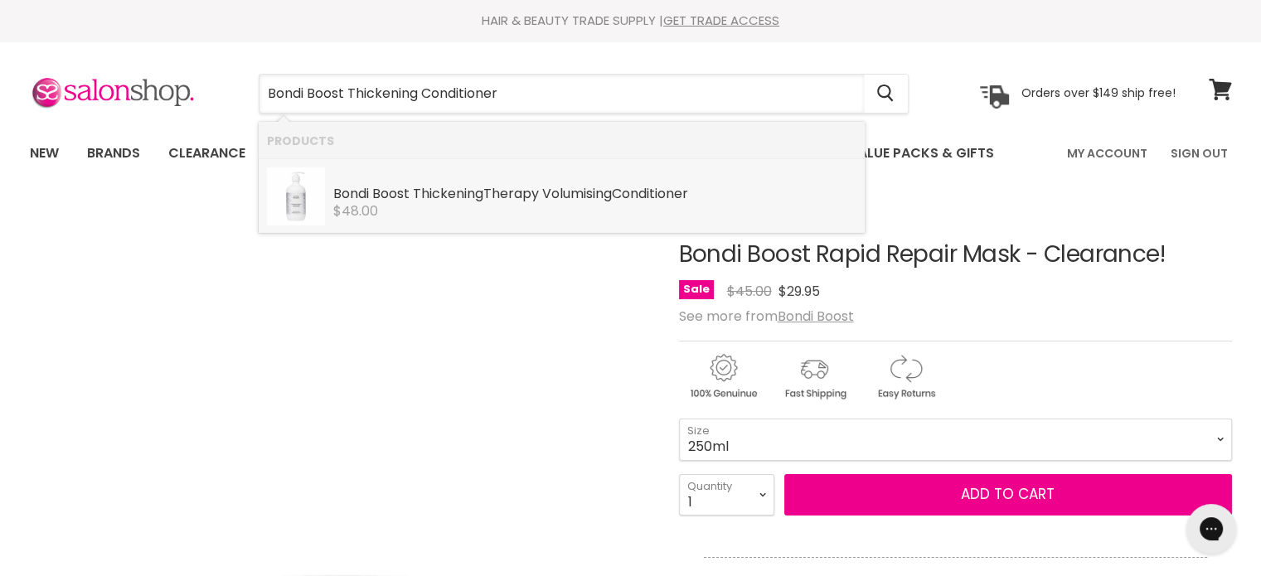
click at [503, 189] on div "Bondi Boost Thickening Therapy Volumising Conditioner" at bounding box center [594, 195] width 523 height 17
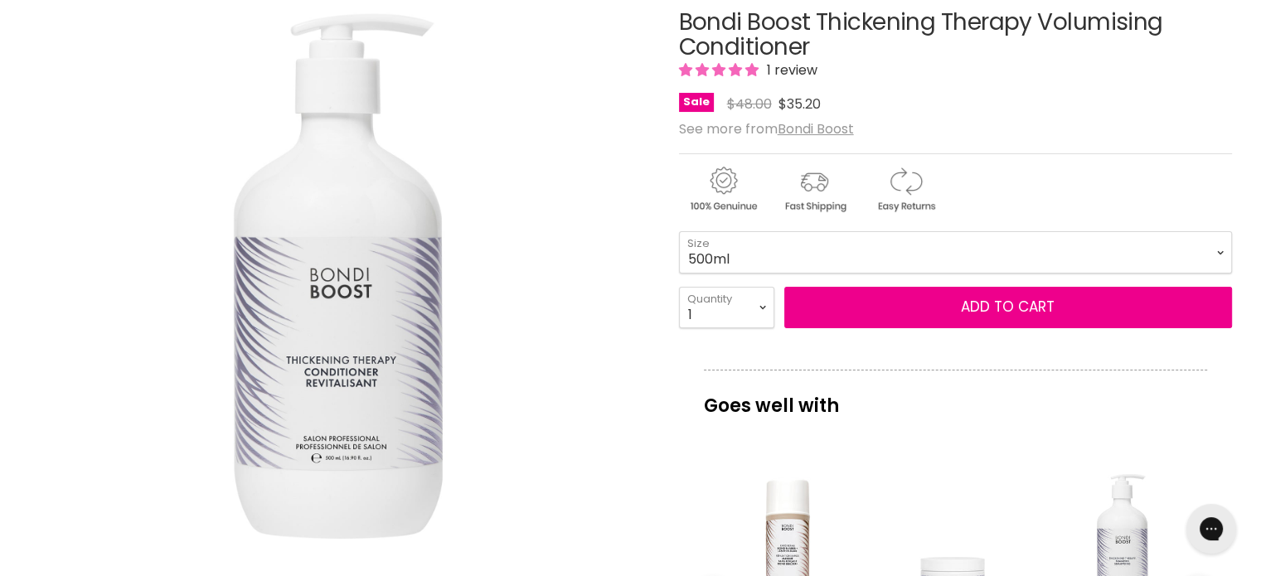
scroll to position [249, 0]
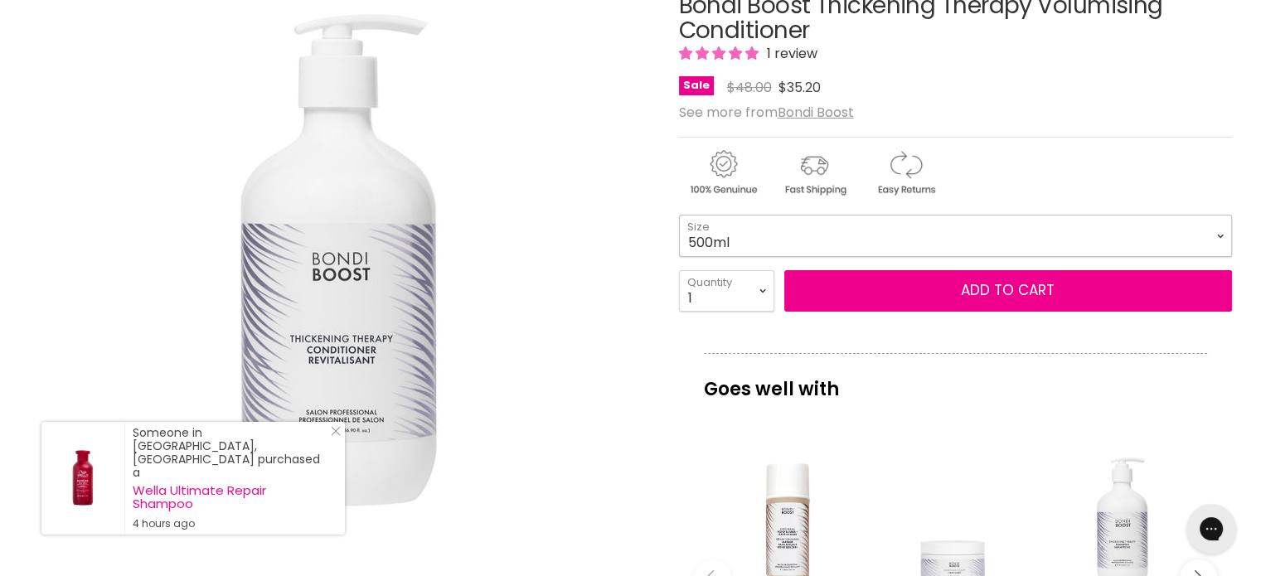
click at [740, 229] on select "500ml 1 Litre" at bounding box center [955, 235] width 553 height 41
click at [679, 215] on select "500ml 1 Litre" at bounding box center [955, 235] width 553 height 41
select select "1 Litre"
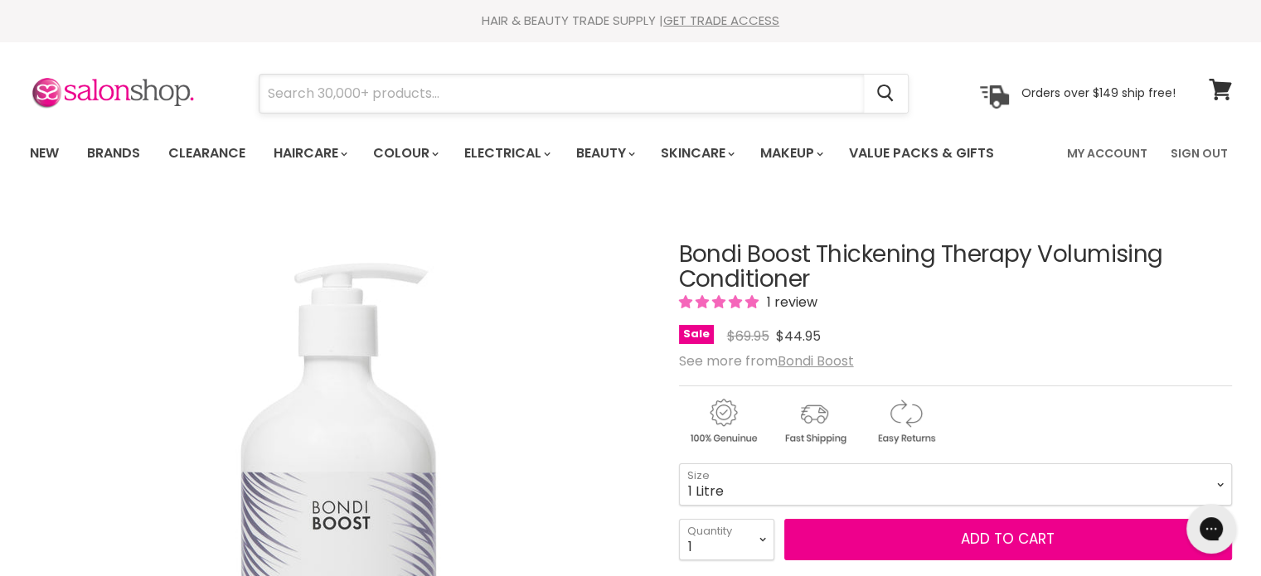
paste input "Bondi Boost Rapid Repair Shampoo"
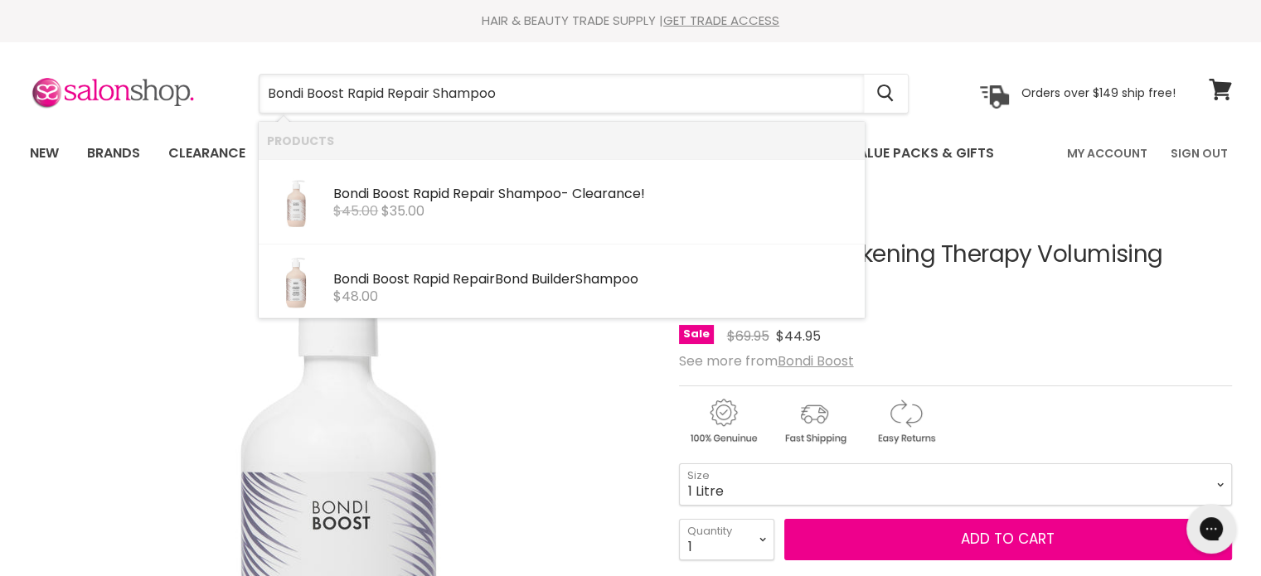
type input "Bondi Boost Rapid Repair Shampoo"
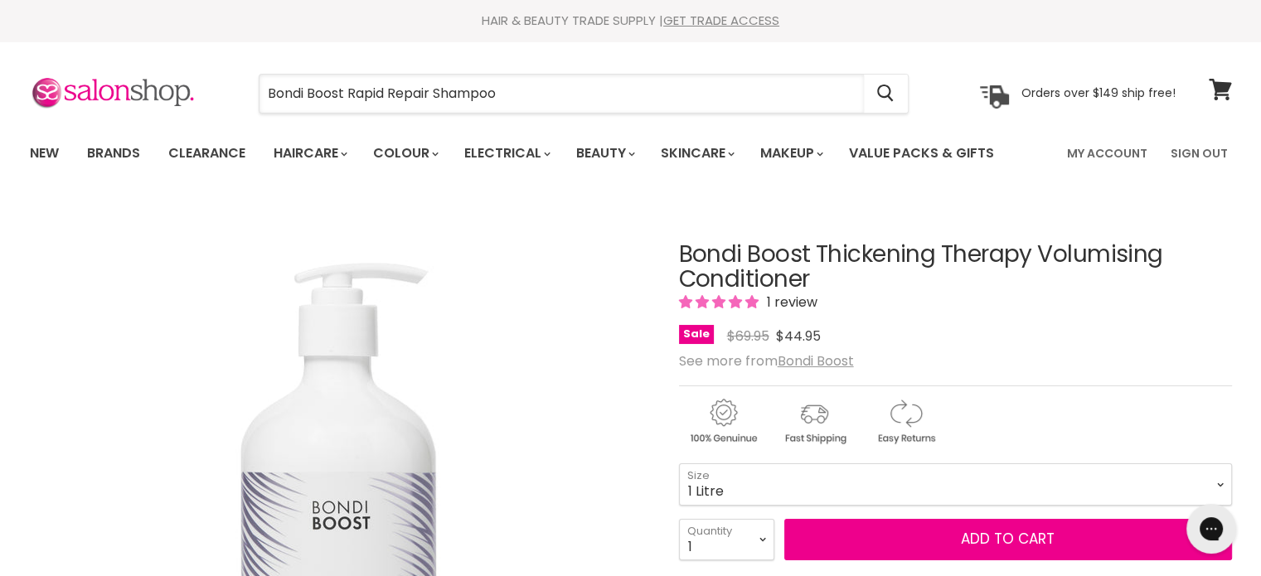
drag, startPoint x: 541, startPoint y: 105, endPoint x: 255, endPoint y: 109, distance: 286.0
click at [247, 98] on div "Bondi Boost Rapid Repair Shampoo Cancel" at bounding box center [583, 94] width 735 height 38
paste input "Bondi Boost Anti Frizz Mask"
drag, startPoint x: 506, startPoint y: 99, endPoint x: 287, endPoint y: 115, distance: 219.5
click at [287, 110] on input "Bondi Boost Anti Frizz Mask" at bounding box center [561, 94] width 604 height 38
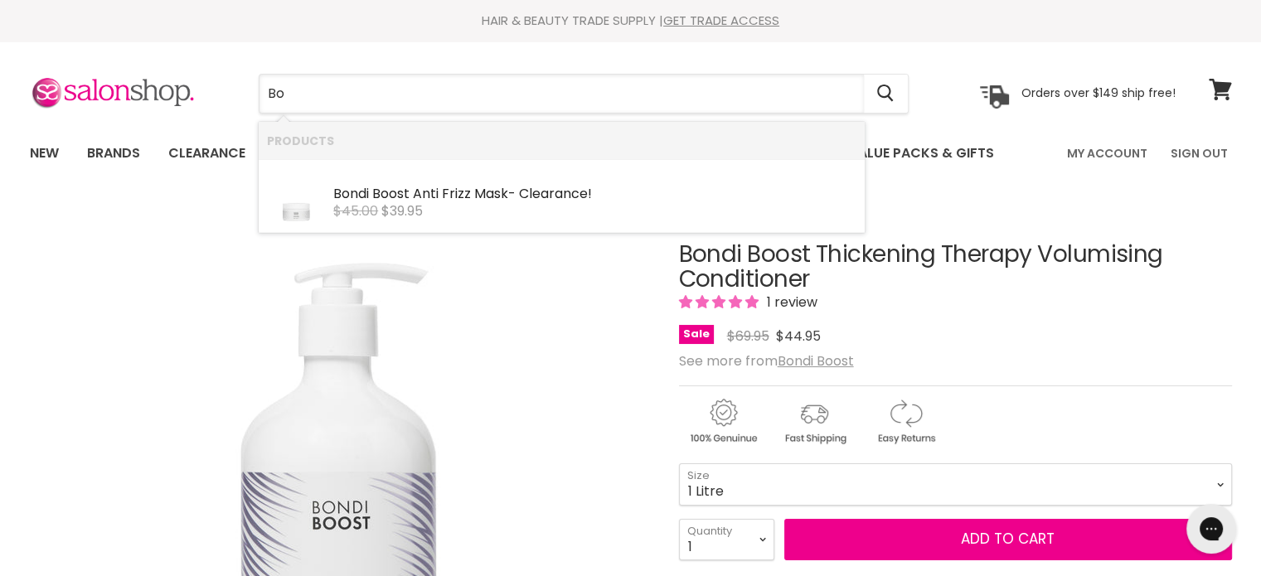
type input "B"
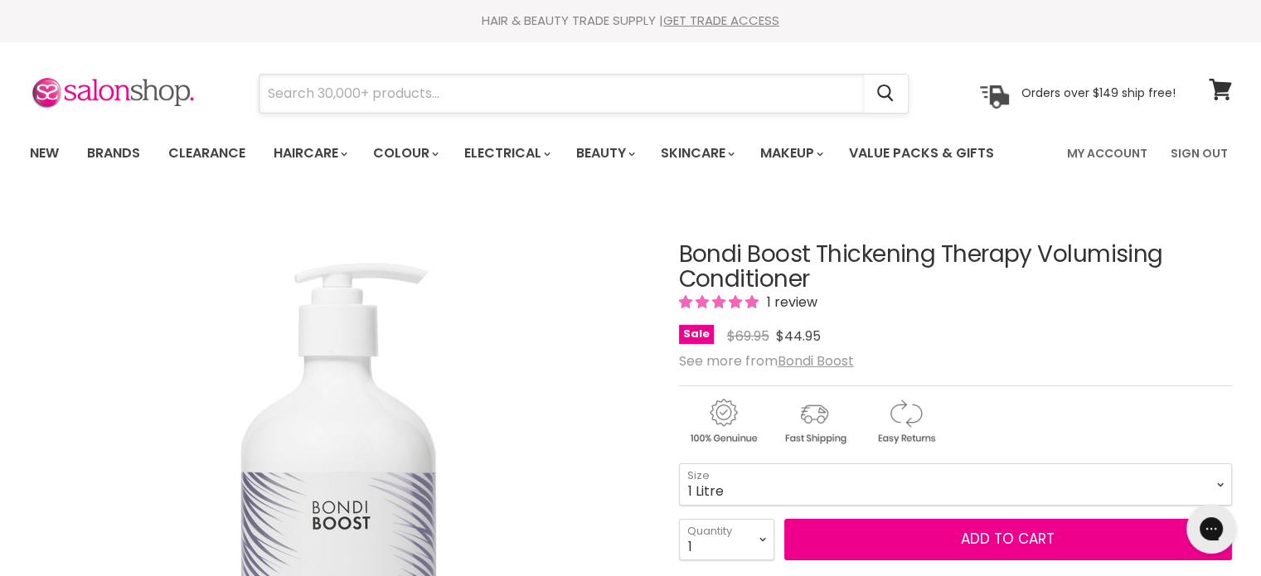
paste input "Bondi Boost Thickening Conditioner"
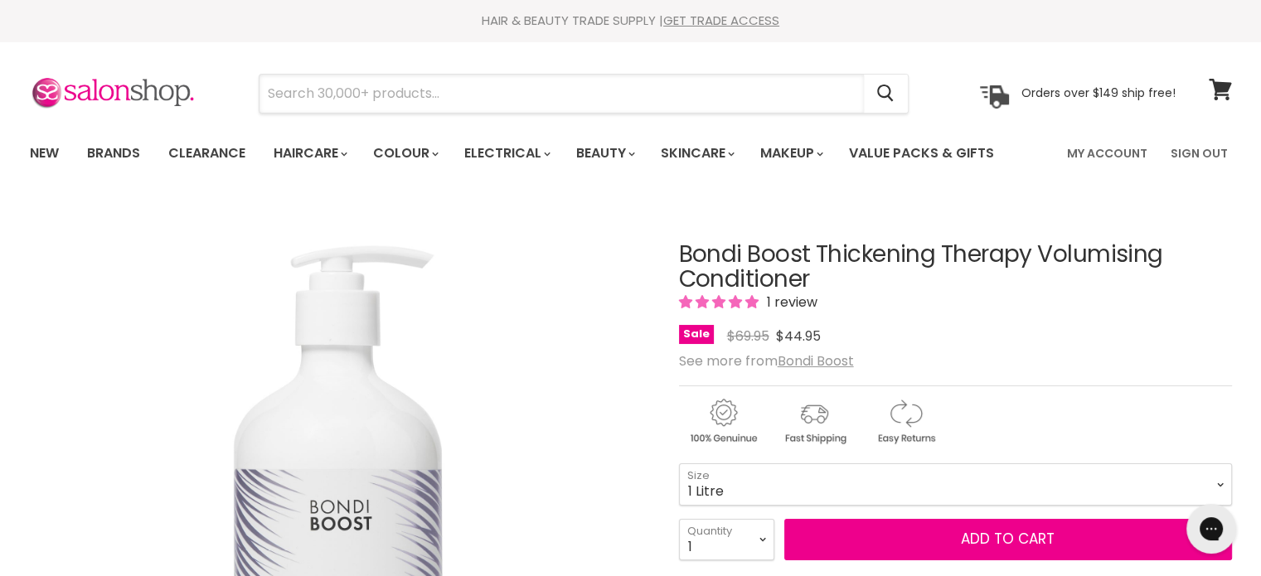
type input "Bondi Boost Thickening Conditioner"
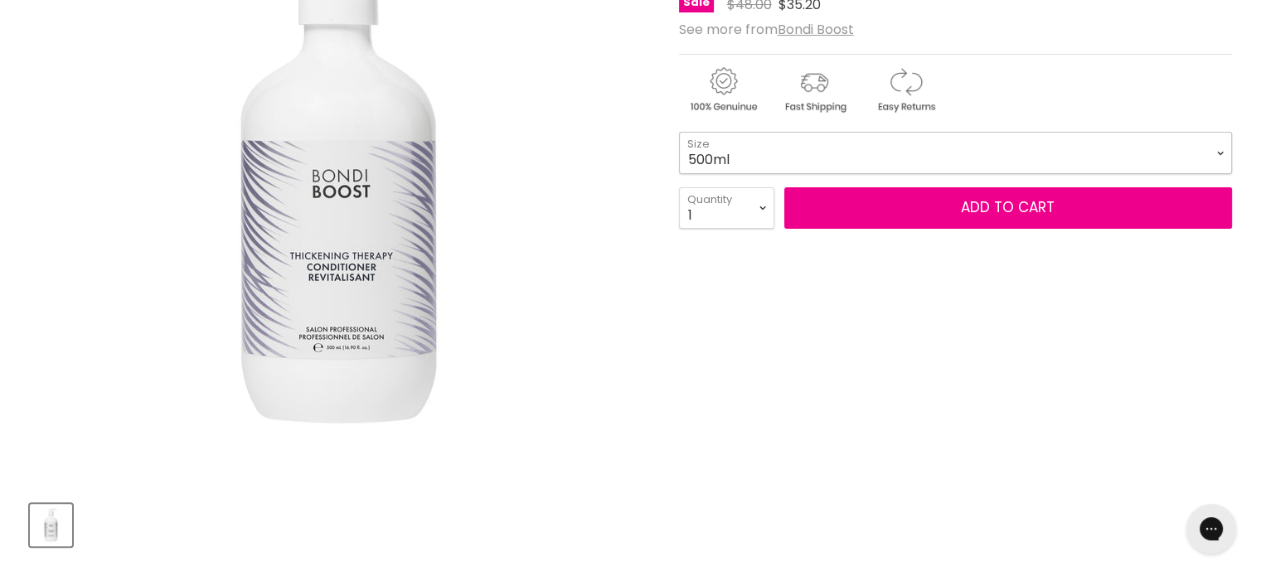
drag, startPoint x: 879, startPoint y: 142, endPoint x: 868, endPoint y: 145, distance: 11.3
click at [877, 143] on select "500ml 1 Litre" at bounding box center [955, 152] width 553 height 41
click at [679, 132] on select "500ml 1 Litre" at bounding box center [955, 152] width 553 height 41
select select "1 Litre"
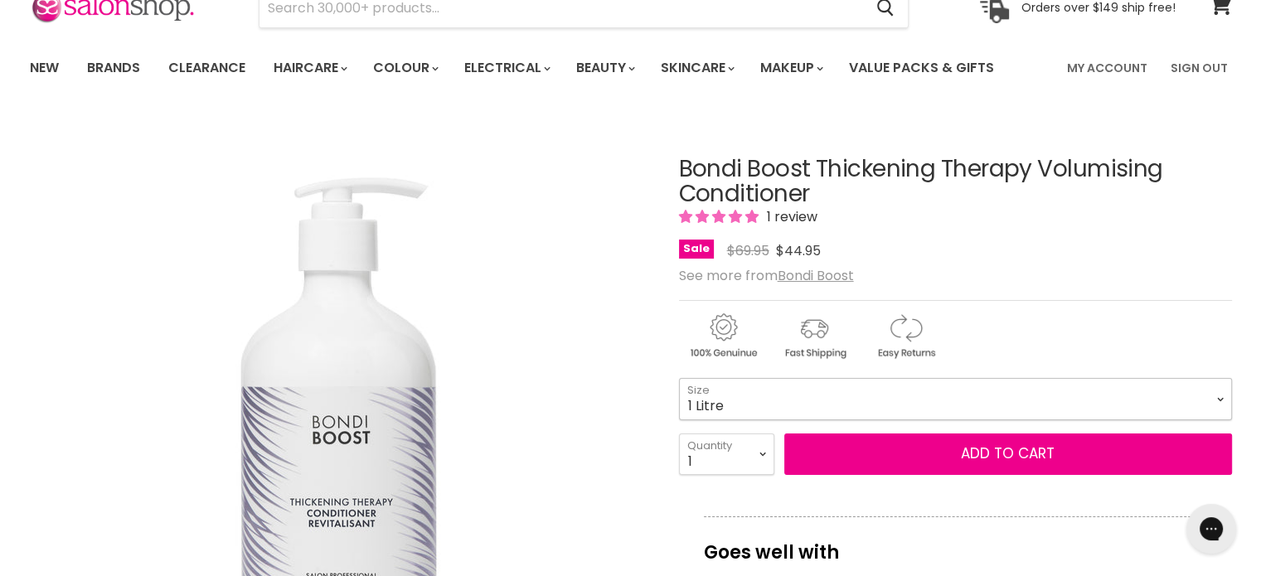
scroll to position [83, 0]
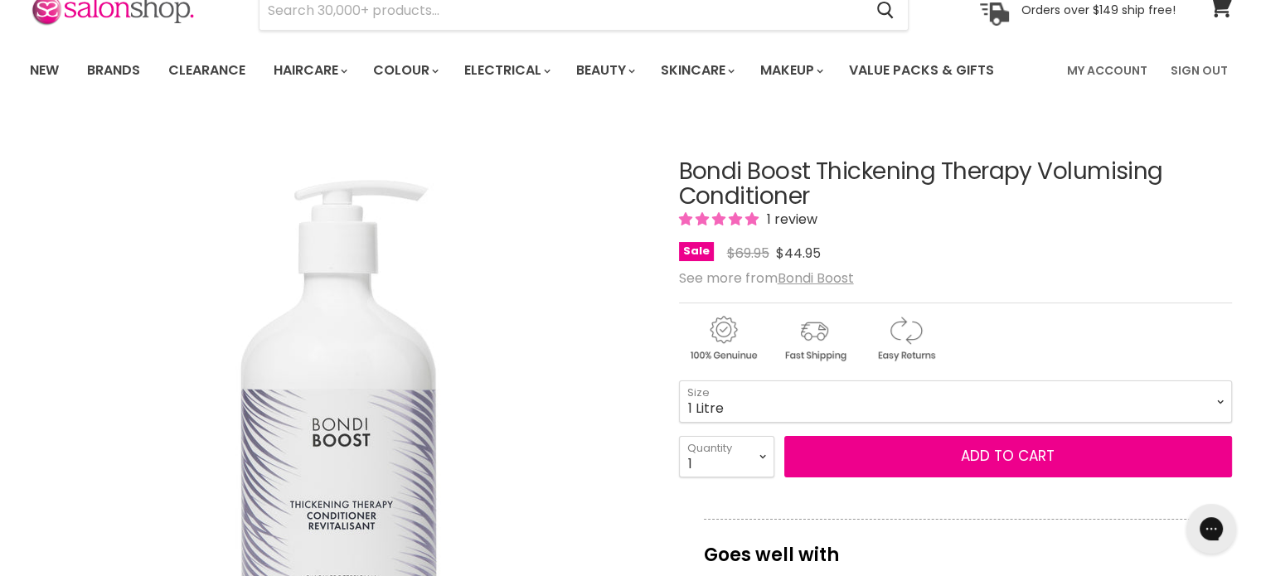
drag, startPoint x: 673, startPoint y: 165, endPoint x: 809, endPoint y: 164, distance: 136.0
copy div "Bondi Boost Thickening Therapy Volumising Conditioner"
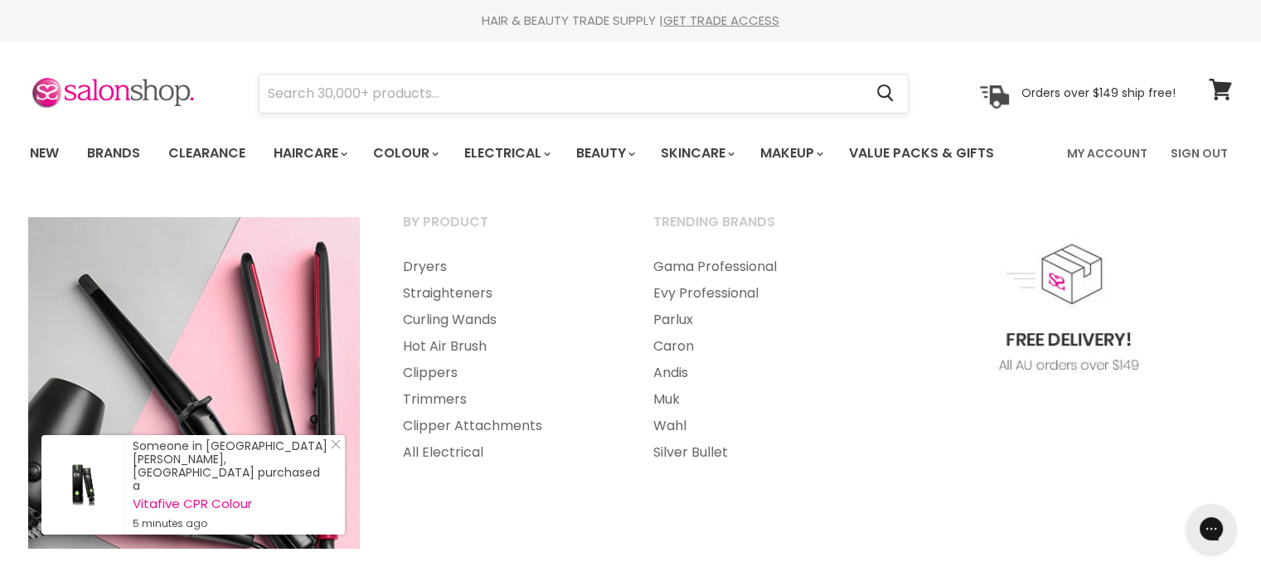
scroll to position [0, 0]
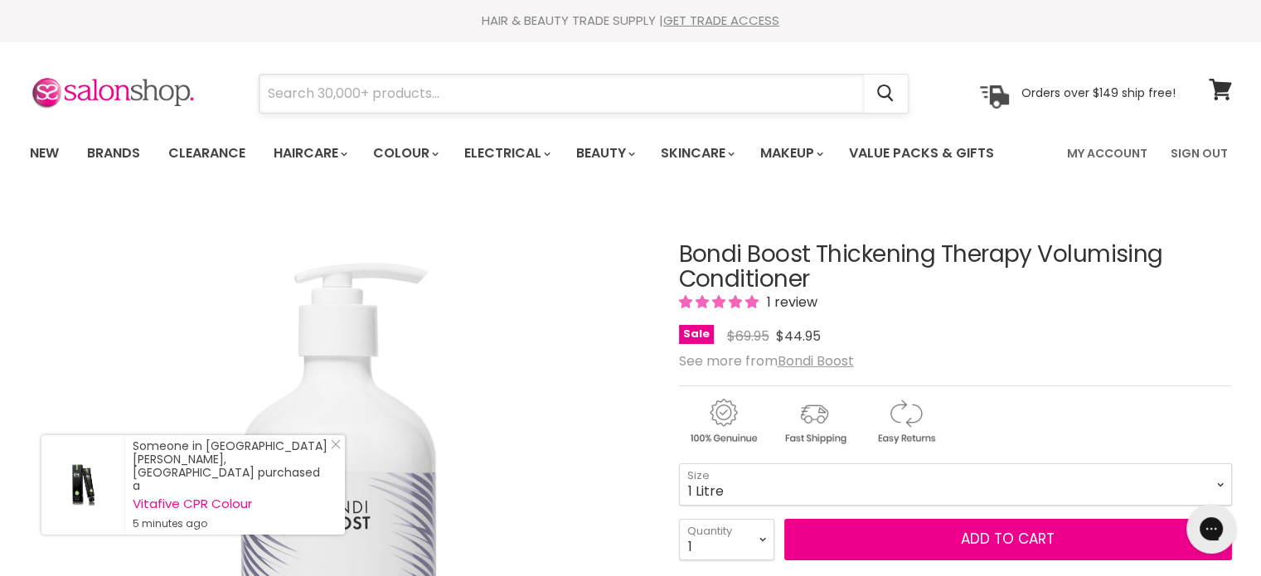
paste input "Bondi Boost Rapid Repair Bond Builder + Finishing Oil 60ml"
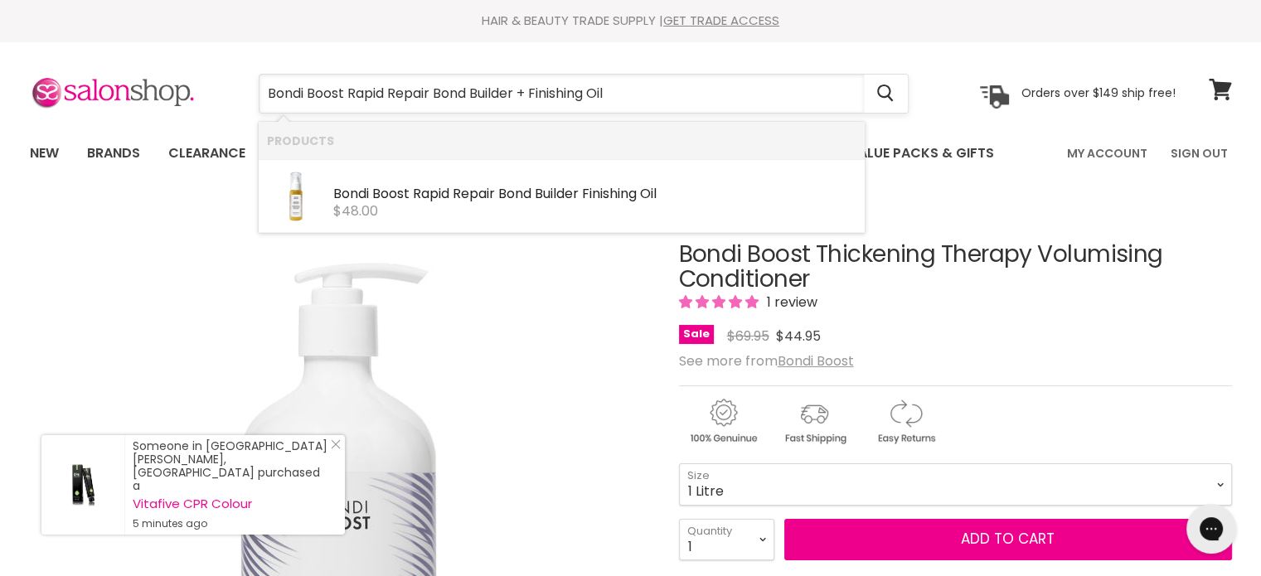
type input "Bondi Boost Rapid Repair Bond Builder + Finishing Oil"
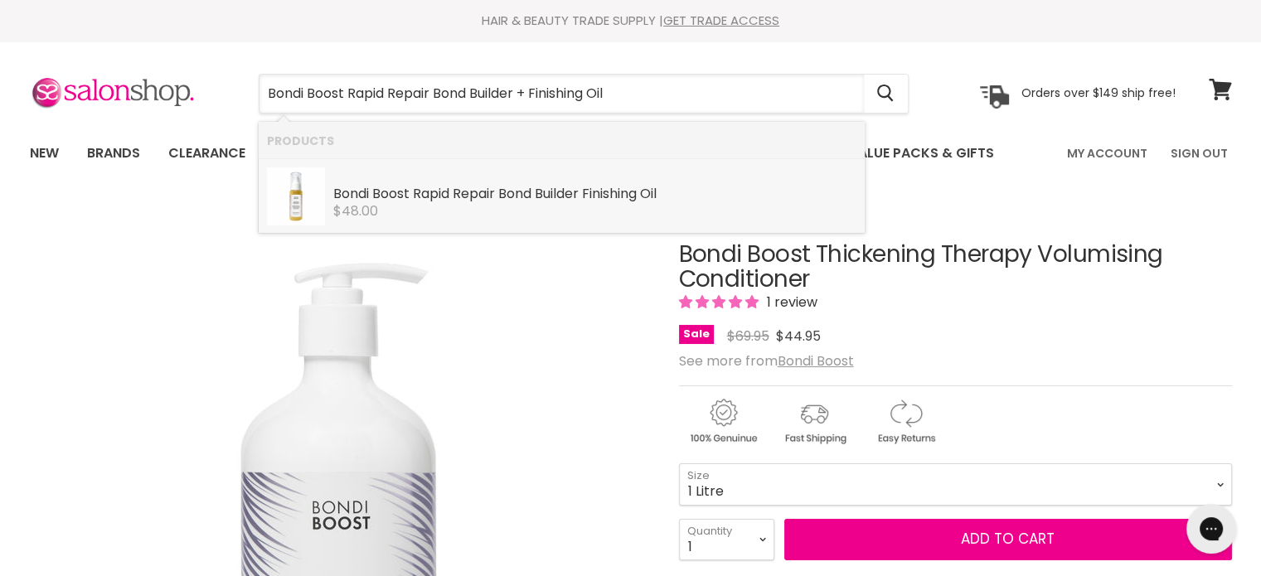
click at [594, 187] on b "Finishing" at bounding box center [609, 193] width 55 height 19
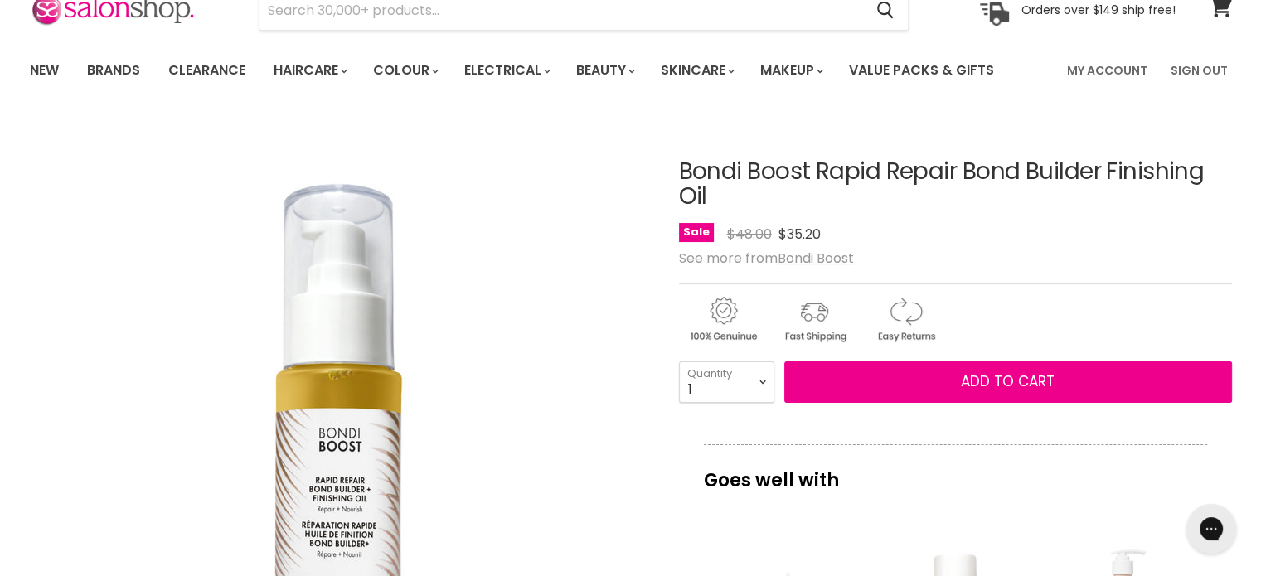
click at [1111, 242] on div "Sale Original Price $48.00 Current Price $35.20" at bounding box center [955, 234] width 553 height 22
